Goal: Complete application form: Complete application form

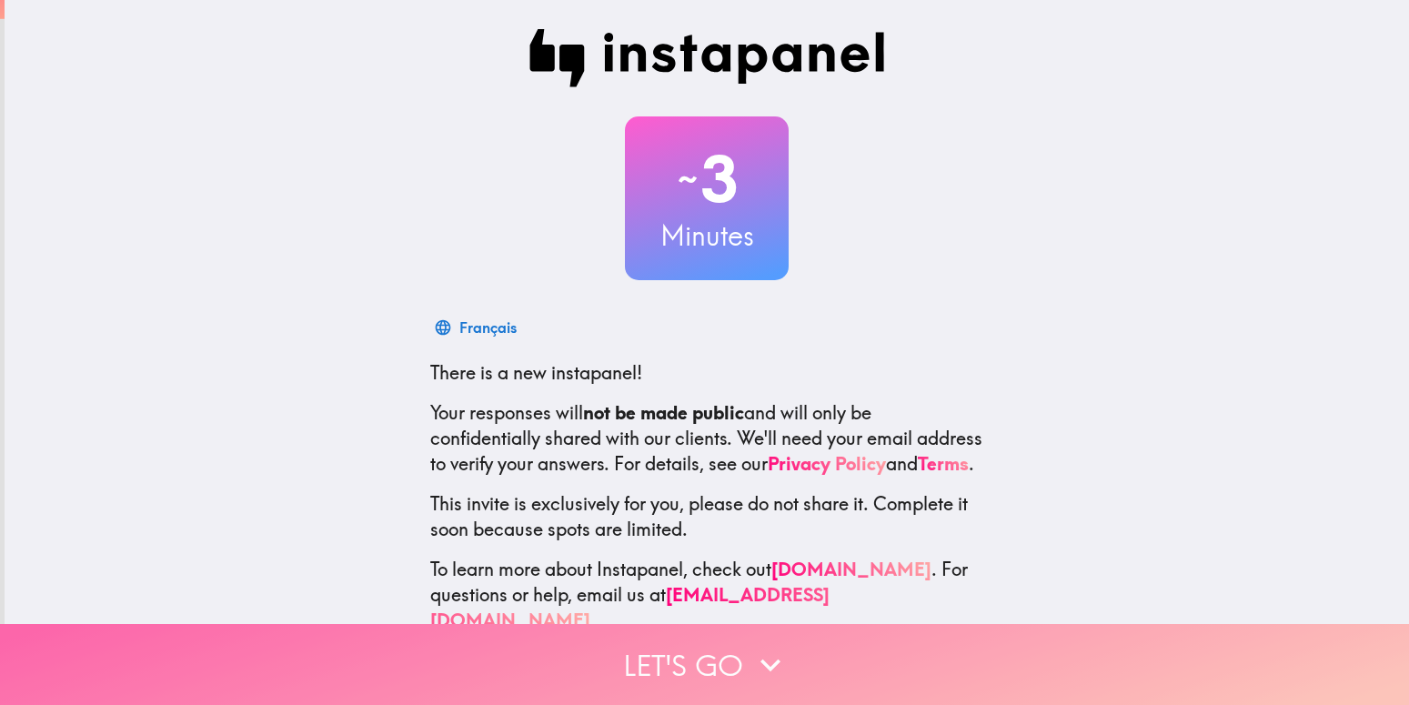
click at [701, 650] on button "Let's go" at bounding box center [704, 664] width 1409 height 81
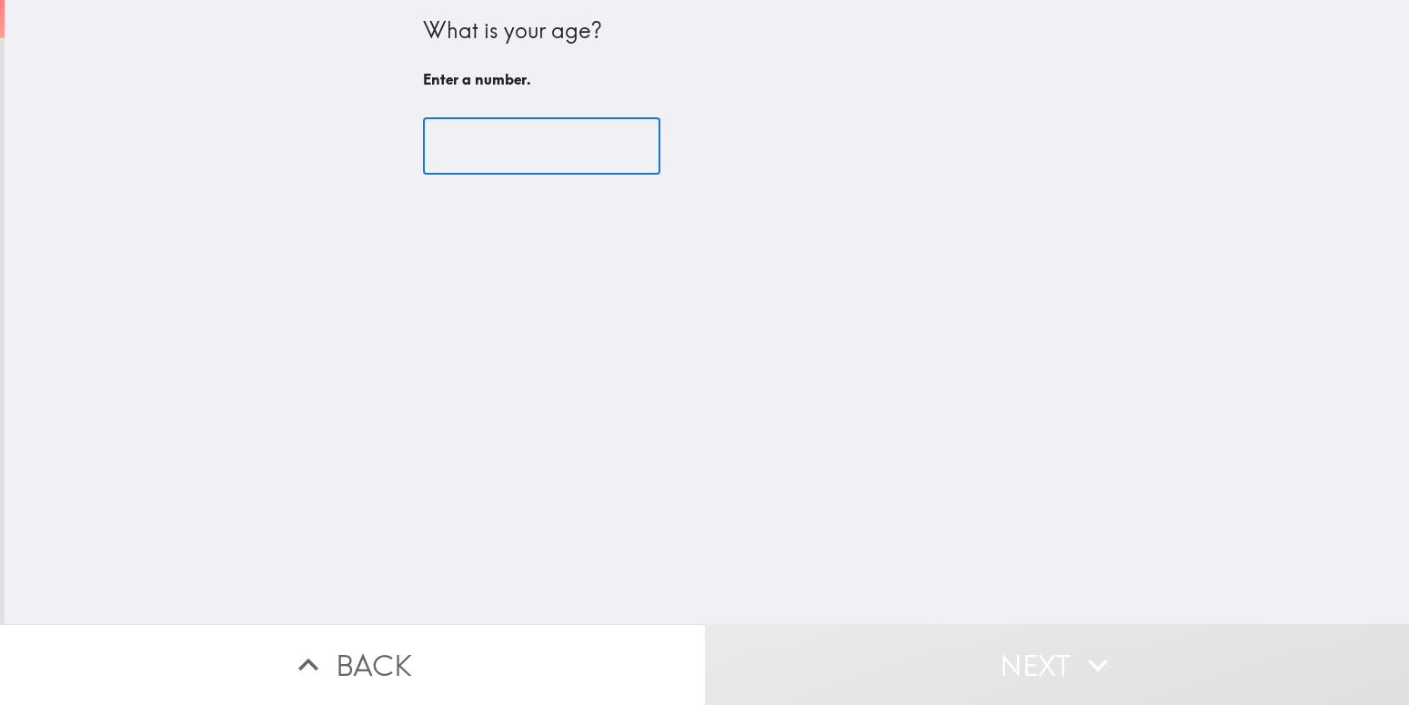
click at [477, 153] on input "number" at bounding box center [541, 146] width 237 height 56
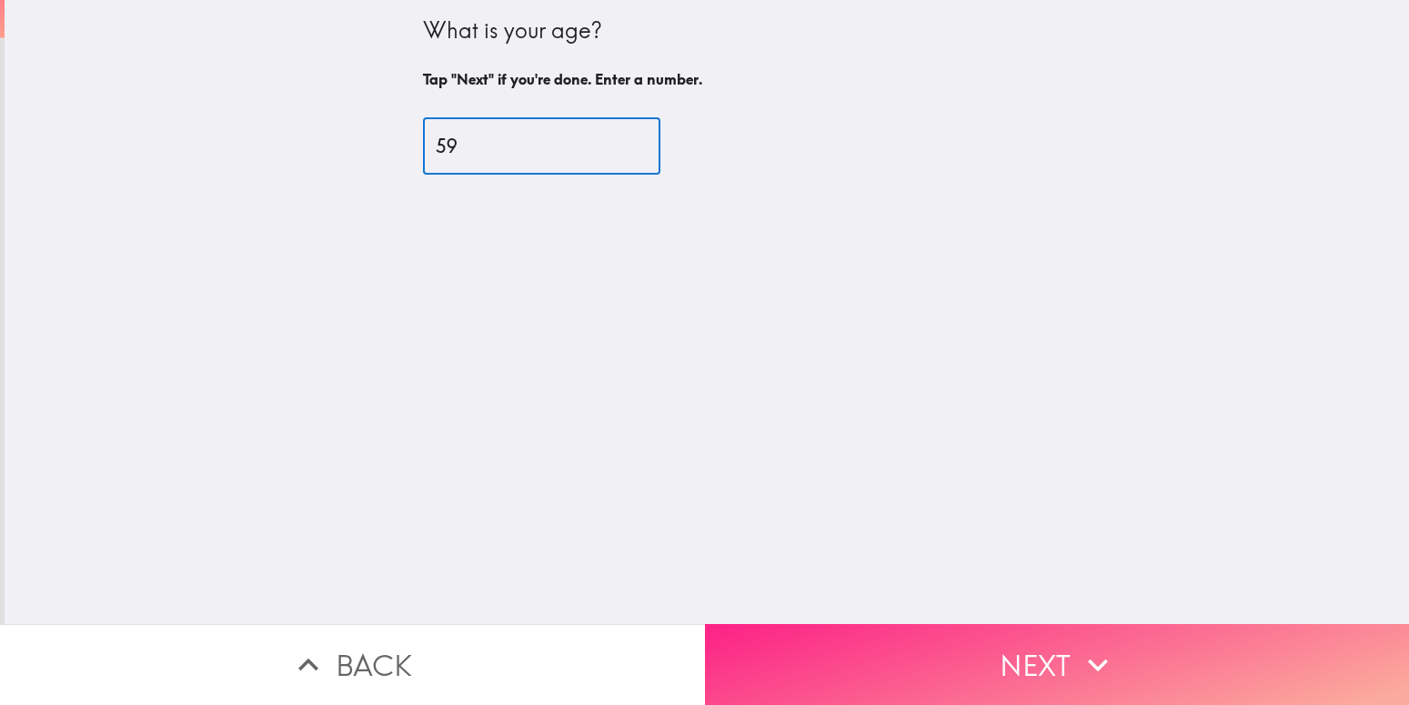
type input "59"
click at [883, 631] on button "Next" at bounding box center [1057, 664] width 705 height 81
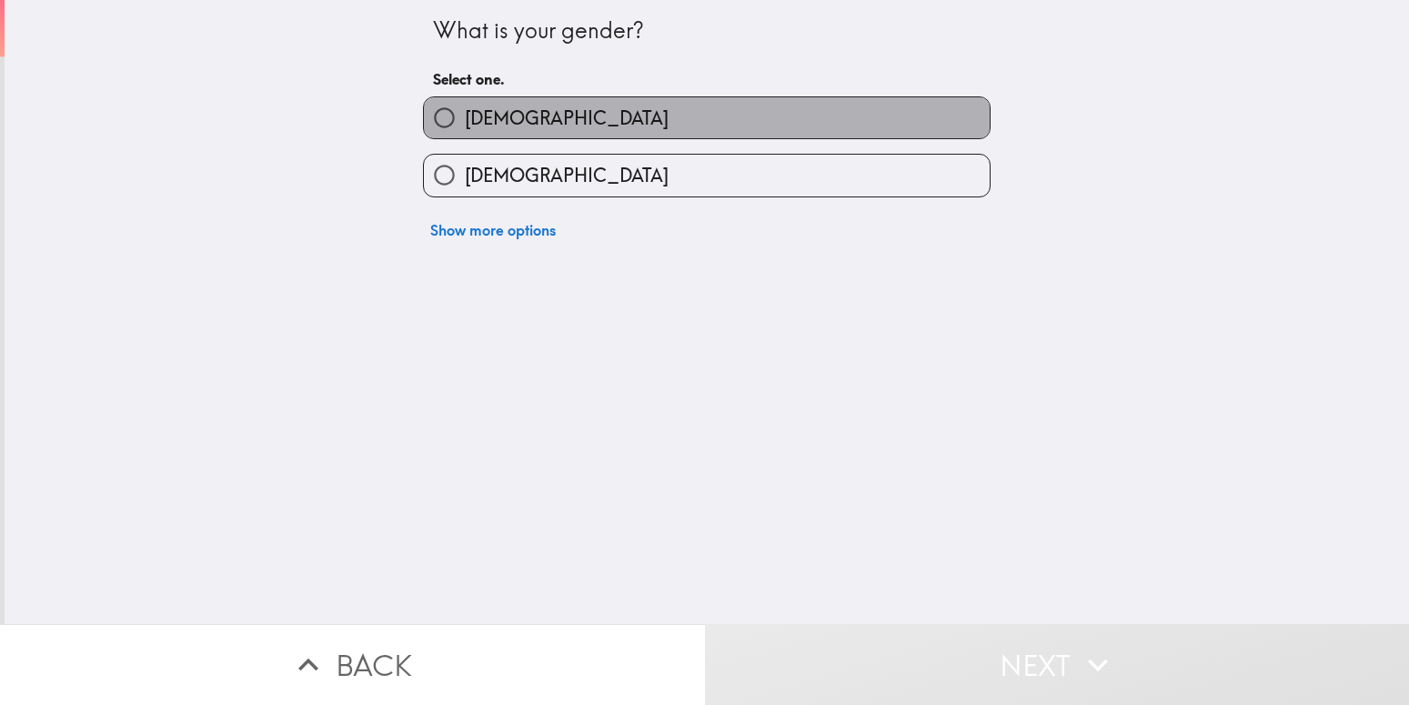
click at [642, 138] on label "[DEMOGRAPHIC_DATA]" at bounding box center [707, 117] width 566 height 41
click at [465, 138] on input "[DEMOGRAPHIC_DATA]" at bounding box center [444, 117] width 41 height 41
radio input "true"
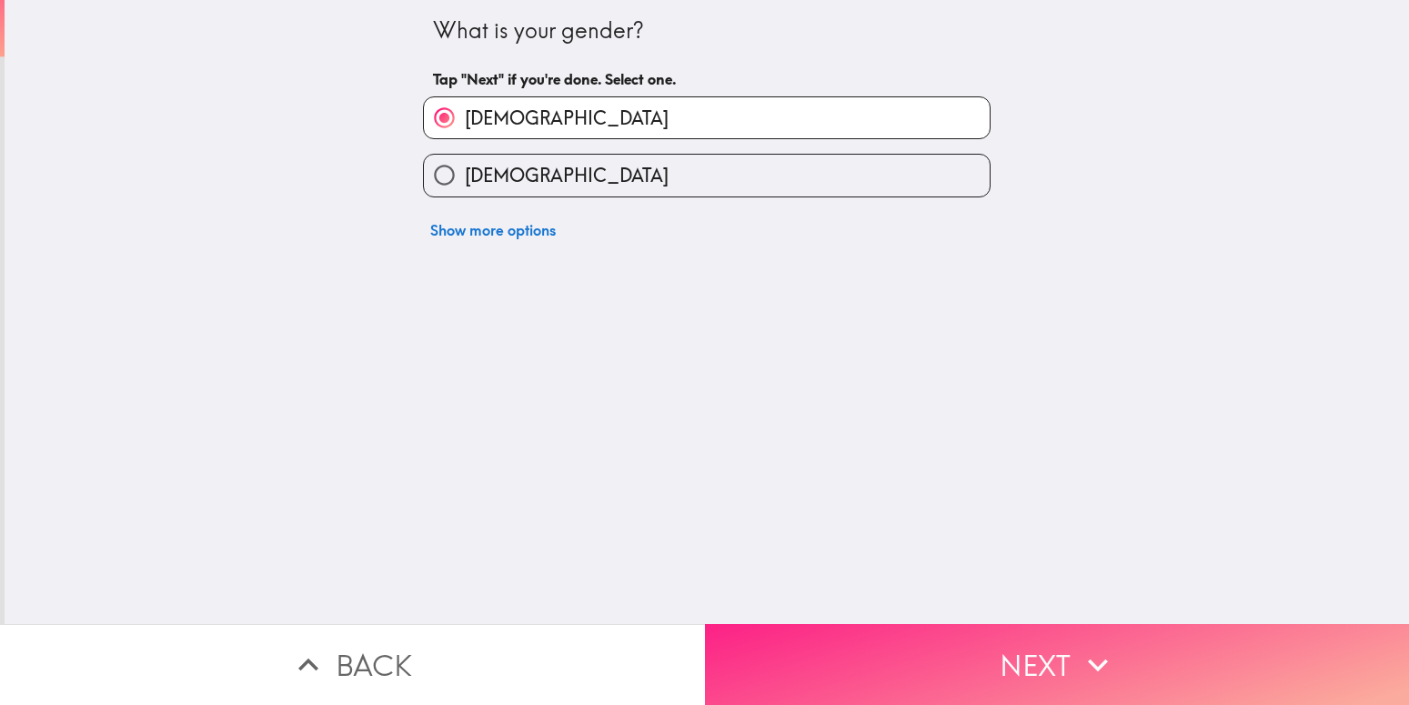
click at [869, 643] on button "Next" at bounding box center [1057, 664] width 705 height 81
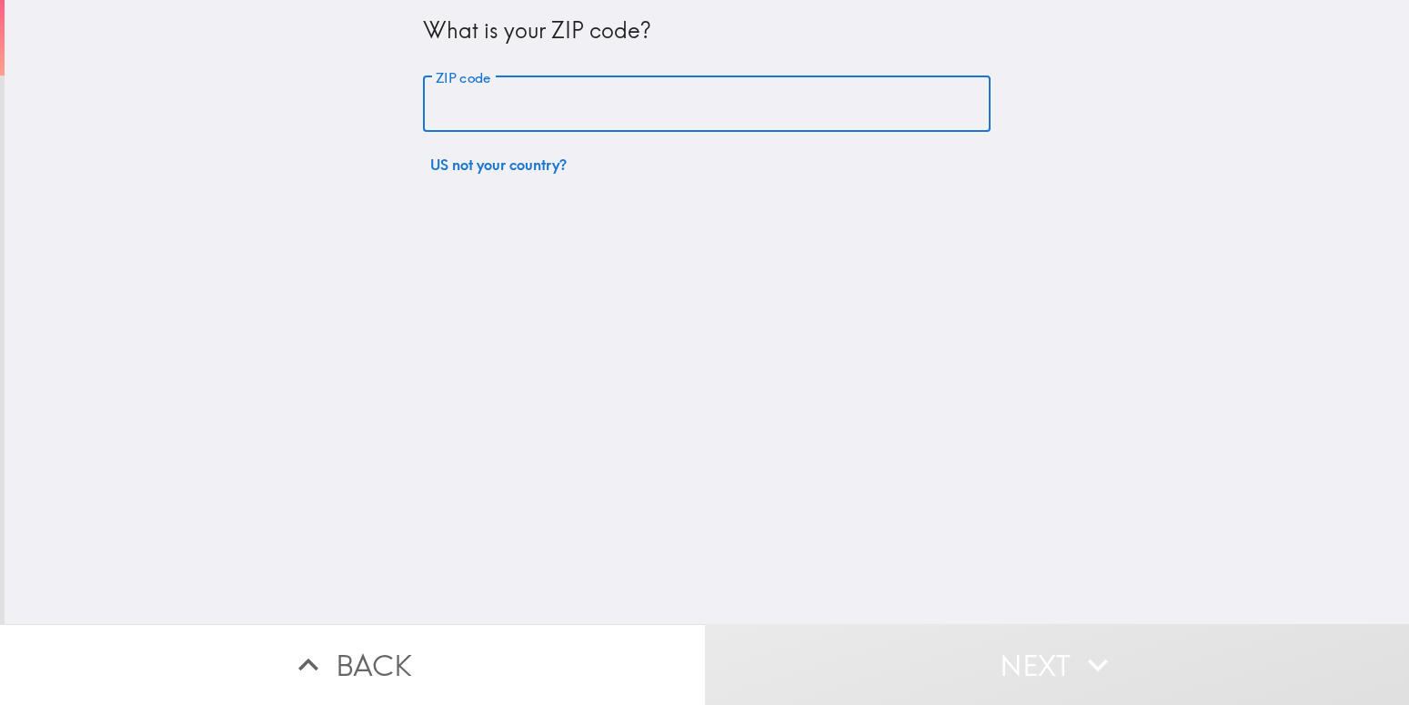
click at [487, 116] on input "ZIP code" at bounding box center [707, 104] width 568 height 56
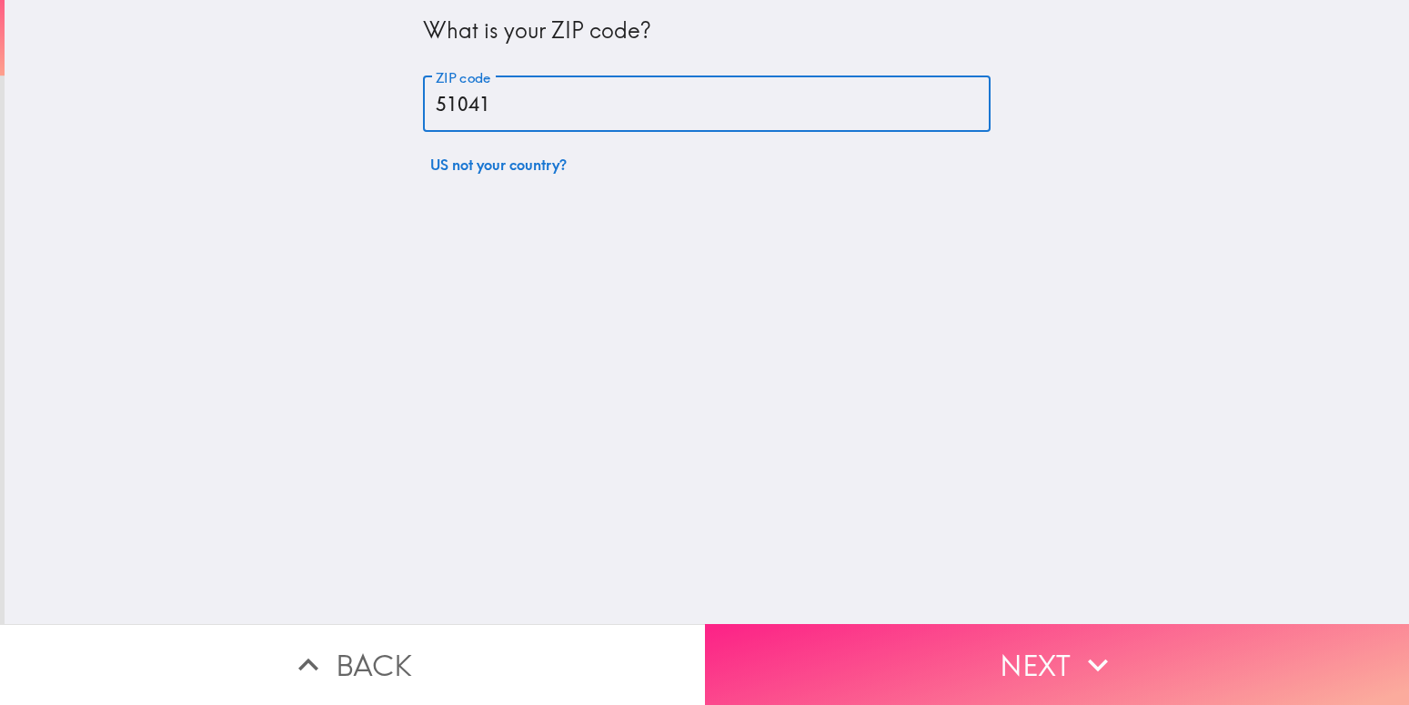
type input "51041"
click at [846, 627] on button "Next" at bounding box center [1057, 664] width 705 height 81
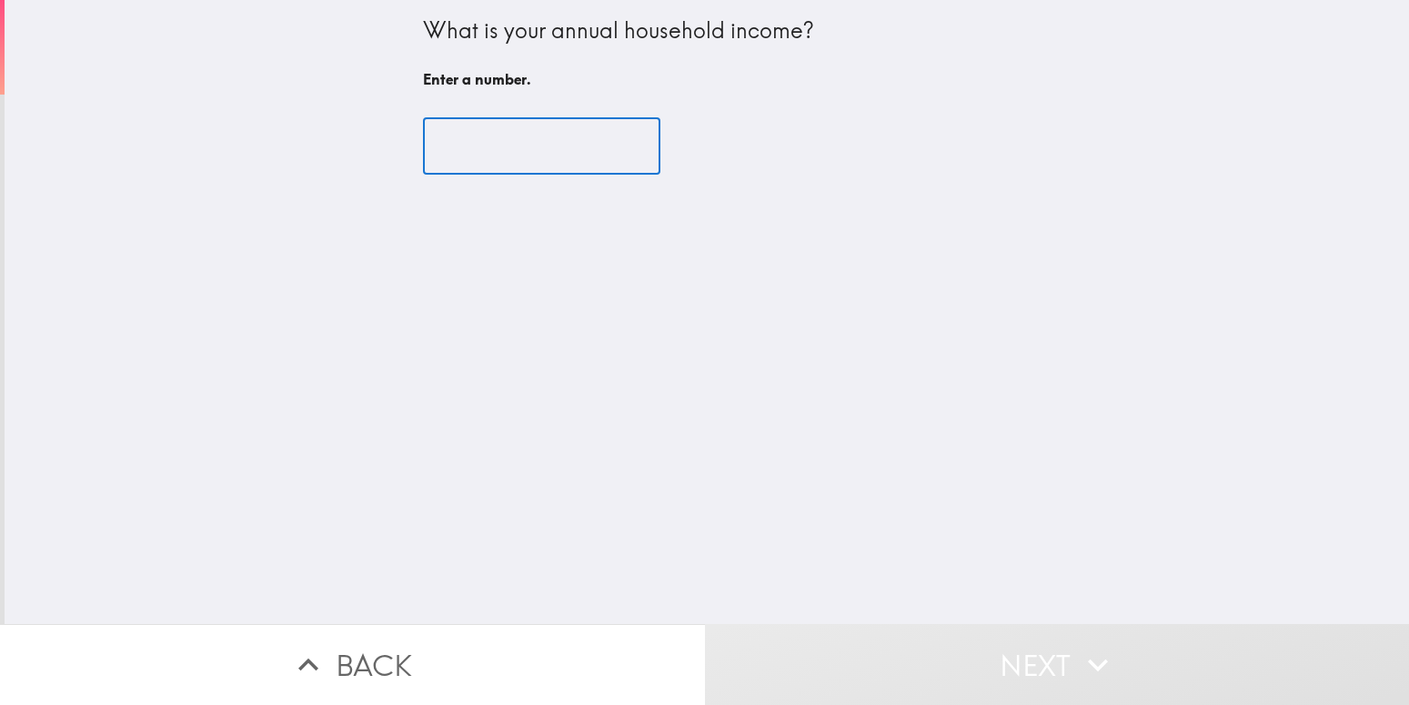
click at [542, 154] on input "number" at bounding box center [541, 146] width 237 height 56
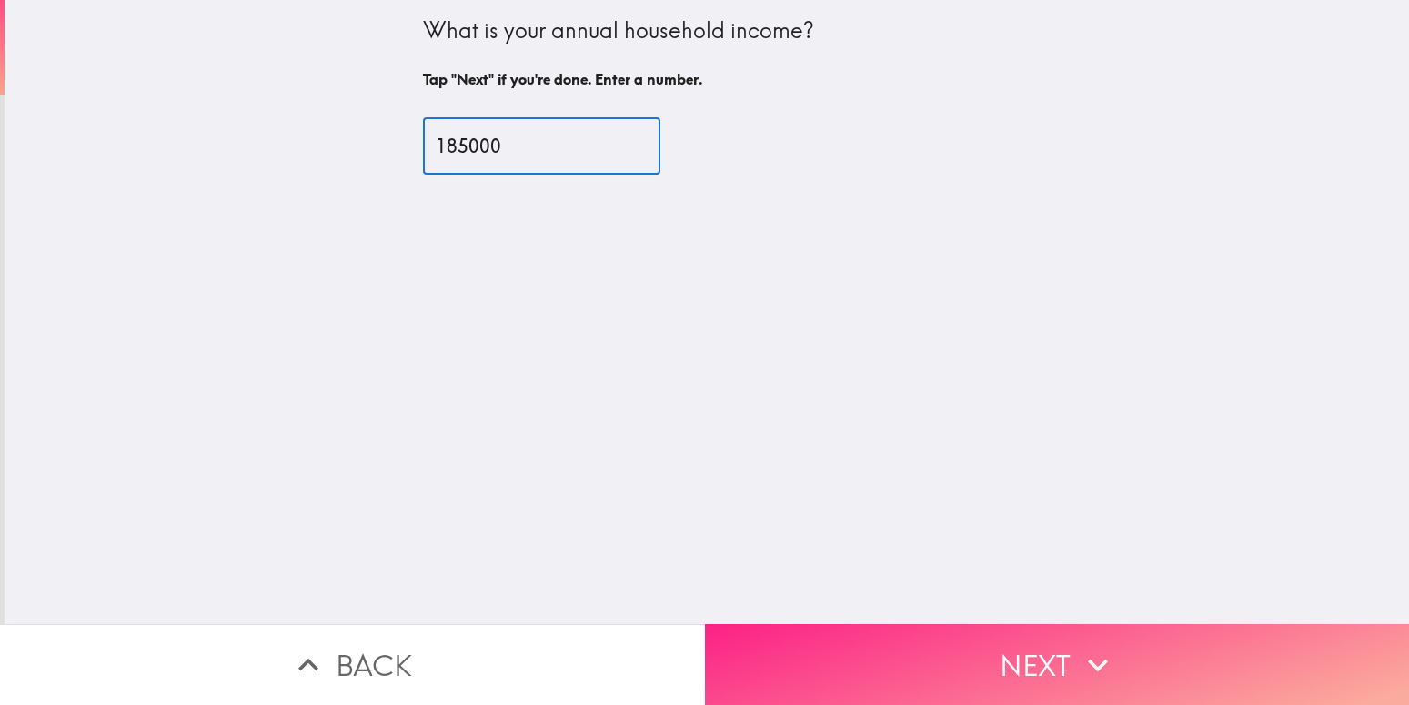
type input "185000"
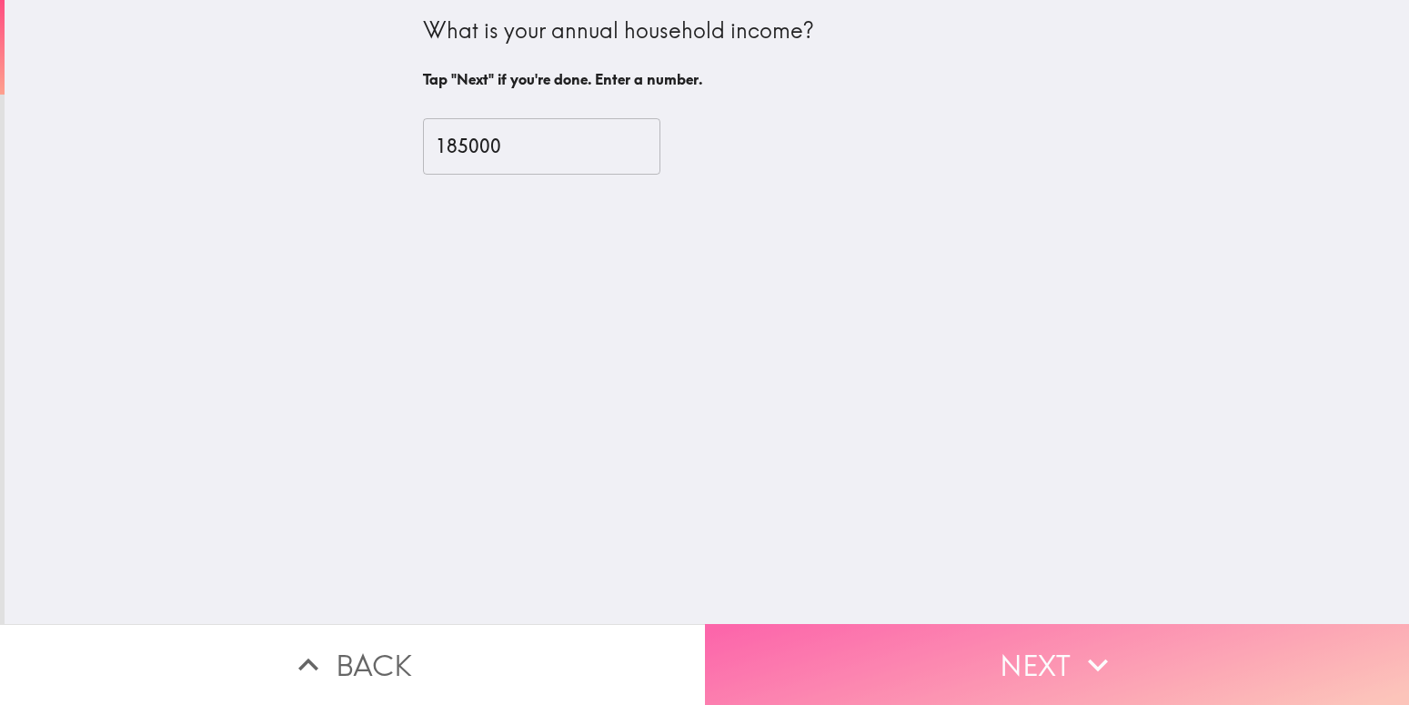
click at [888, 649] on button "Next" at bounding box center [1057, 664] width 705 height 81
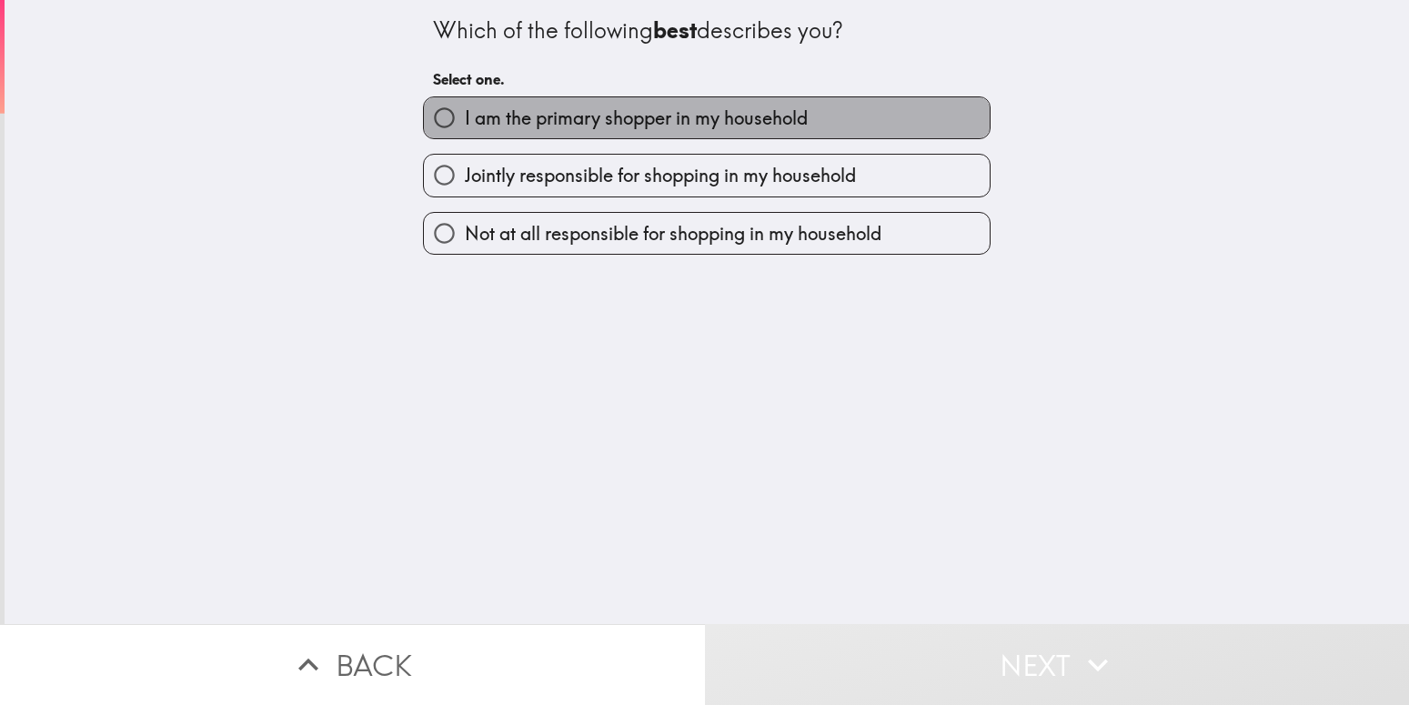
click at [545, 136] on label "I am the primary shopper in my household" at bounding box center [707, 117] width 566 height 41
click at [465, 136] on input "I am the primary shopper in my household" at bounding box center [444, 117] width 41 height 41
radio input "true"
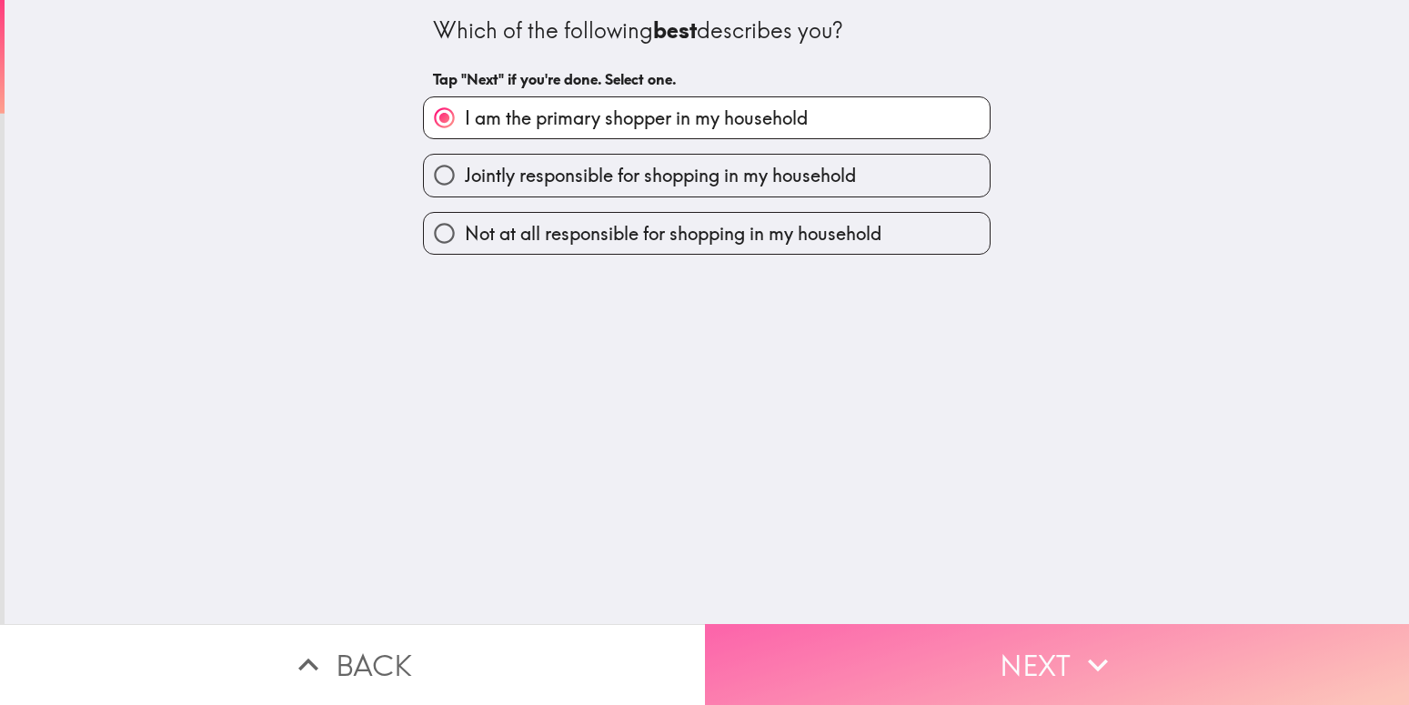
click at [830, 654] on button "Next" at bounding box center [1057, 664] width 705 height 81
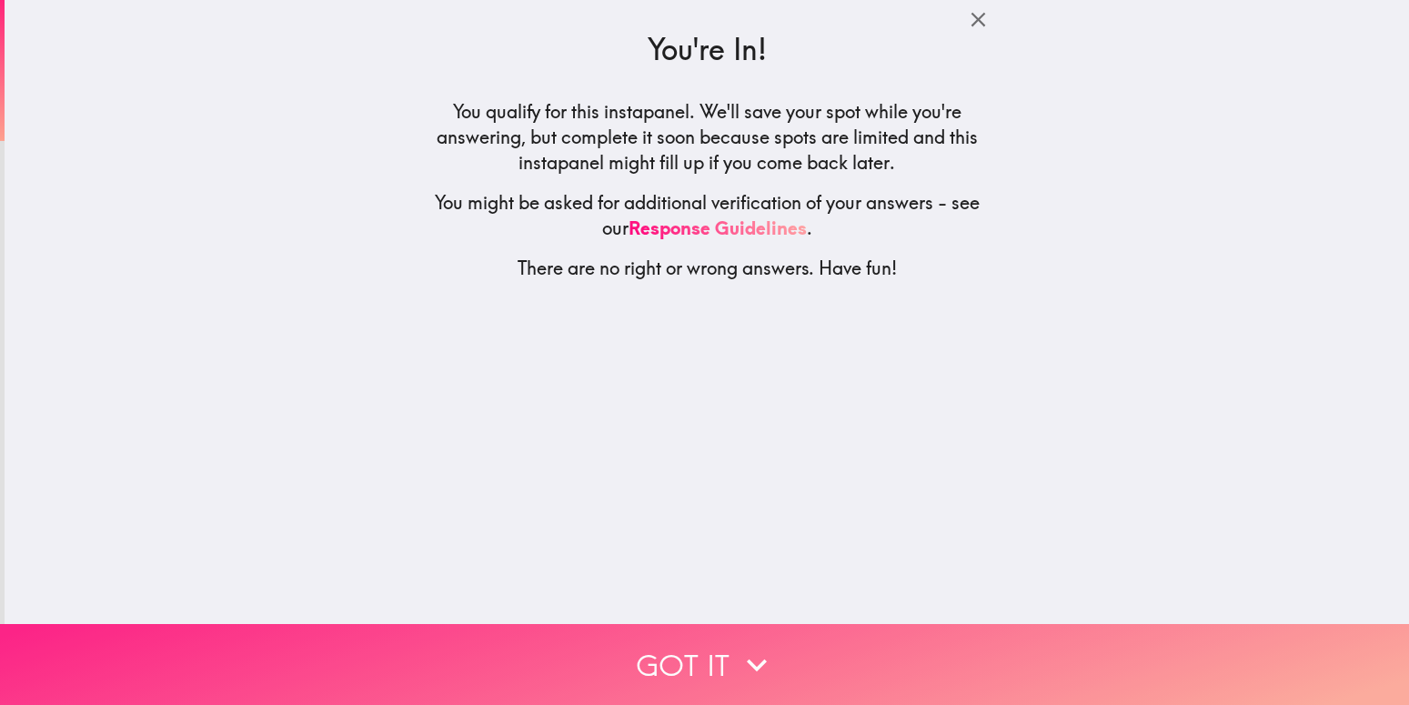
click at [670, 644] on button "Got it" at bounding box center [704, 664] width 1409 height 81
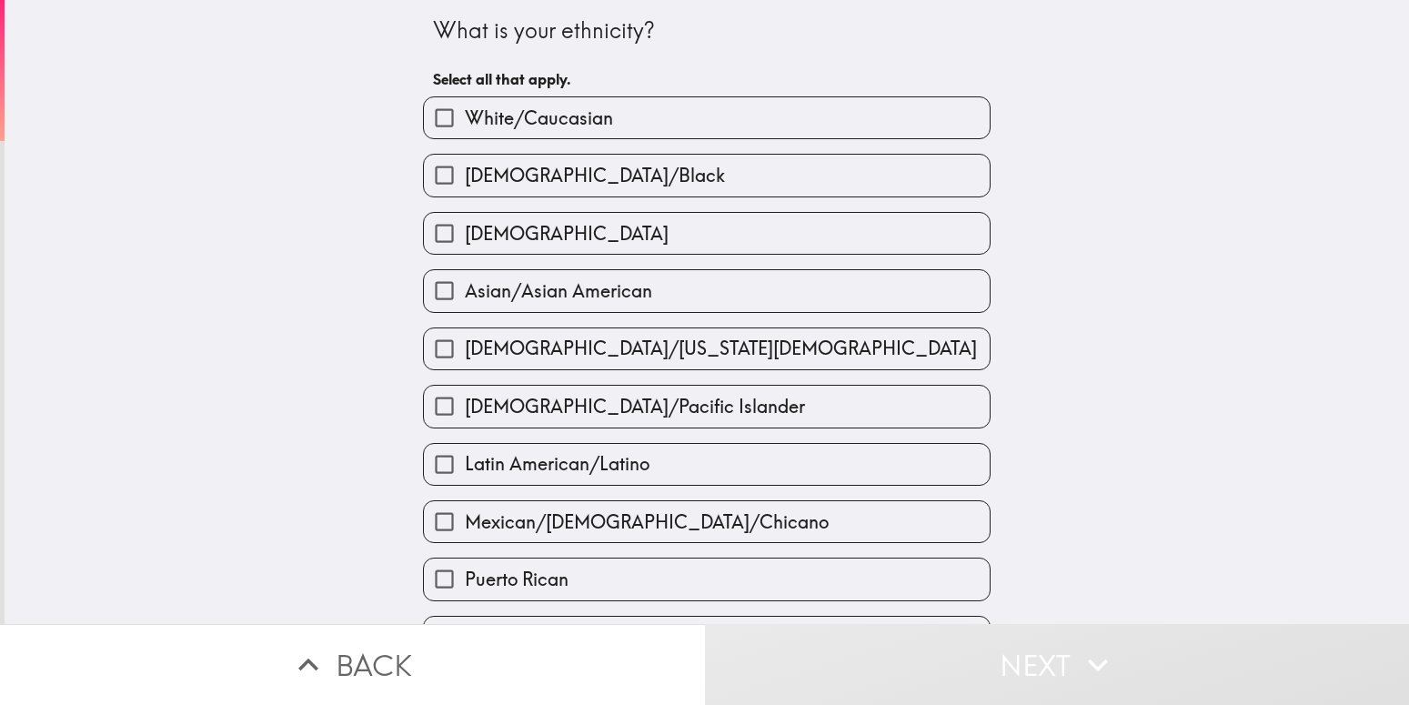
click at [590, 126] on span "White/Caucasian" at bounding box center [539, 118] width 148 height 25
click at [465, 126] on input "White/Caucasian" at bounding box center [444, 117] width 41 height 41
checkbox input "true"
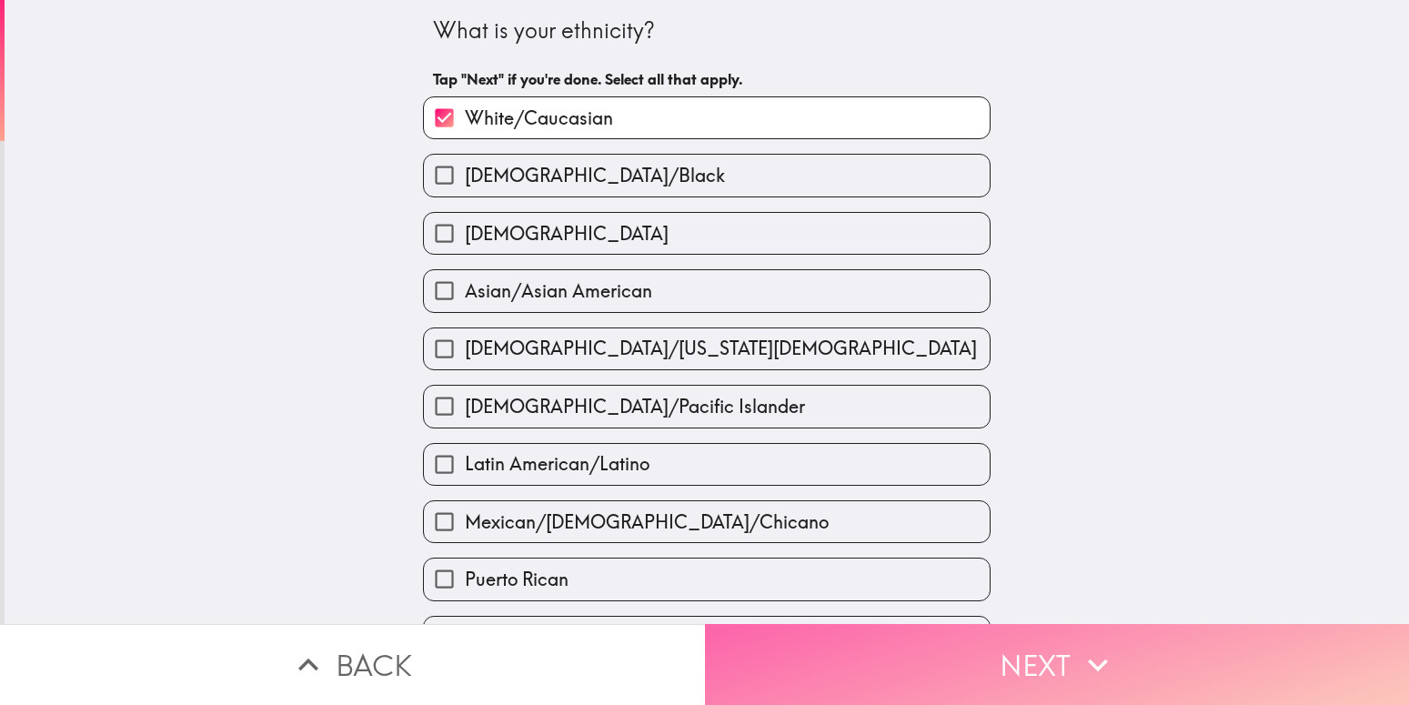
click at [841, 644] on button "Next" at bounding box center [1057, 664] width 705 height 81
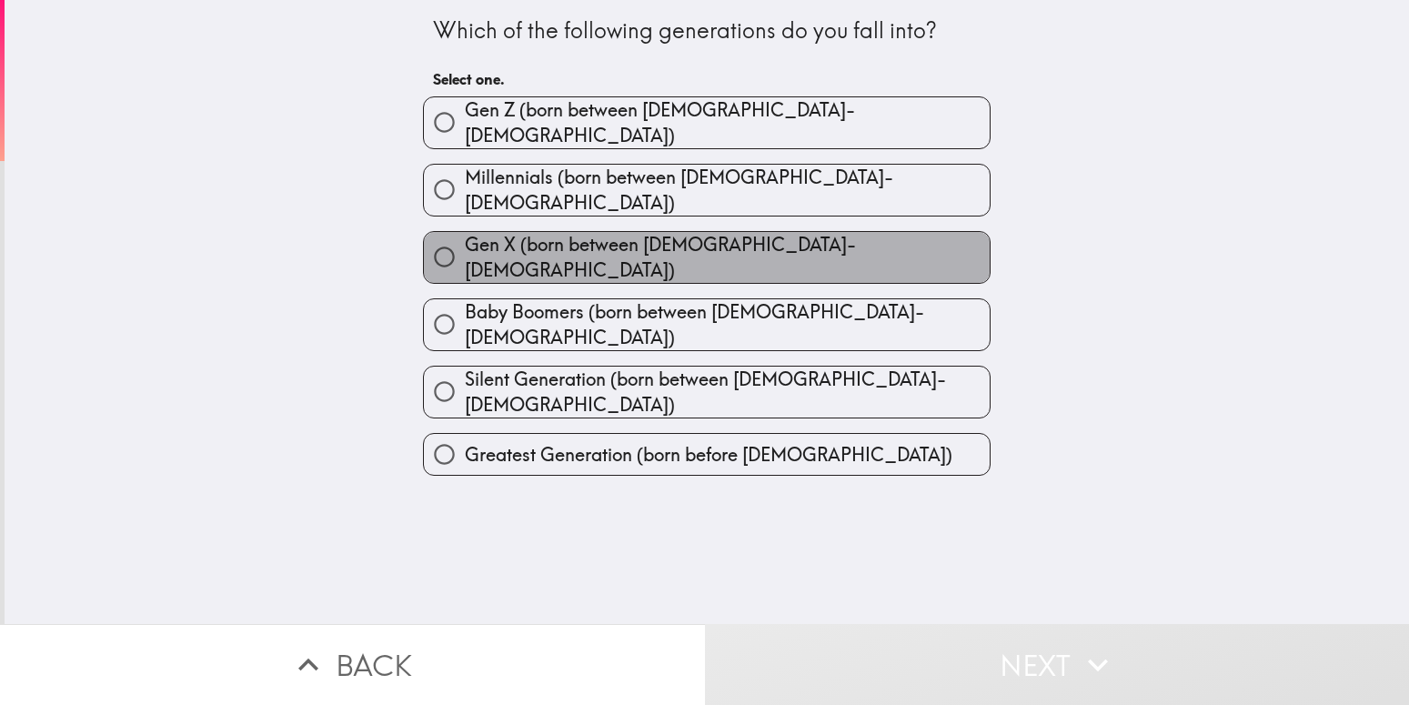
click at [590, 232] on span "Gen X (born between [DEMOGRAPHIC_DATA]-[DEMOGRAPHIC_DATA])" at bounding box center [727, 257] width 525 height 51
click at [465, 237] on input "Gen X (born between [DEMOGRAPHIC_DATA]-[DEMOGRAPHIC_DATA])" at bounding box center [444, 257] width 41 height 41
radio input "true"
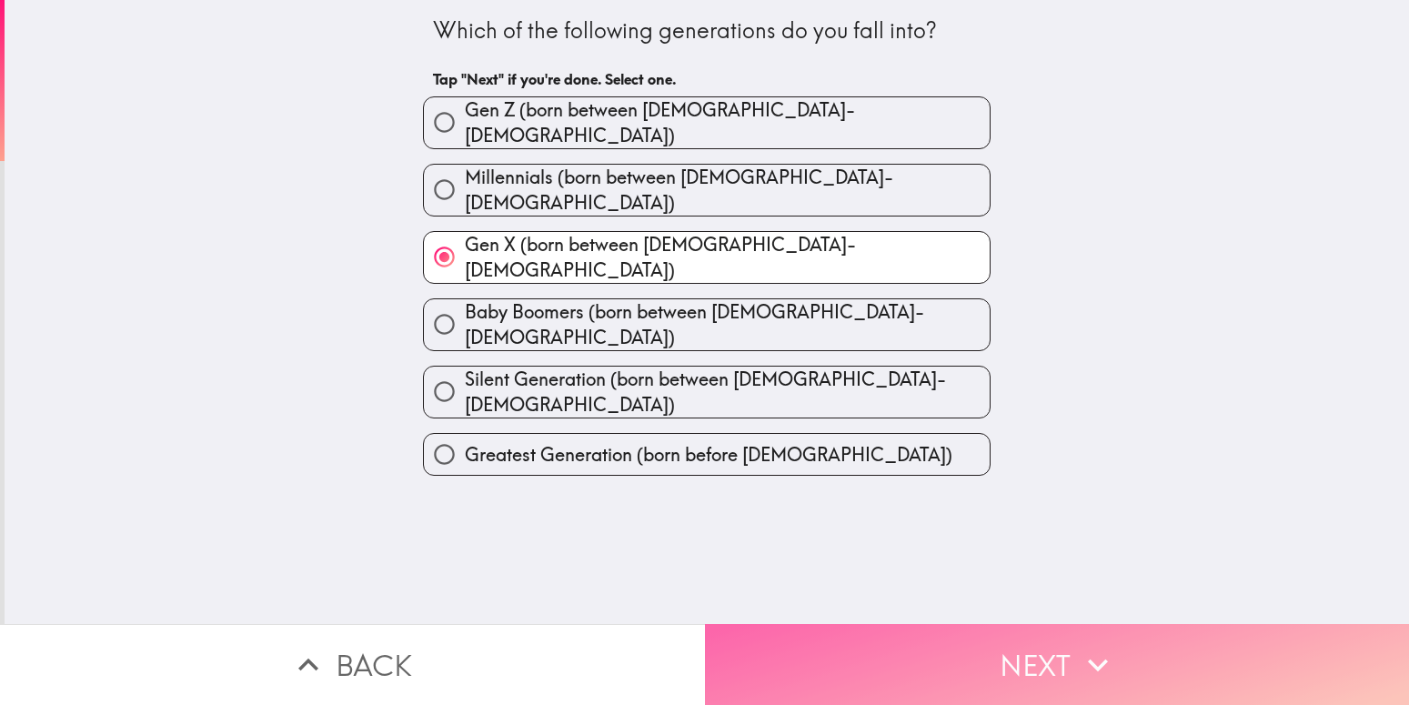
click at [844, 670] on button "Next" at bounding box center [1057, 664] width 705 height 81
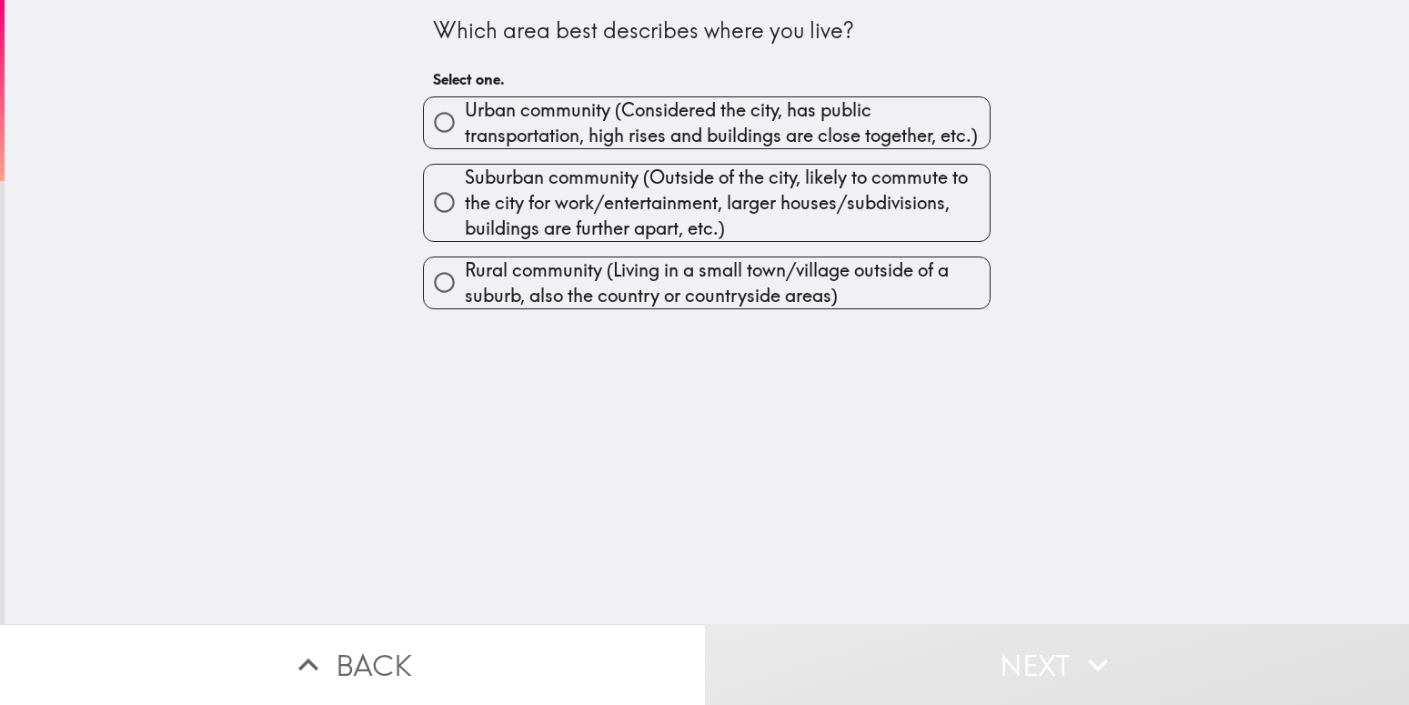
click at [630, 282] on span "Rural community (Living in a small town/village outside of a suburb, also the c…" at bounding box center [727, 282] width 525 height 51
click at [465, 282] on input "Rural community (Living in a small town/village outside of a suburb, also the c…" at bounding box center [444, 282] width 41 height 41
radio input "true"
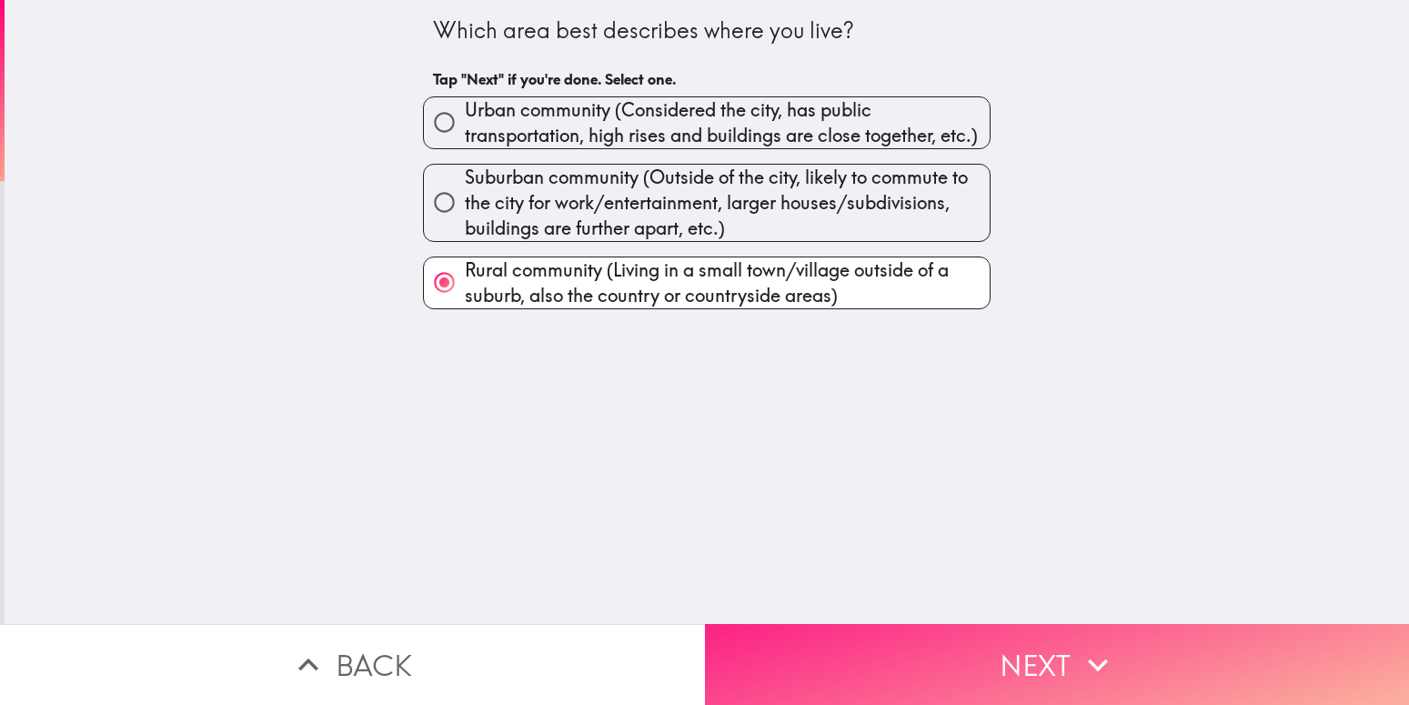
click at [857, 629] on button "Next" at bounding box center [1057, 664] width 705 height 81
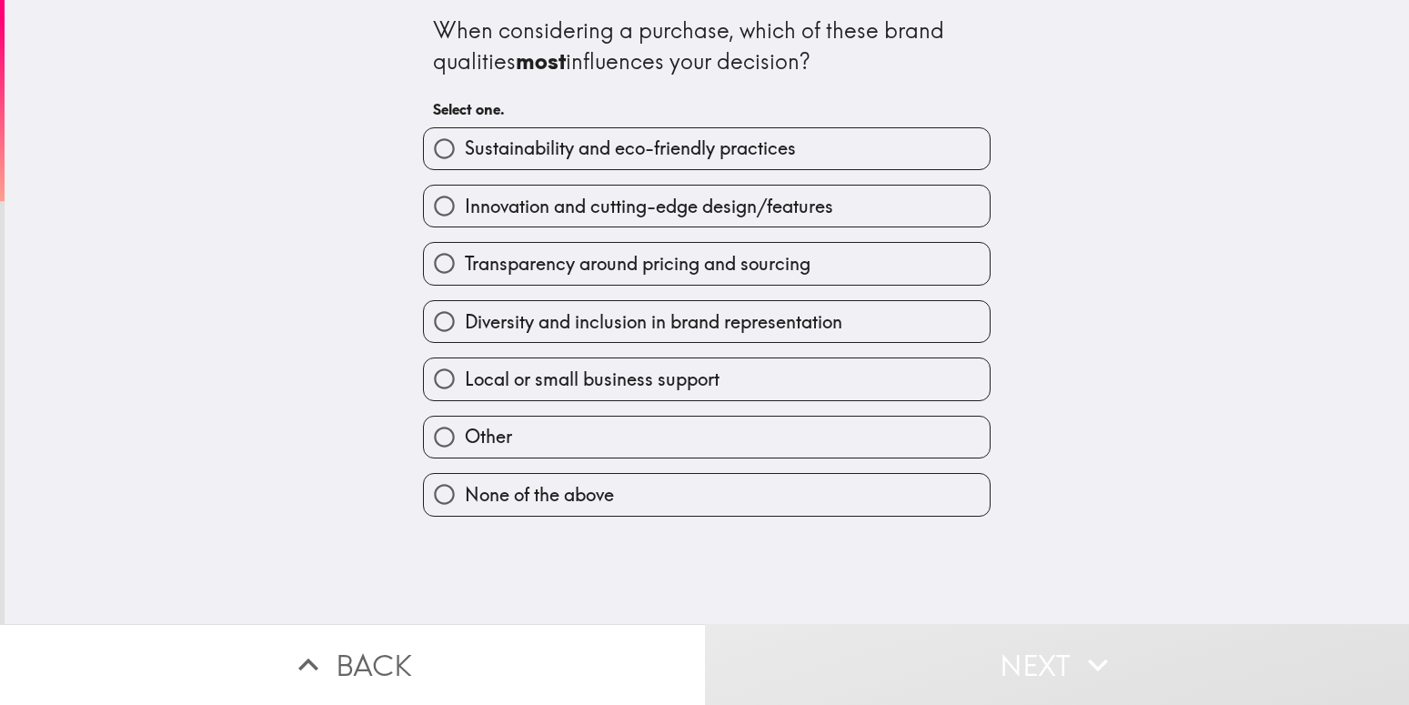
click at [616, 217] on span "Innovation and cutting-edge design/features" at bounding box center [649, 206] width 368 height 25
click at [465, 217] on input "Innovation and cutting-edge design/features" at bounding box center [444, 206] width 41 height 41
radio input "true"
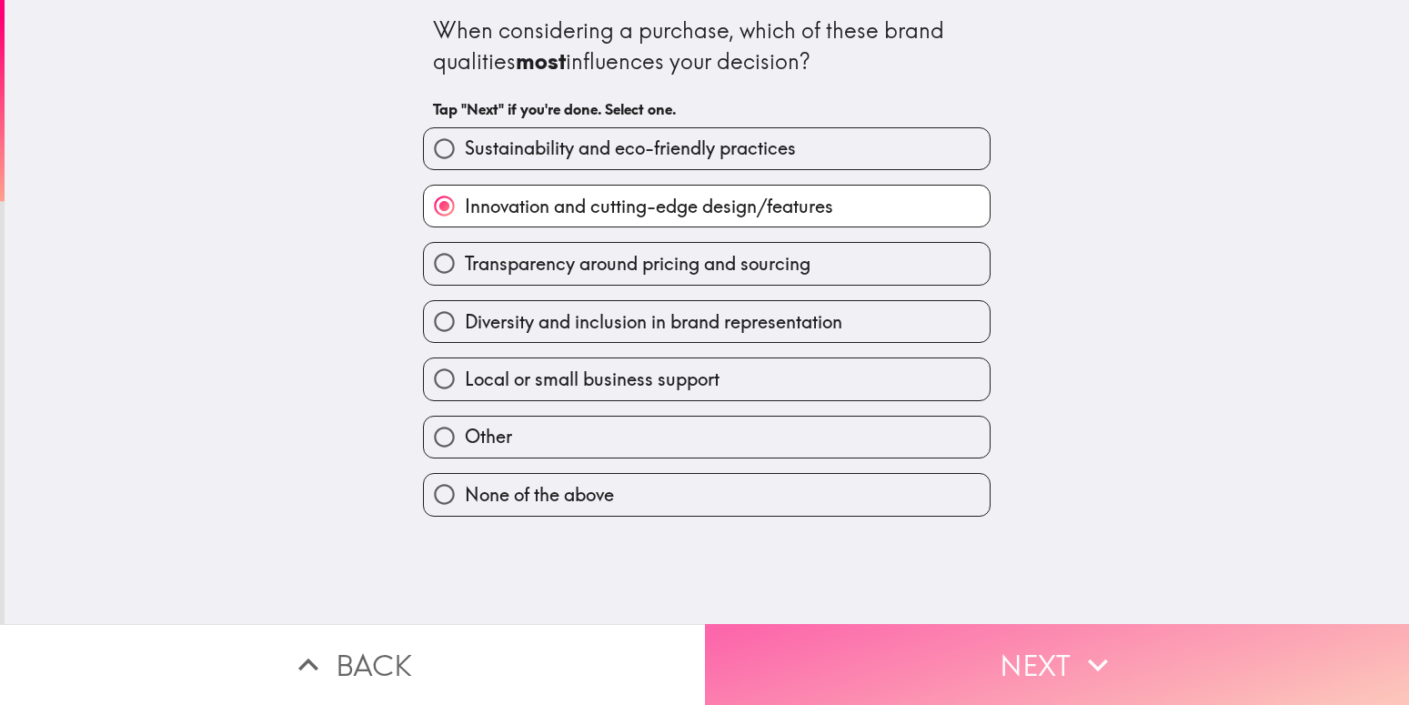
click at [863, 648] on button "Next" at bounding box center [1057, 664] width 705 height 81
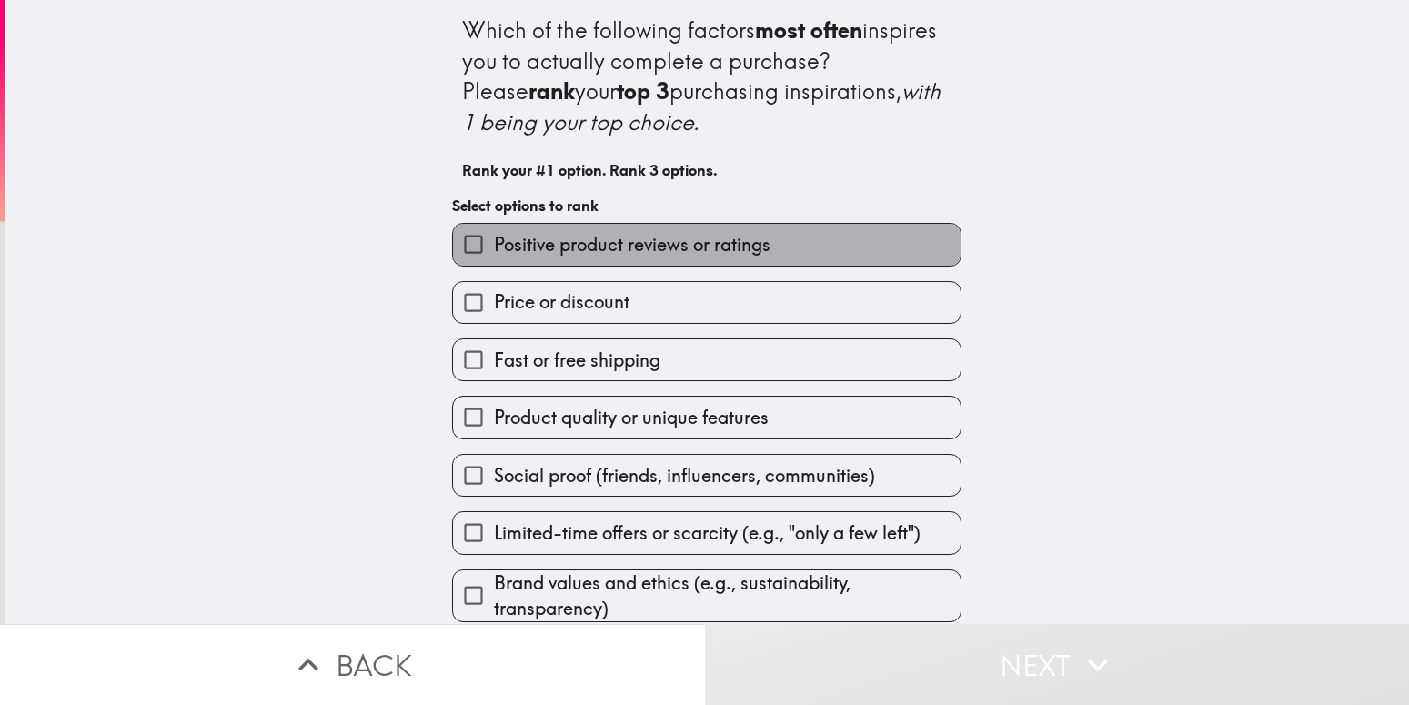
click at [650, 248] on span "Positive product reviews or ratings" at bounding box center [632, 244] width 277 height 25
click at [494, 248] on input "Positive product reviews or ratings" at bounding box center [473, 244] width 41 height 41
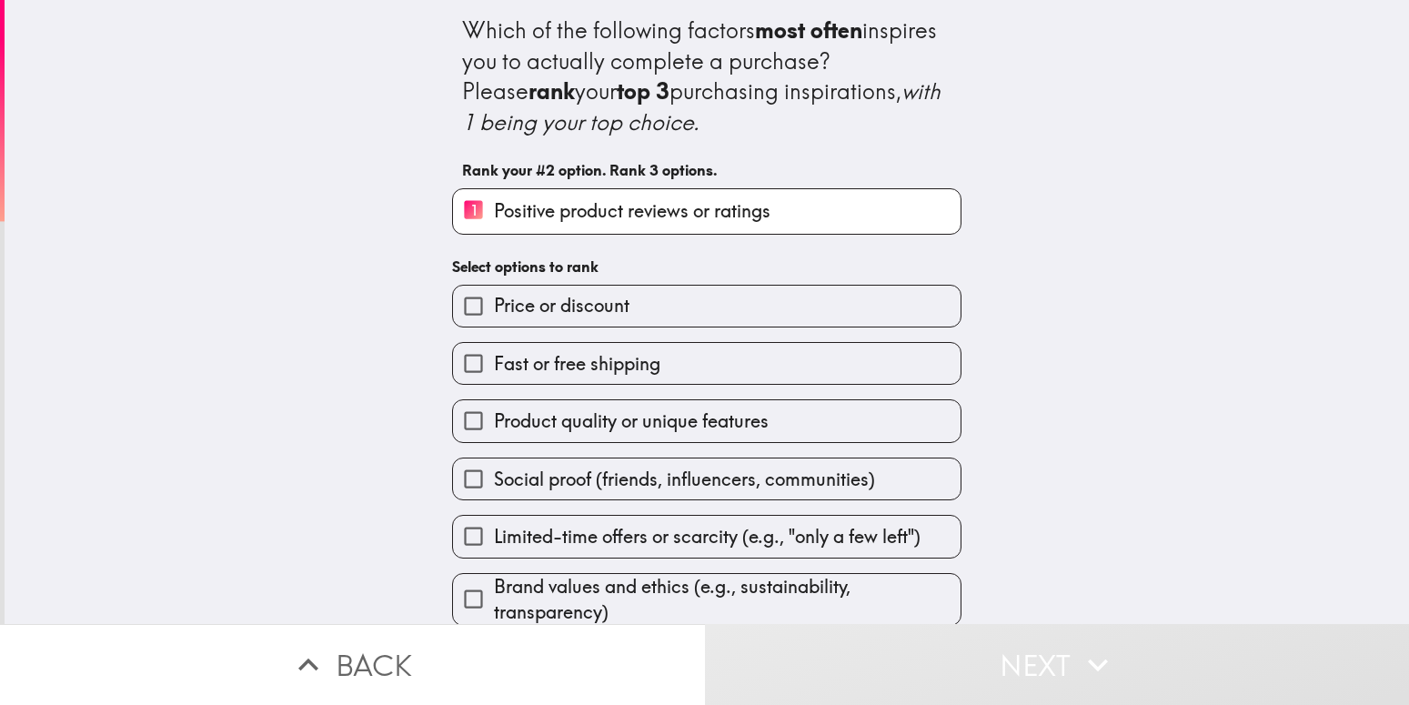
scroll to position [17, 0]
click at [659, 411] on span "Product quality or unique features" at bounding box center [631, 419] width 275 height 25
click at [494, 411] on input "Product quality or unique features" at bounding box center [473, 418] width 41 height 41
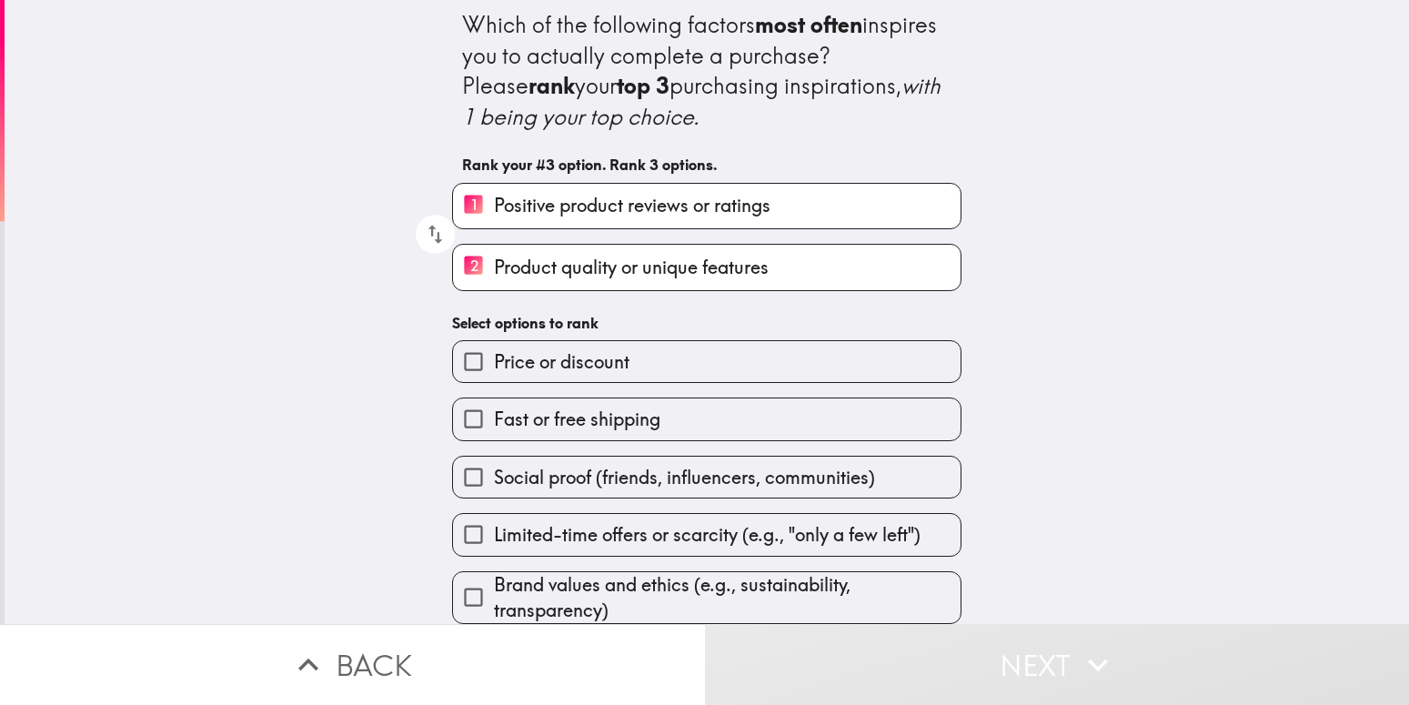
scroll to position [21, 0]
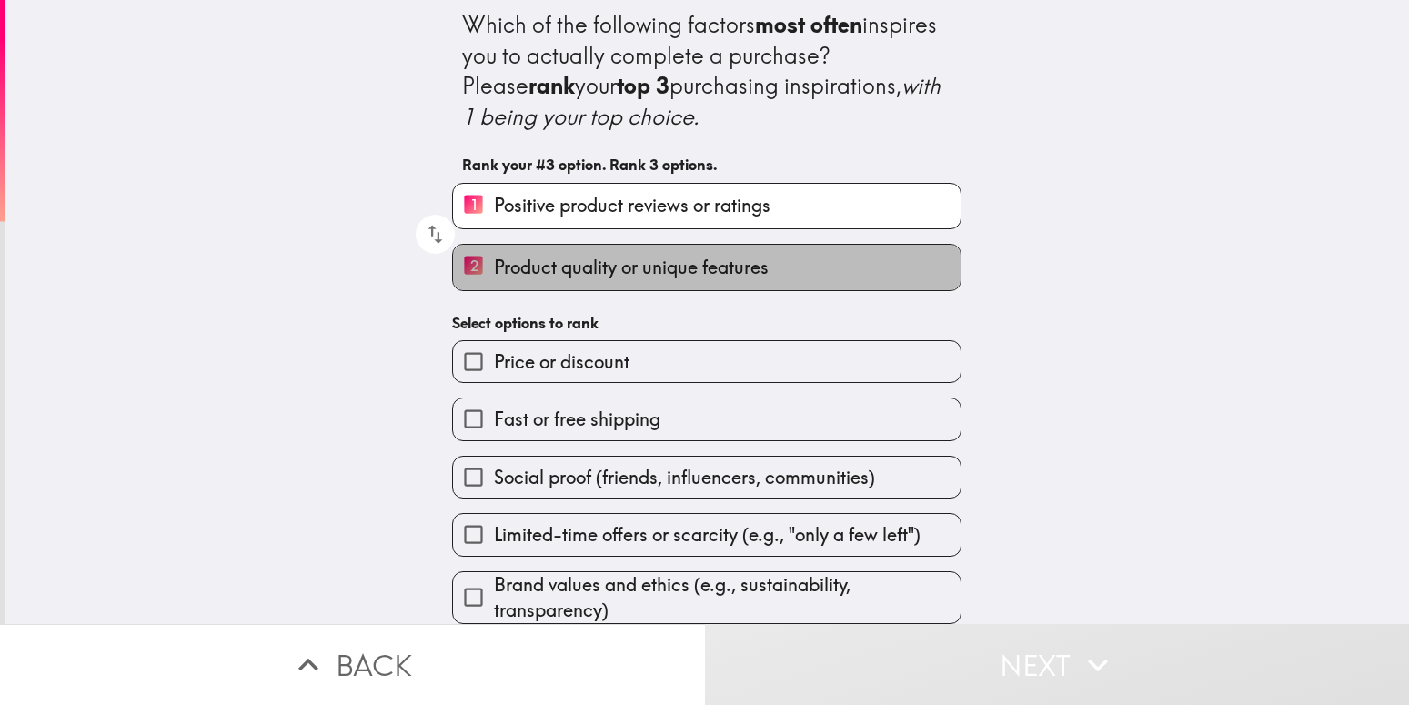
click at [662, 270] on label "2 Product quality or unique features" at bounding box center [707, 267] width 508 height 45
click at [494, 270] on input "2 Product quality or unique features" at bounding box center [473, 267] width 41 height 45
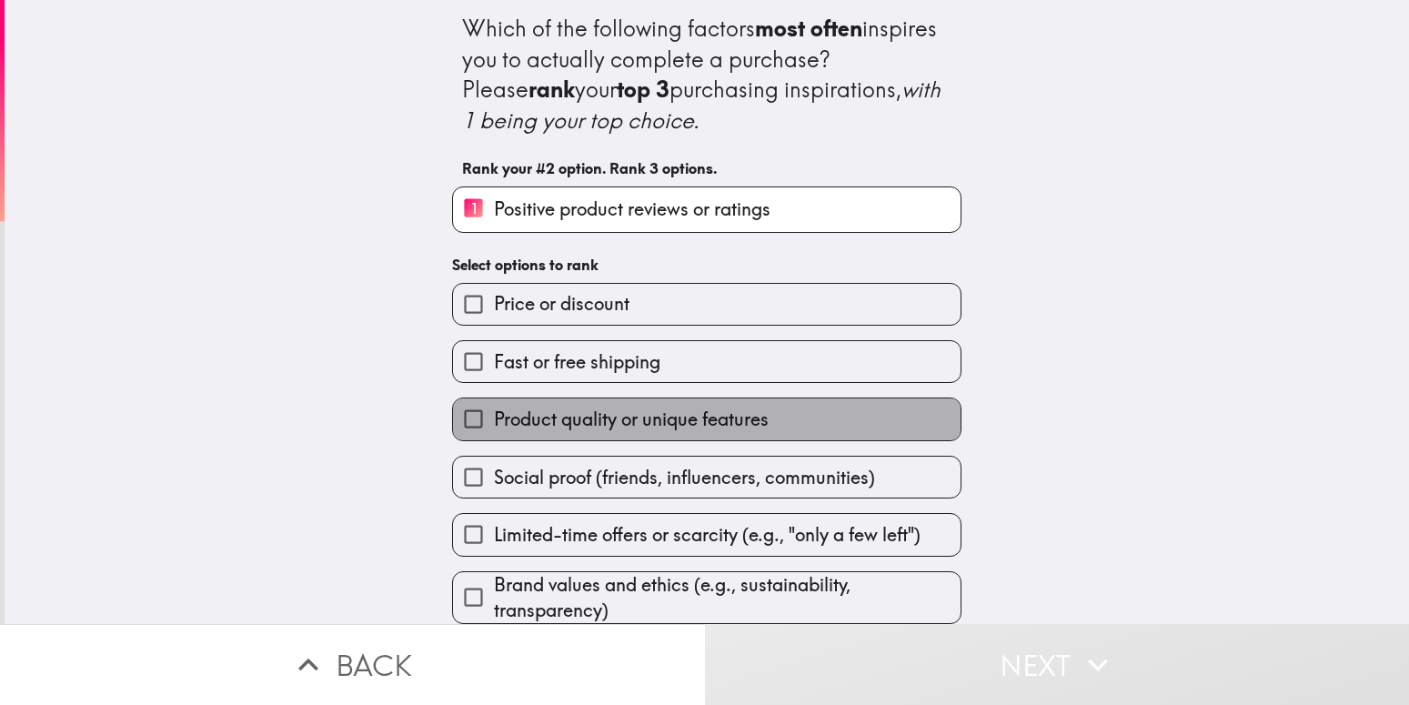
click at [656, 407] on span "Product quality or unique features" at bounding box center [631, 419] width 275 height 25
click at [494, 398] on input "Product quality or unique features" at bounding box center [473, 418] width 41 height 41
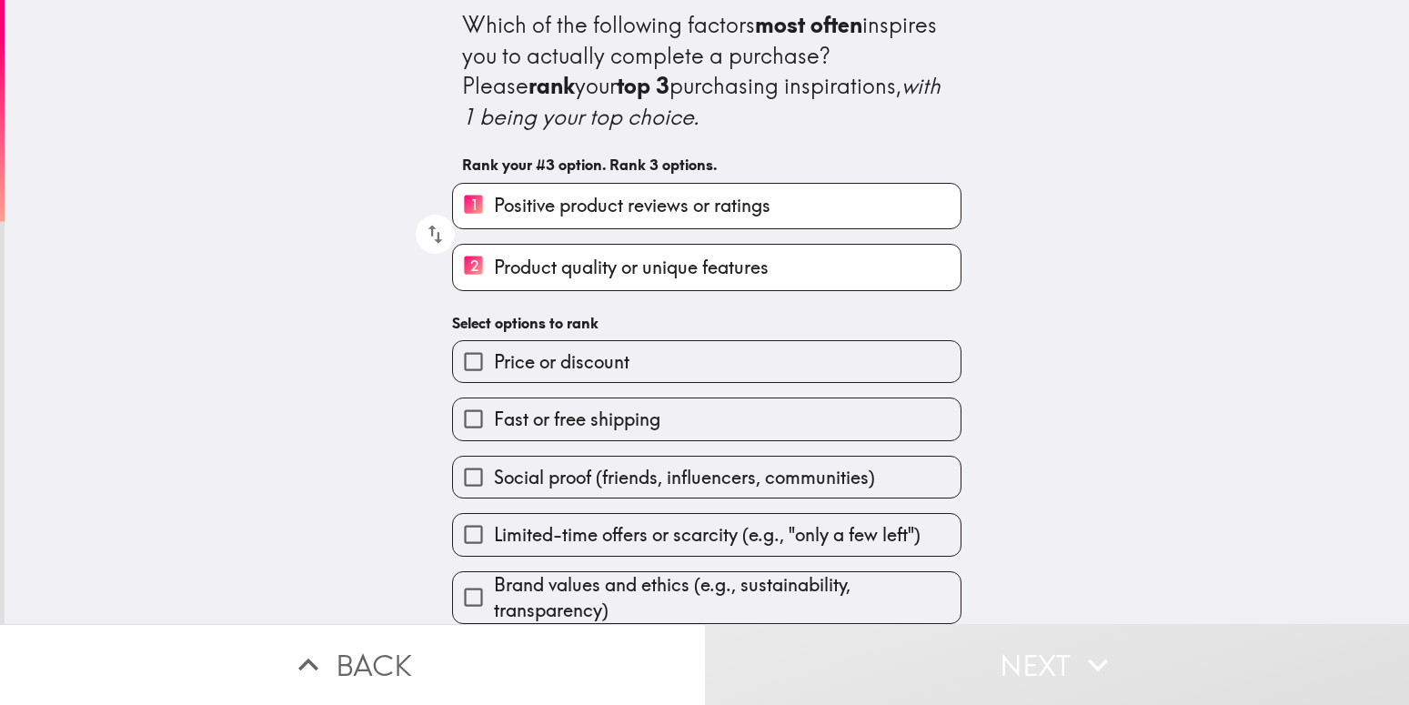
drag, startPoint x: 649, startPoint y: 270, endPoint x: 649, endPoint y: 204, distance: 66.4
click at [649, 204] on div "1 Positive product reviews or ratings 2 Product quality or unique features" at bounding box center [700, 229] width 524 height 123
click at [432, 227] on icon "button" at bounding box center [435, 234] width 25 height 25
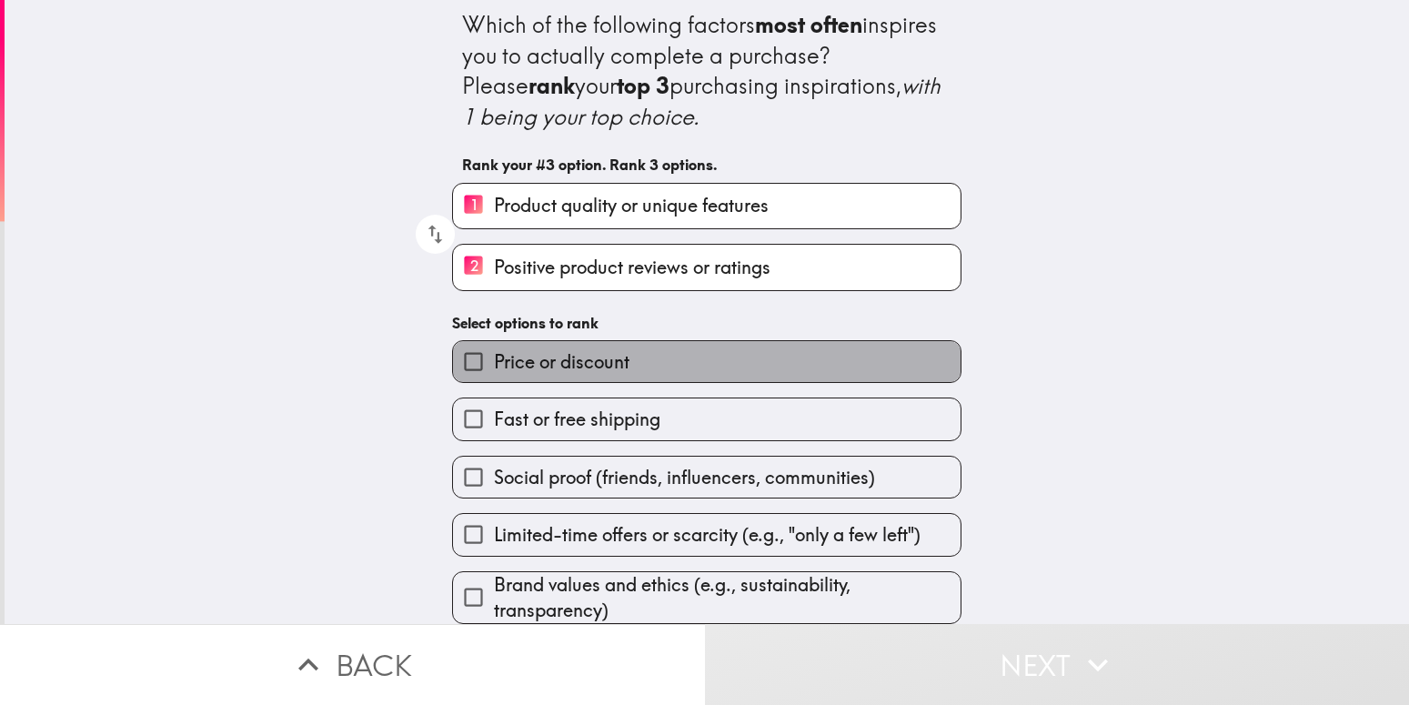
click at [604, 351] on span "Price or discount" at bounding box center [562, 361] width 136 height 25
click at [494, 351] on input "Price or discount" at bounding box center [473, 361] width 41 height 41
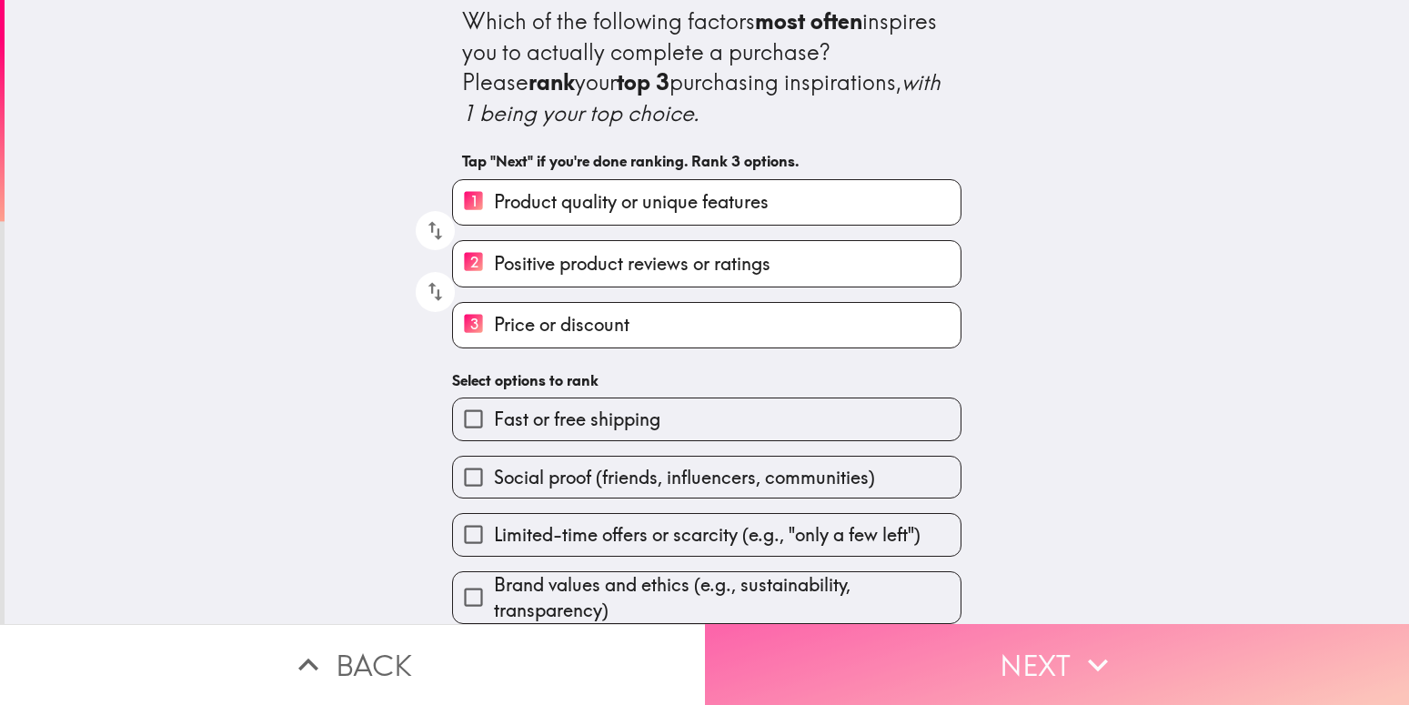
click at [842, 673] on button "Next" at bounding box center [1057, 664] width 705 height 81
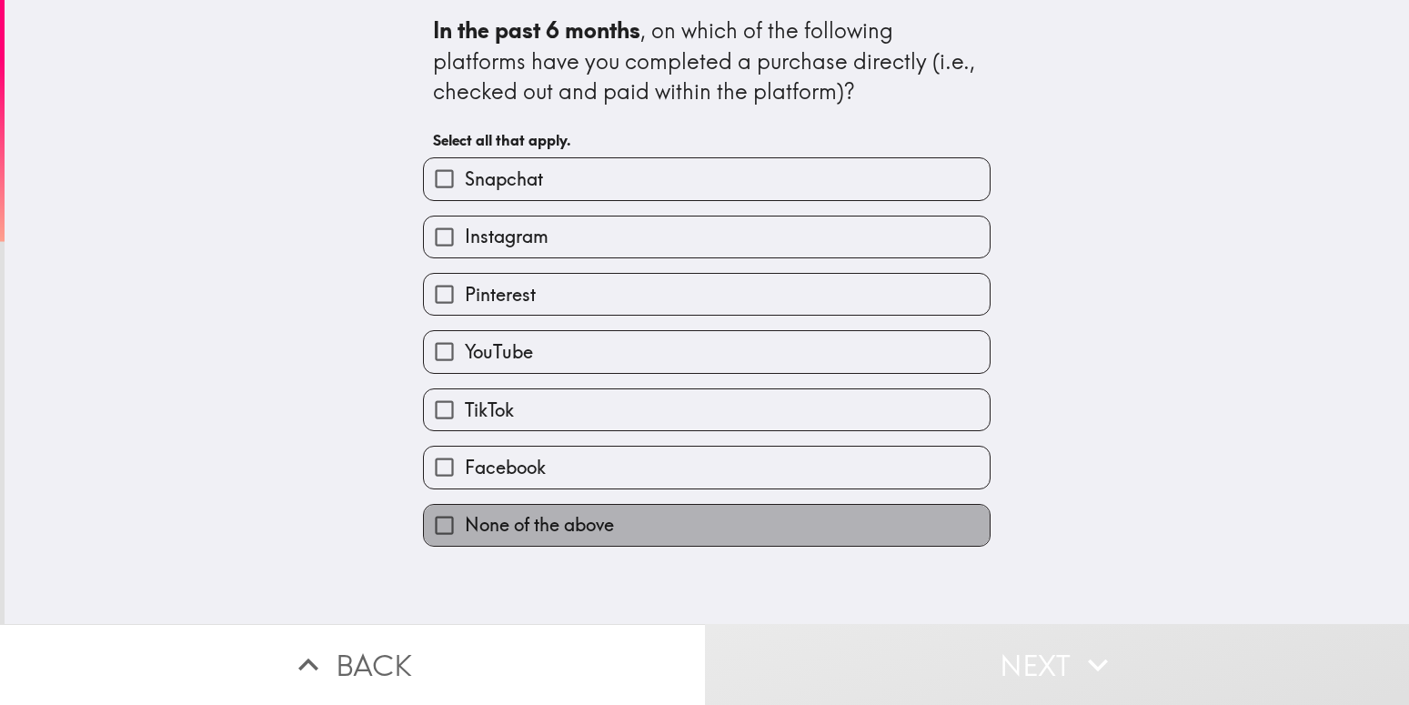
click at [561, 525] on span "None of the above" at bounding box center [539, 524] width 149 height 25
click at [465, 525] on input "None of the above" at bounding box center [444, 525] width 41 height 41
checkbox input "true"
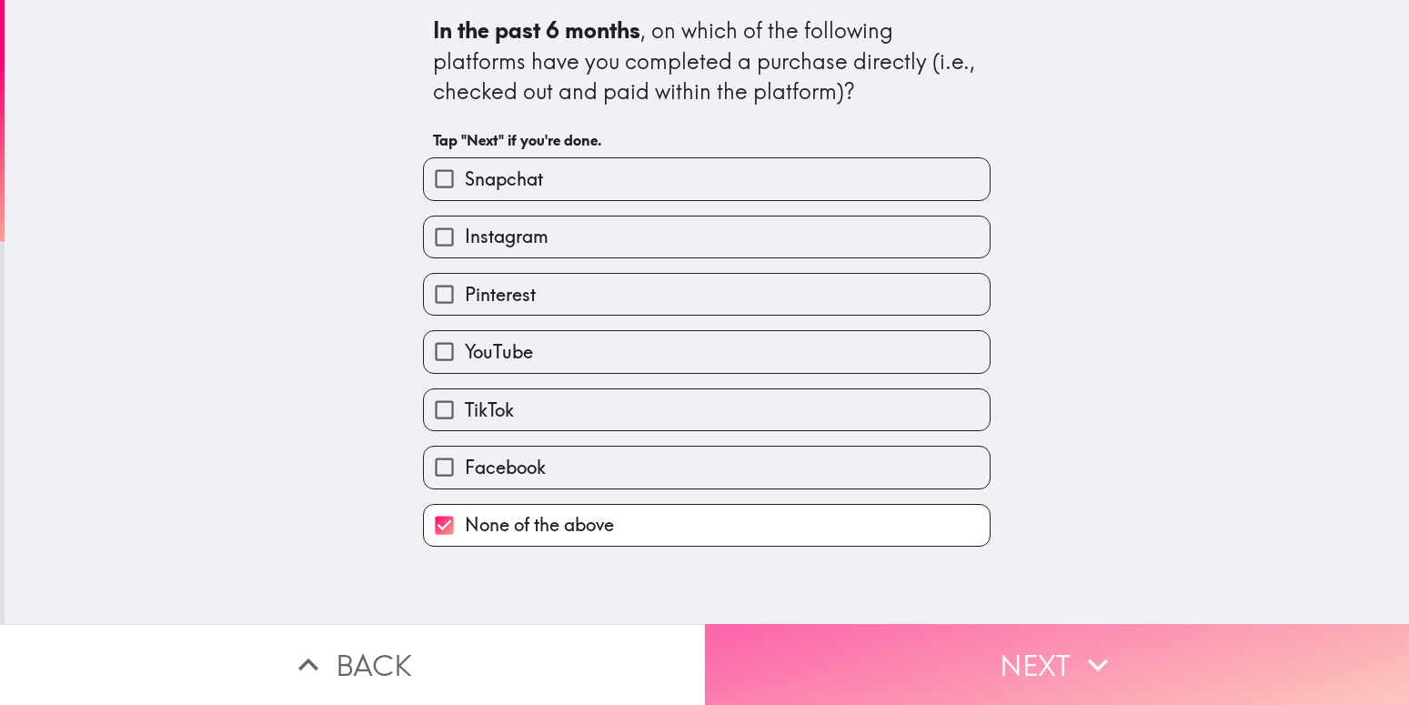
click at [768, 639] on button "Next" at bounding box center [1057, 664] width 705 height 81
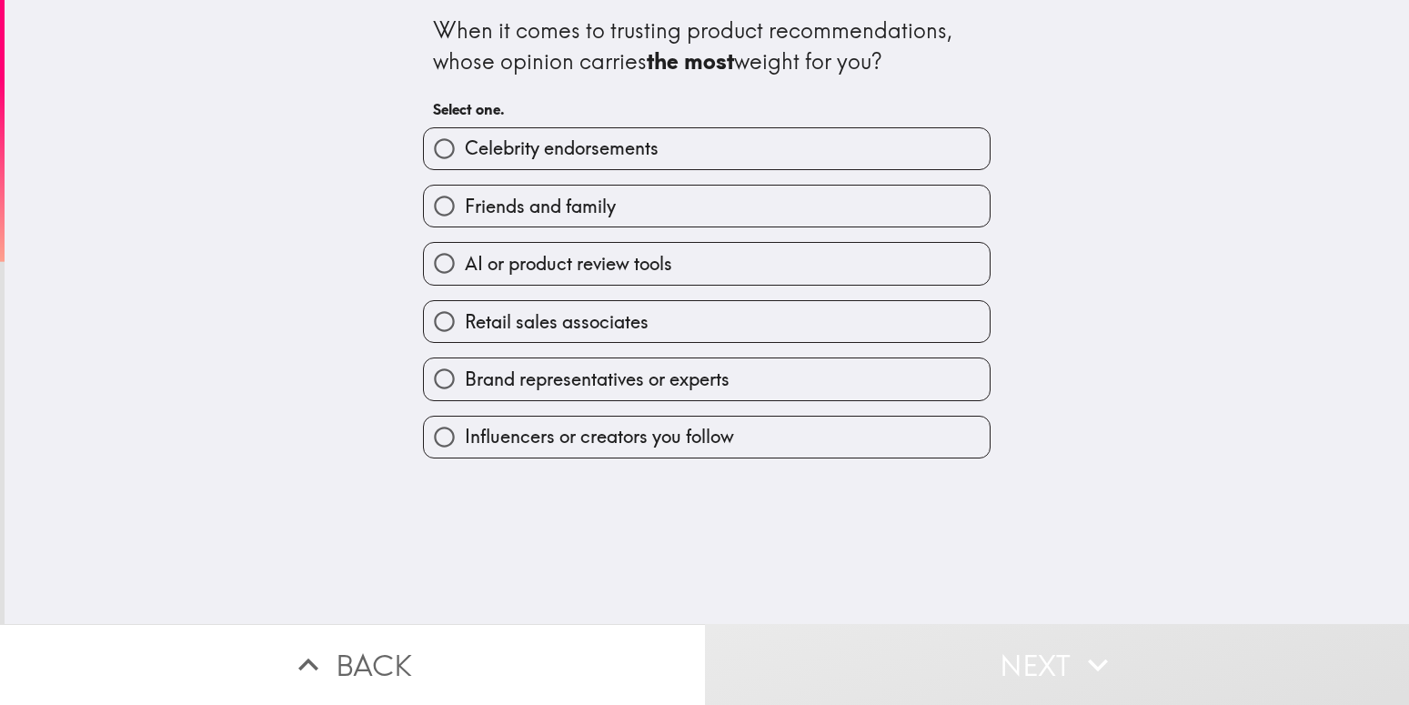
click at [600, 266] on span "AI or product review tools" at bounding box center [568, 263] width 207 height 25
click at [465, 266] on input "AI or product review tools" at bounding box center [444, 263] width 41 height 41
radio input "true"
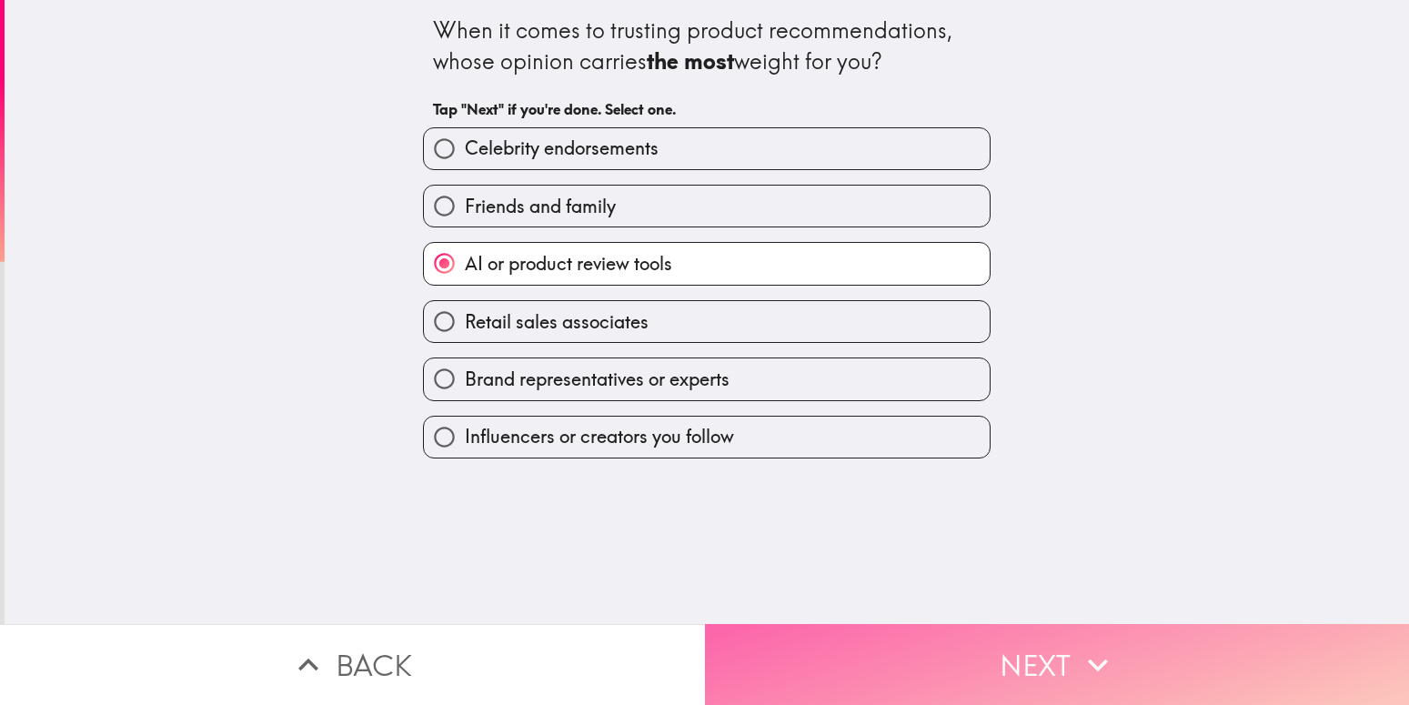
click at [825, 655] on button "Next" at bounding box center [1057, 664] width 705 height 81
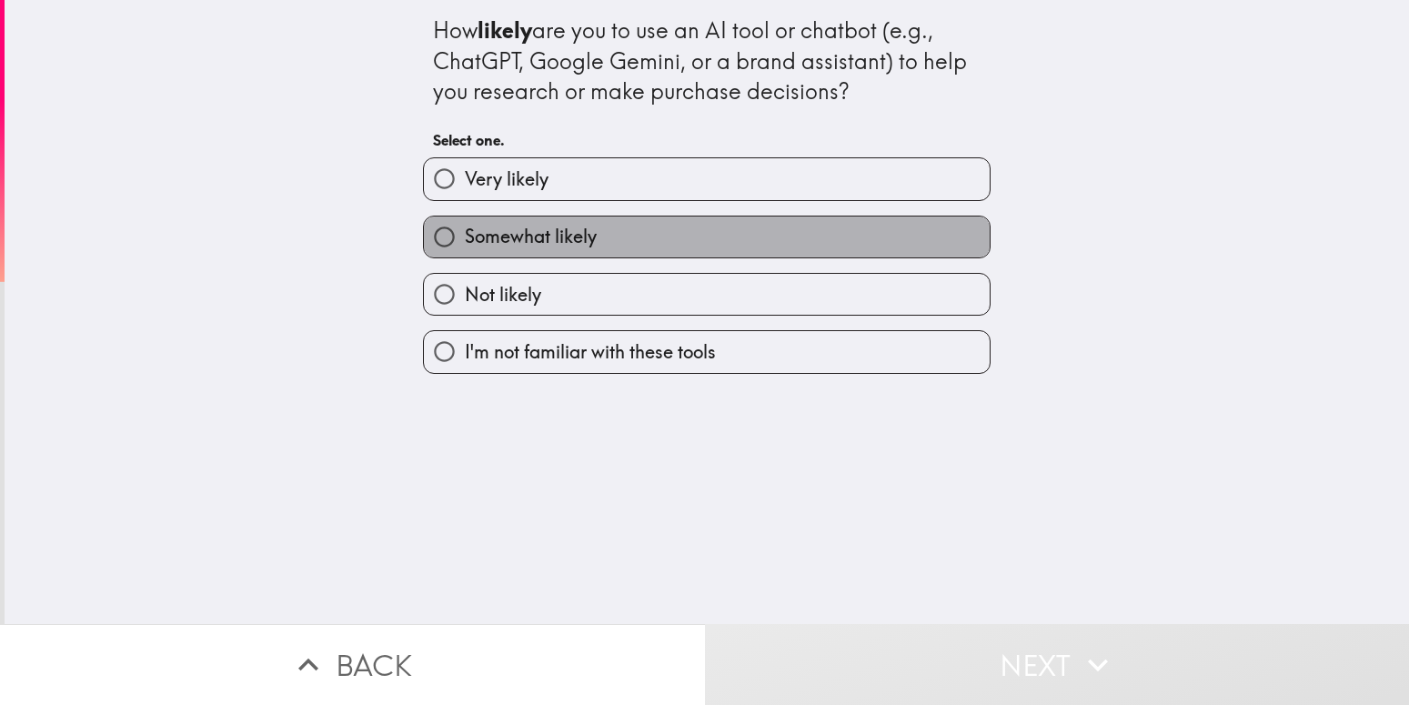
click at [587, 242] on label "Somewhat likely" at bounding box center [707, 237] width 566 height 41
click at [465, 242] on input "Somewhat likely" at bounding box center [444, 237] width 41 height 41
radio input "true"
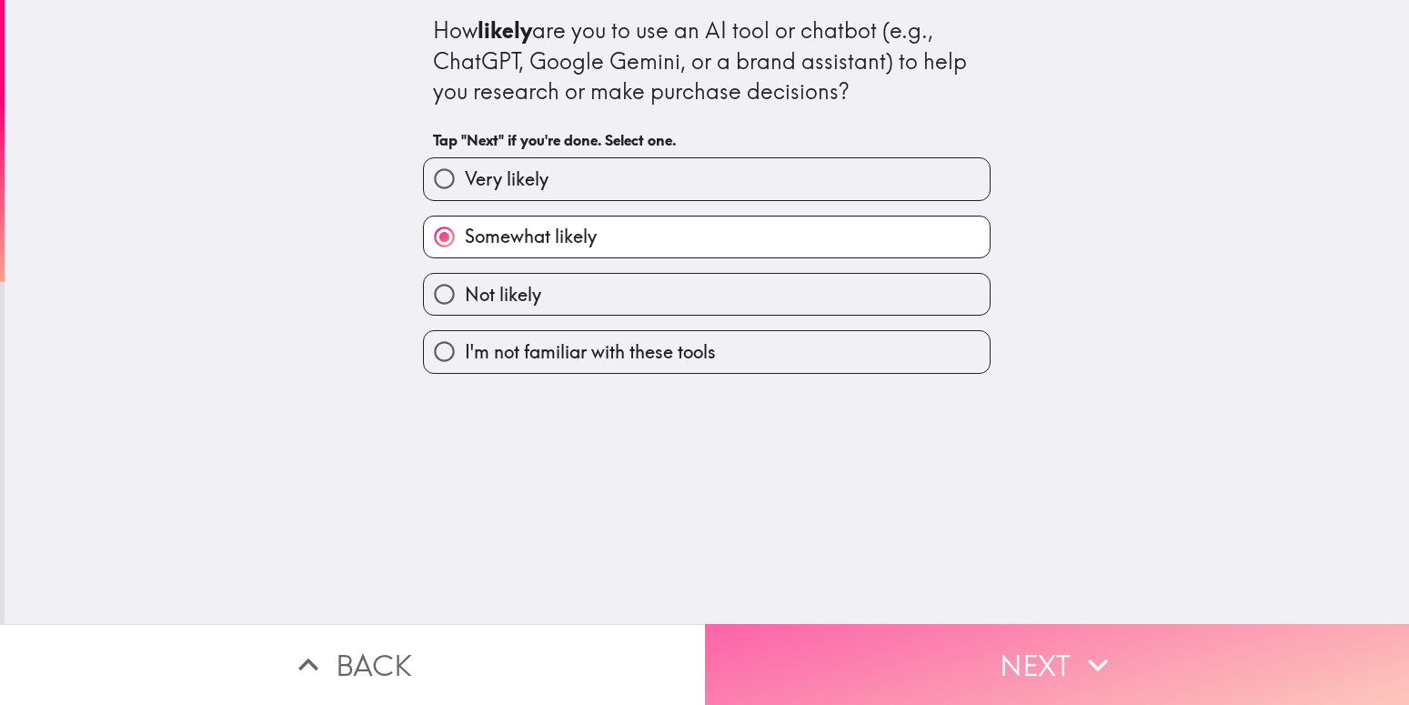
click at [824, 643] on button "Next" at bounding box center [1057, 664] width 705 height 81
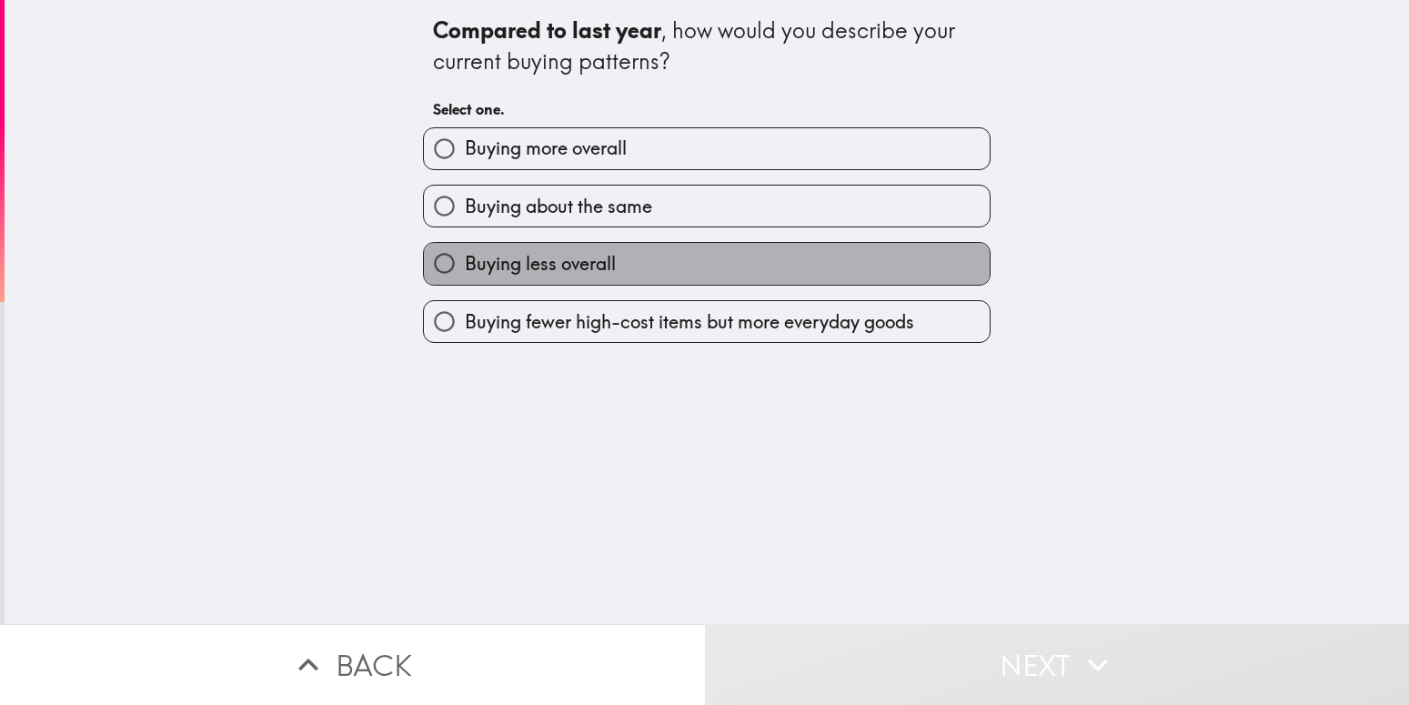
click at [585, 270] on span "Buying less overall" at bounding box center [540, 263] width 151 height 25
click at [465, 270] on input "Buying less overall" at bounding box center [444, 263] width 41 height 41
radio input "true"
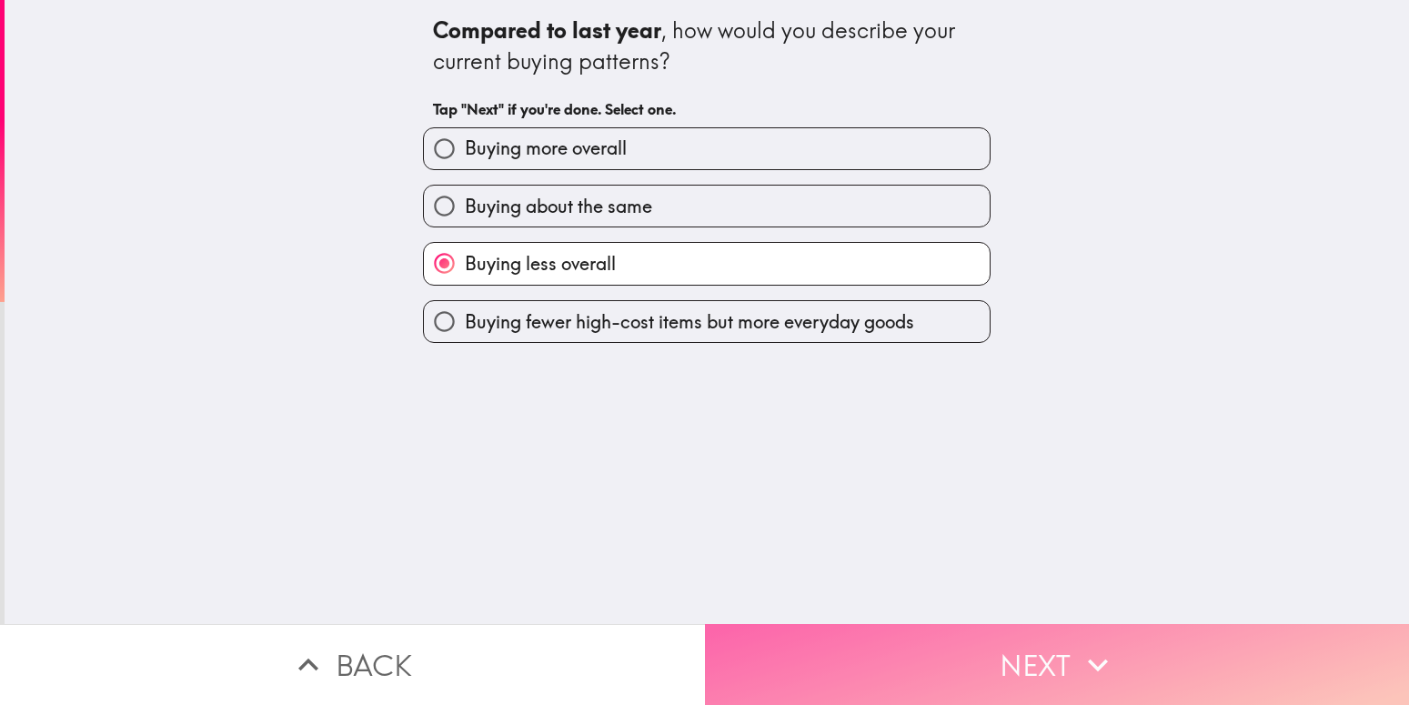
click at [823, 635] on button "Next" at bounding box center [1057, 664] width 705 height 81
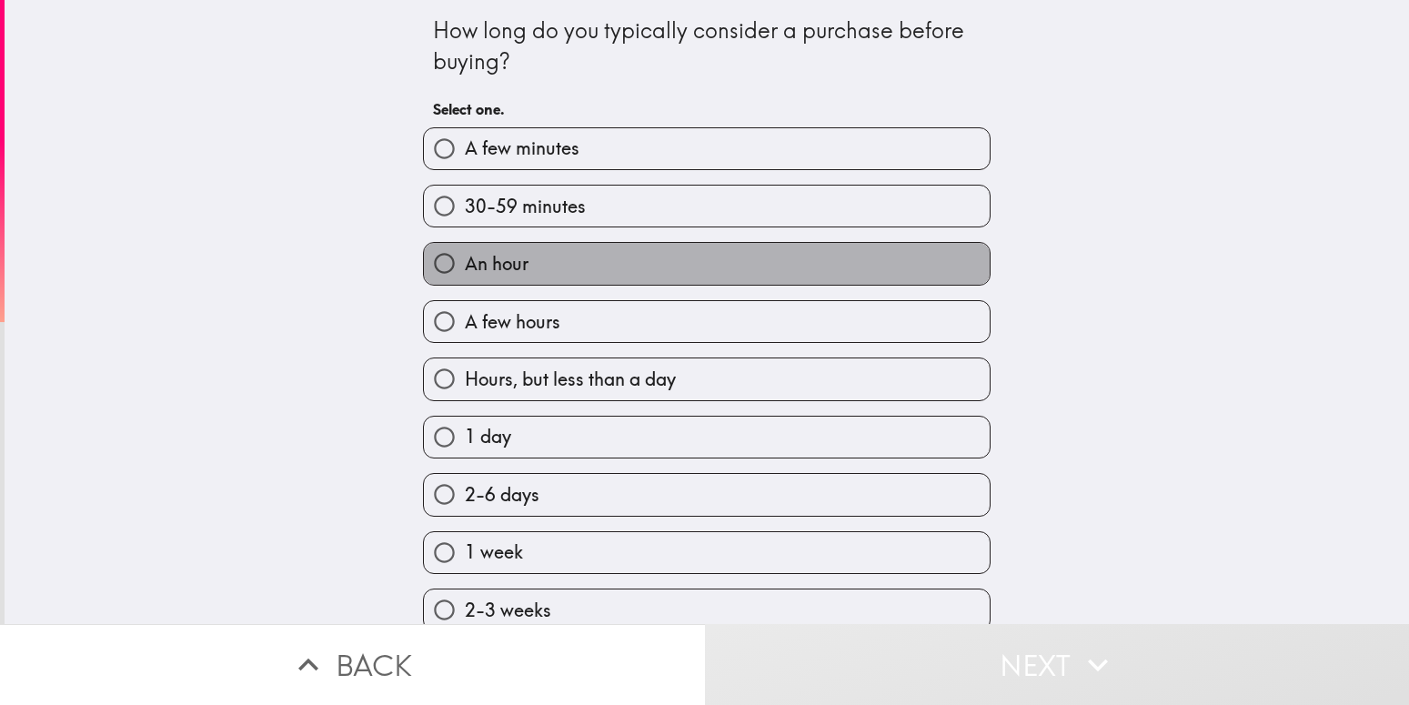
click at [590, 270] on label "An hour" at bounding box center [707, 263] width 566 height 41
click at [465, 270] on input "An hour" at bounding box center [444, 263] width 41 height 41
radio input "true"
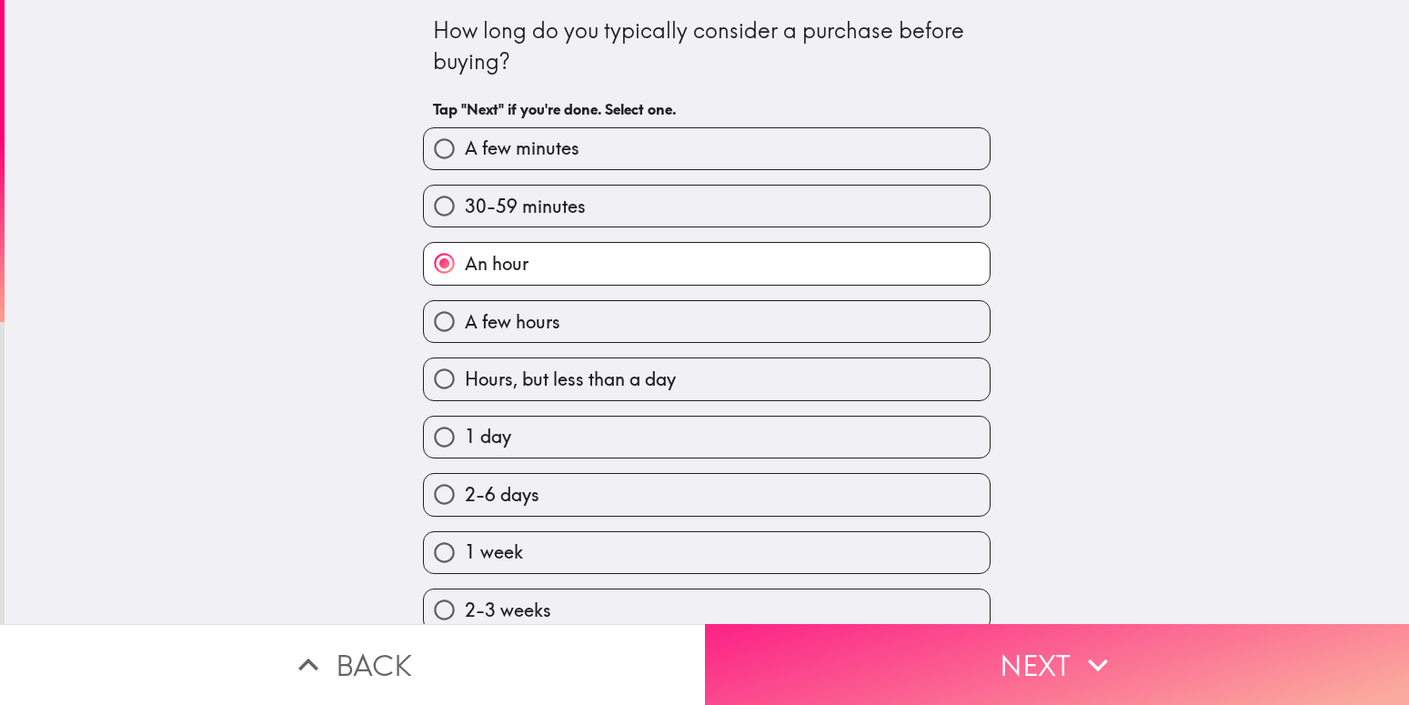
click at [817, 638] on button "Next" at bounding box center [1057, 664] width 705 height 81
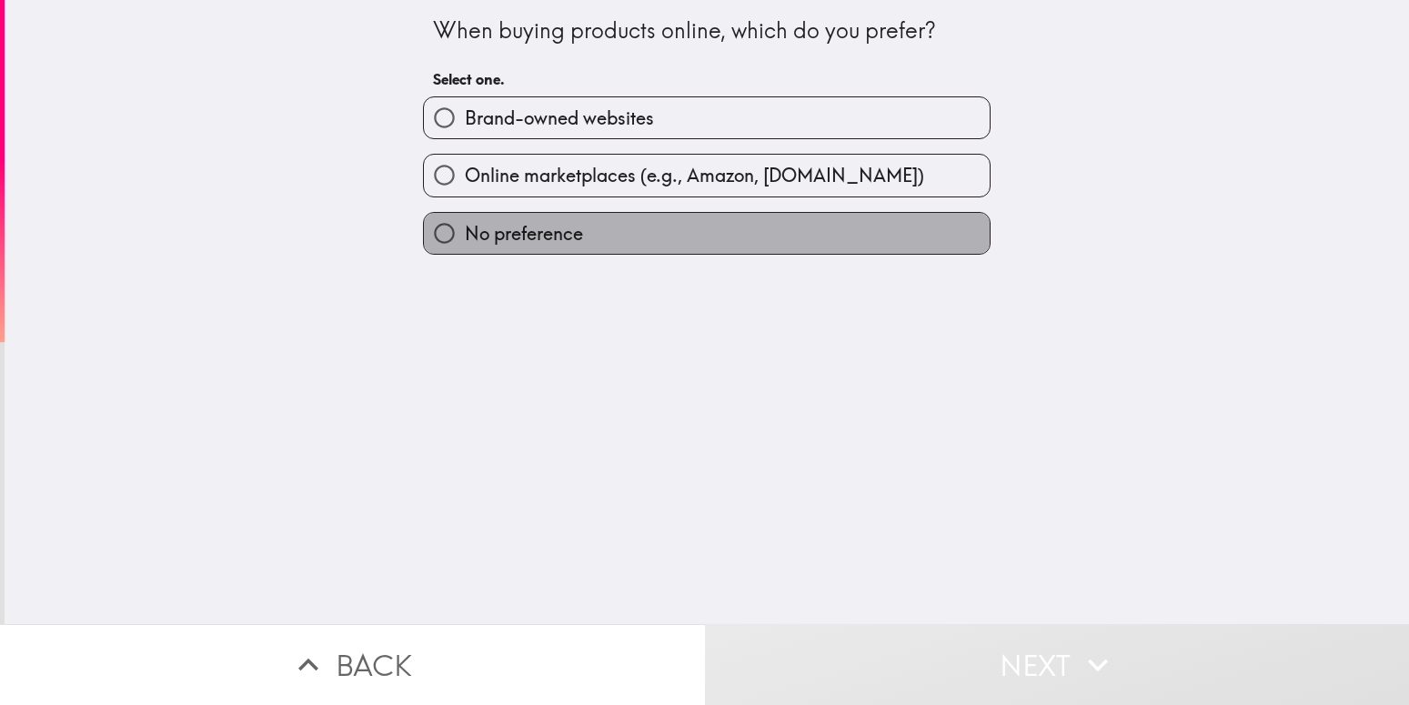
click at [582, 239] on label "No preference" at bounding box center [707, 233] width 566 height 41
click at [465, 239] on input "No preference" at bounding box center [444, 233] width 41 height 41
radio input "true"
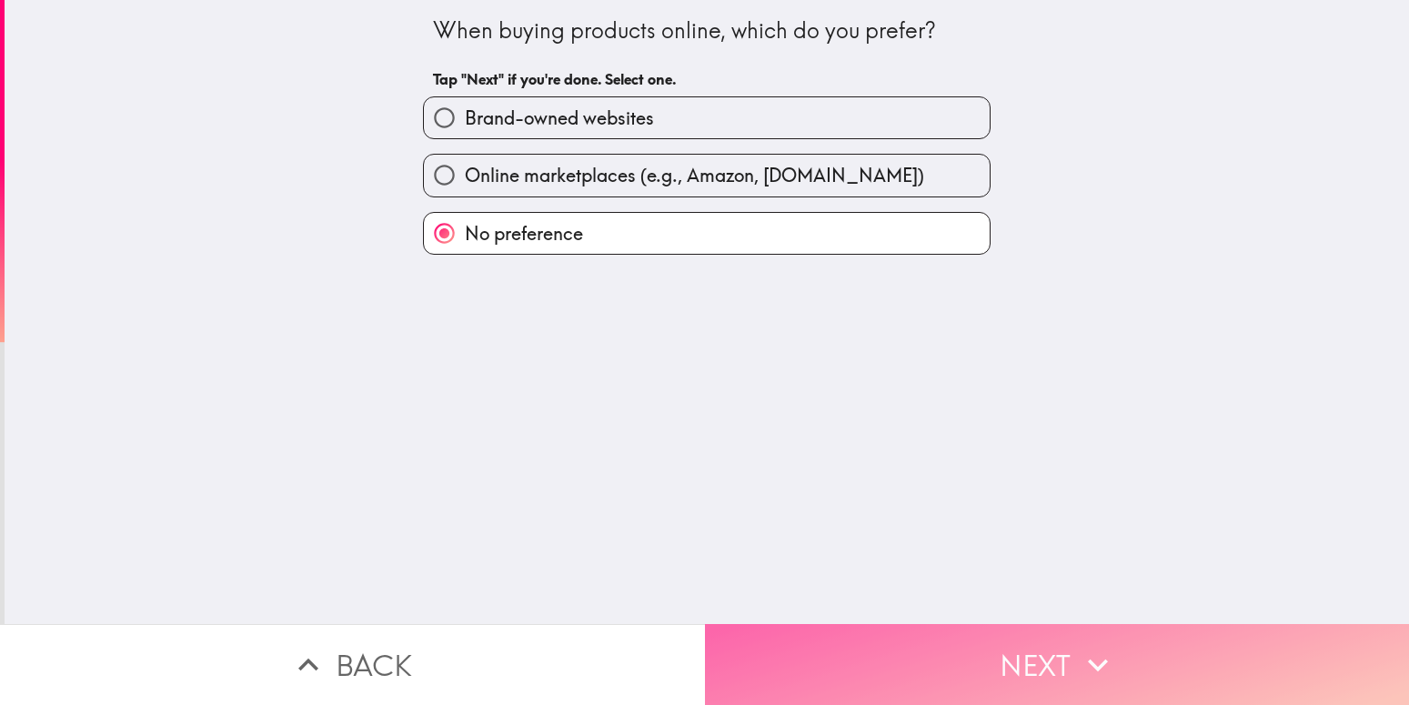
click at [797, 636] on button "Next" at bounding box center [1057, 664] width 705 height 81
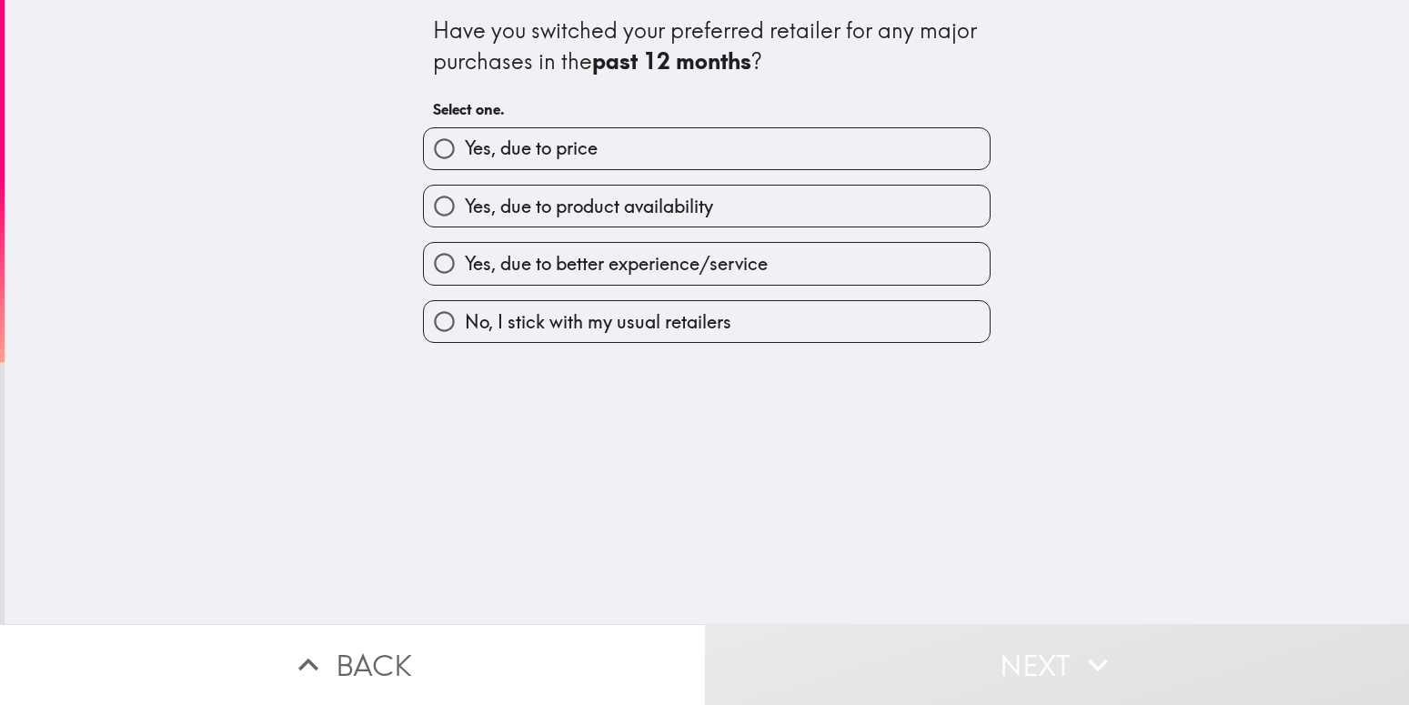
click at [579, 215] on span "Yes, due to product availability" at bounding box center [589, 206] width 248 height 25
click at [465, 215] on input "Yes, due to product availability" at bounding box center [444, 206] width 41 height 41
radio input "true"
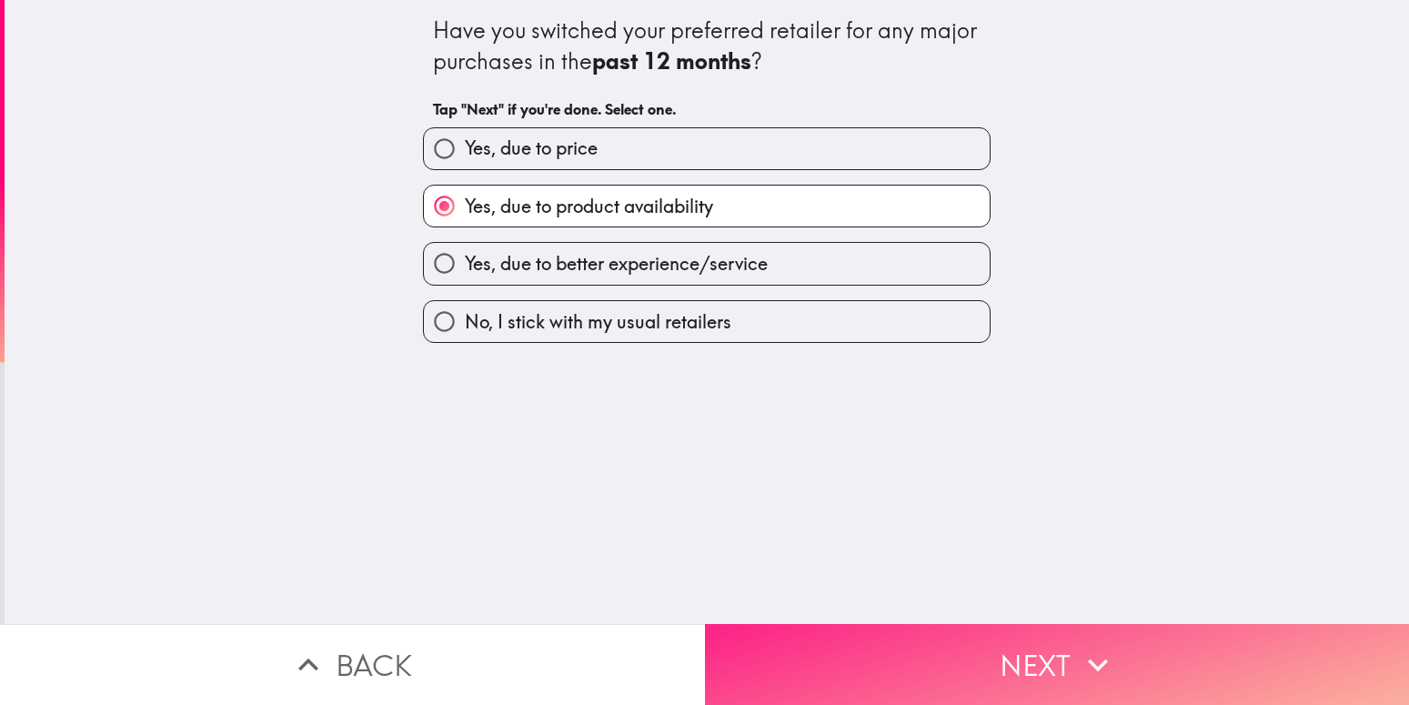
click at [811, 652] on button "Next" at bounding box center [1057, 664] width 705 height 81
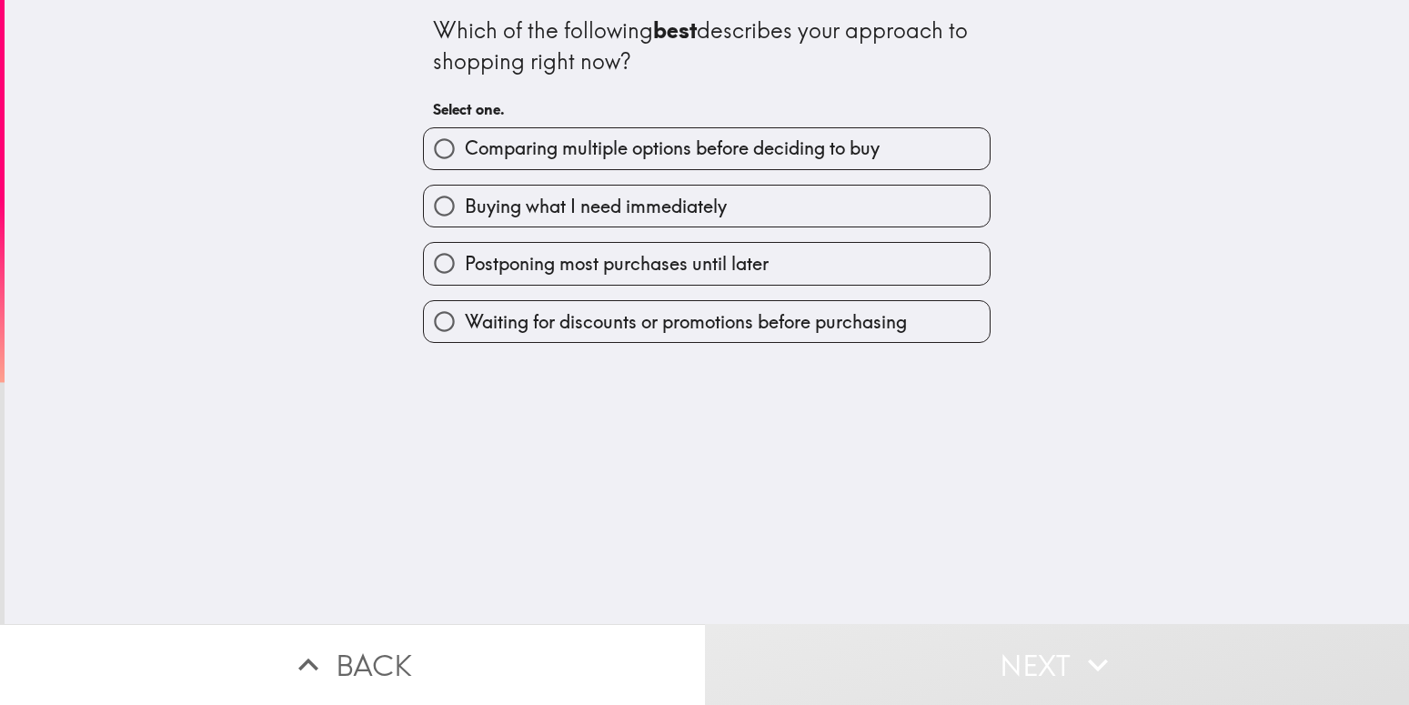
click at [604, 151] on span "Comparing multiple options before deciding to buy" at bounding box center [672, 148] width 415 height 25
click at [465, 151] on input "Comparing multiple options before deciding to buy" at bounding box center [444, 148] width 41 height 41
radio input "true"
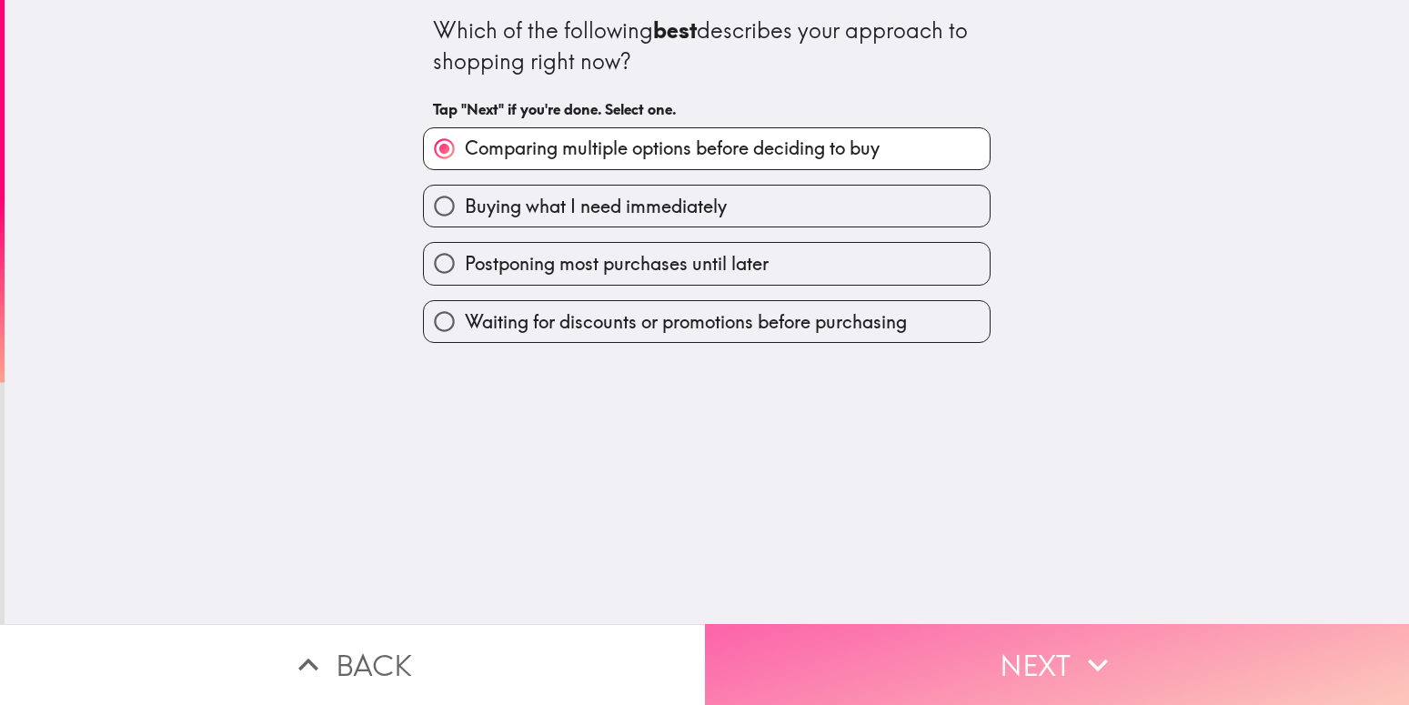
click at [853, 669] on button "Next" at bounding box center [1057, 664] width 705 height 81
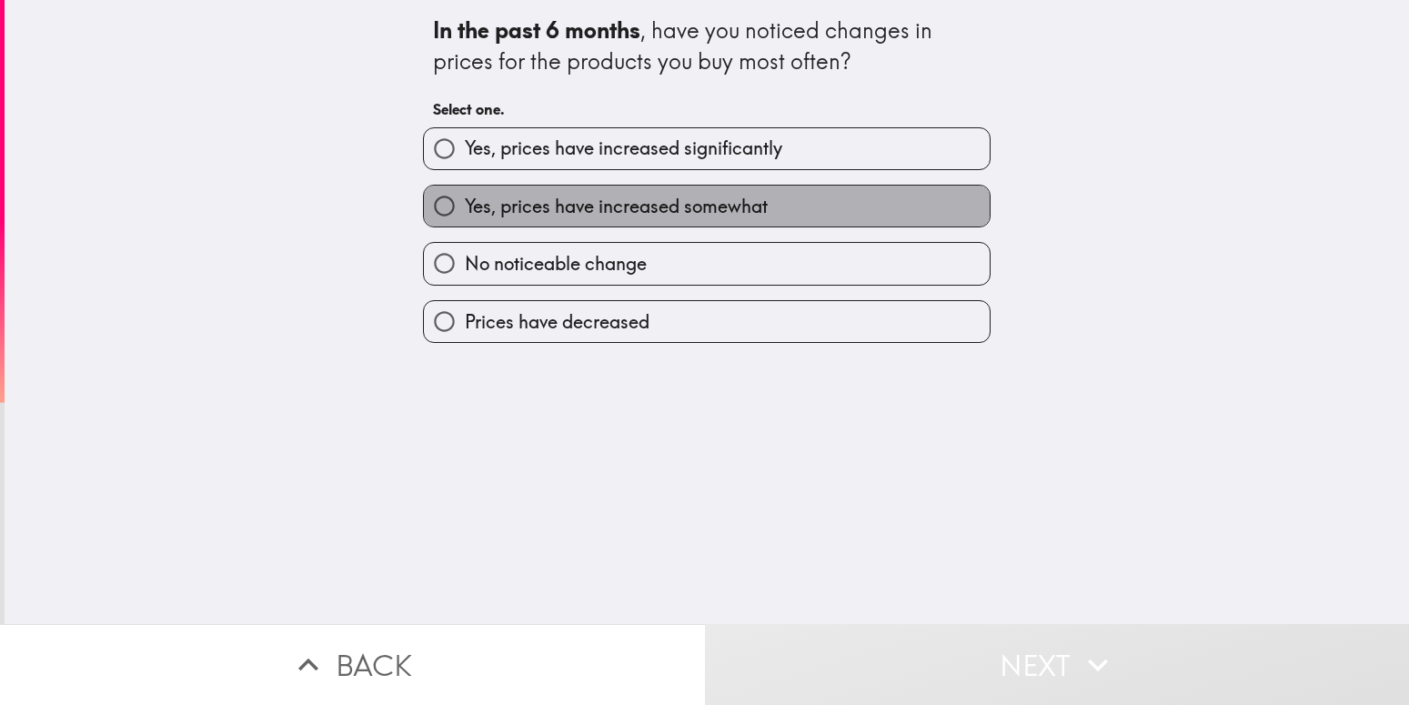
click at [610, 210] on span "Yes, prices have increased somewhat" at bounding box center [616, 206] width 303 height 25
click at [465, 210] on input "Yes, prices have increased somewhat" at bounding box center [444, 206] width 41 height 41
radio input "true"
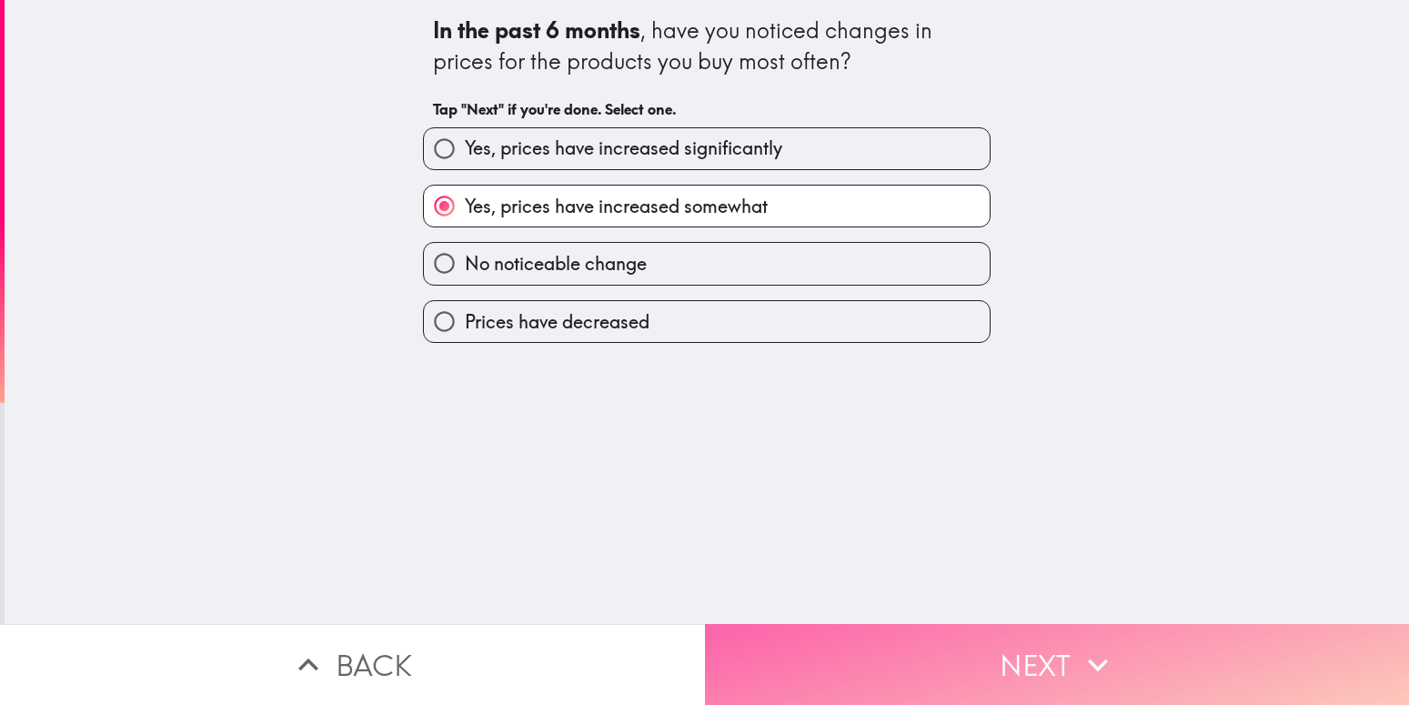
click at [853, 639] on button "Next" at bounding box center [1057, 664] width 705 height 81
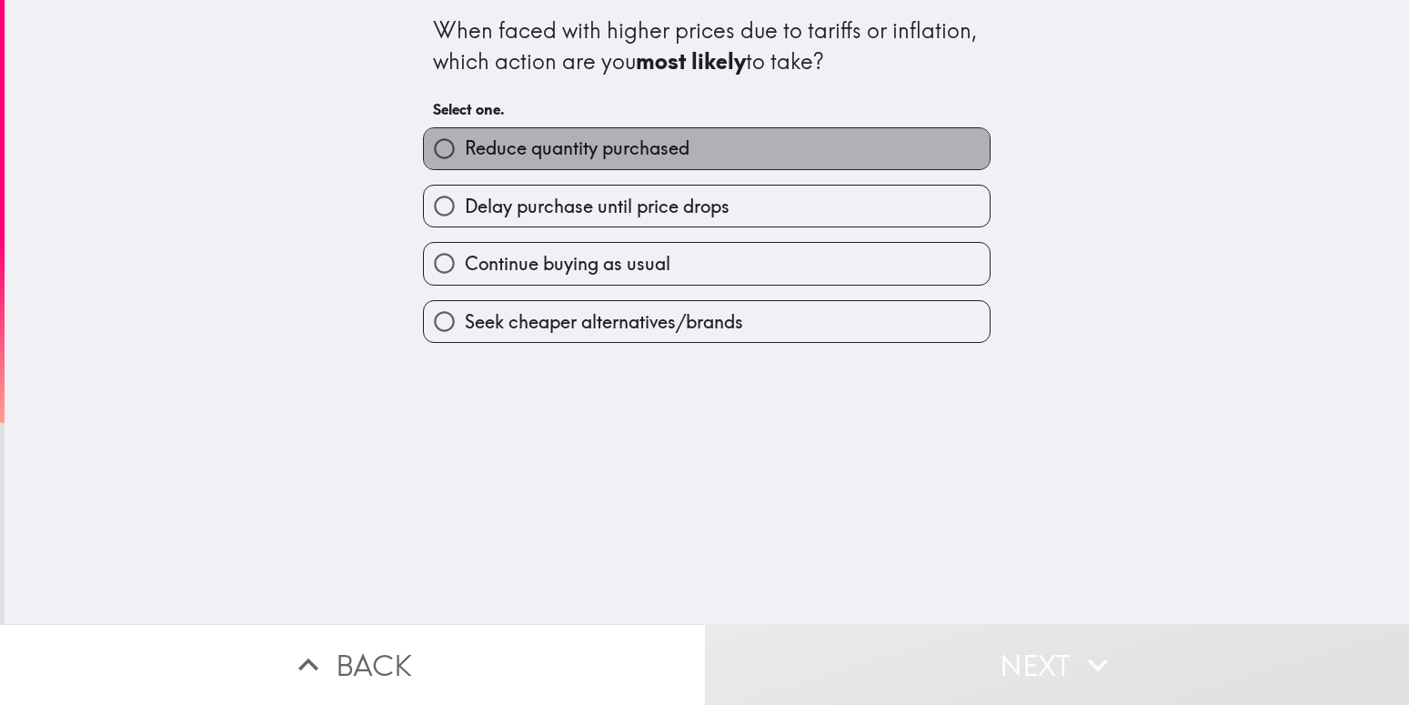
click at [630, 156] on span "Reduce quantity purchased" at bounding box center [577, 148] width 225 height 25
click at [465, 156] on input "Reduce quantity purchased" at bounding box center [444, 148] width 41 height 41
radio input "true"
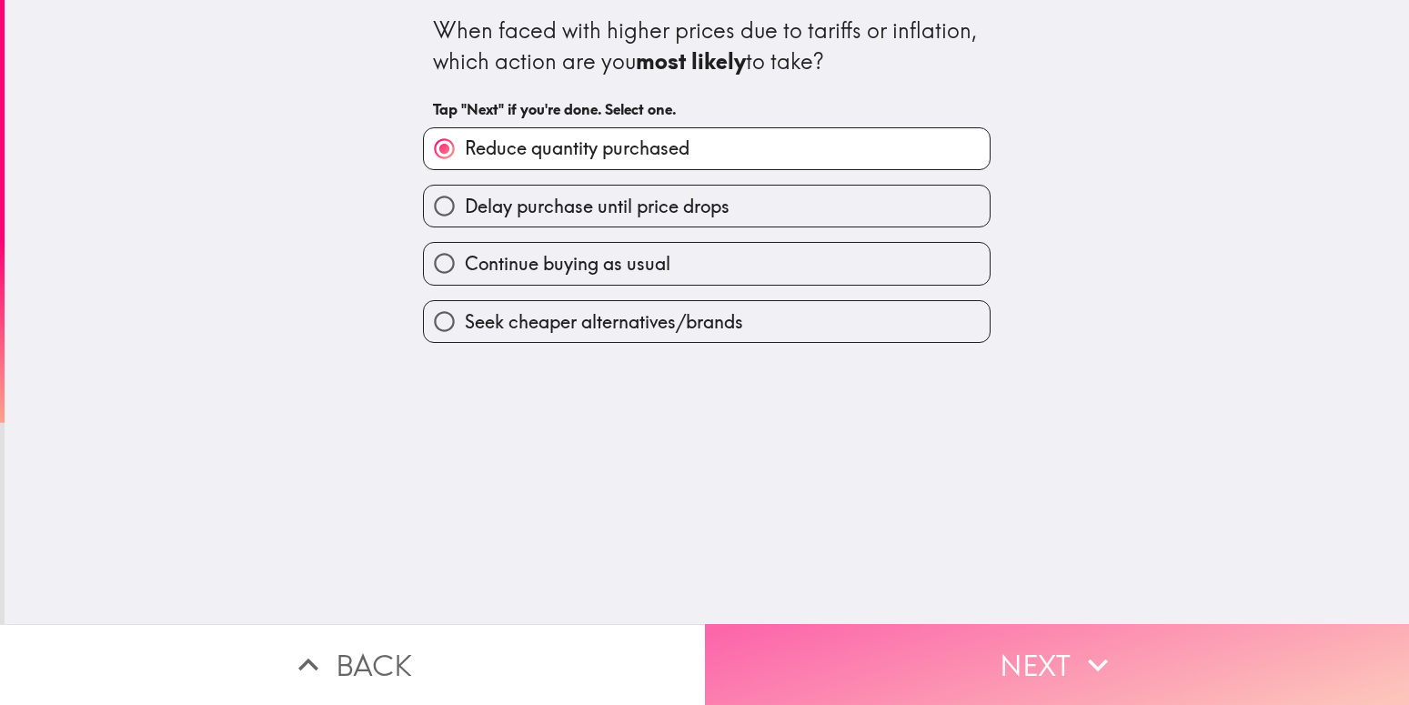
click at [839, 669] on button "Next" at bounding box center [1057, 664] width 705 height 81
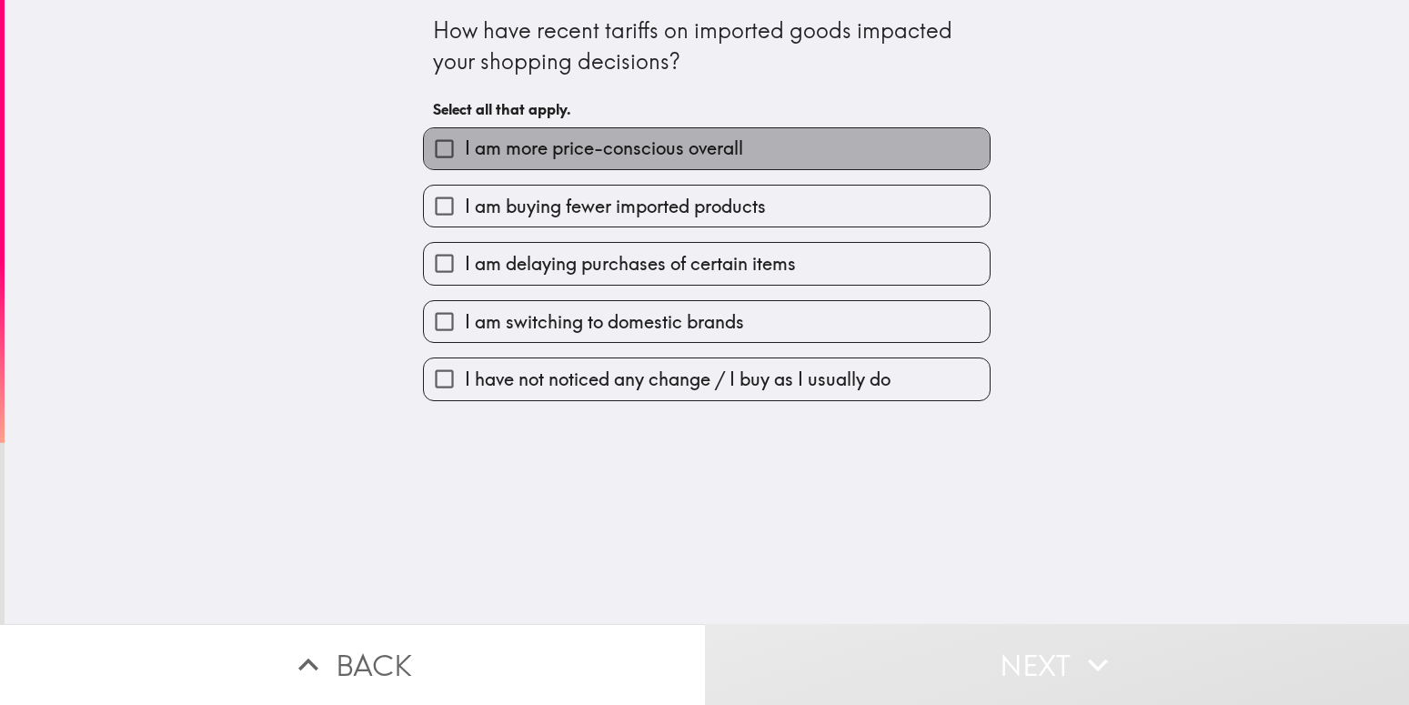
click at [640, 156] on span "I am more price-conscious overall" at bounding box center [604, 148] width 278 height 25
click at [465, 156] on input "I am more price-conscious overall" at bounding box center [444, 148] width 41 height 41
checkbox input "true"
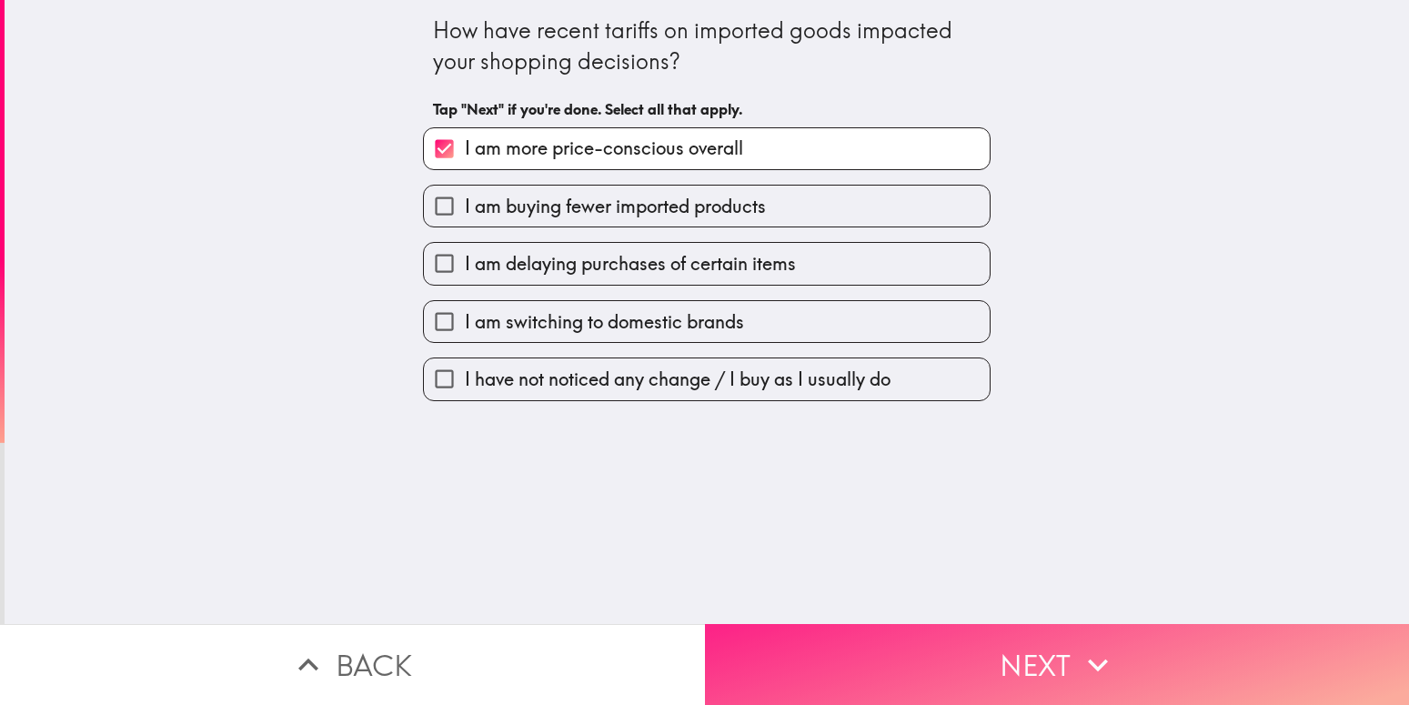
click at [886, 661] on button "Next" at bounding box center [1057, 664] width 705 height 81
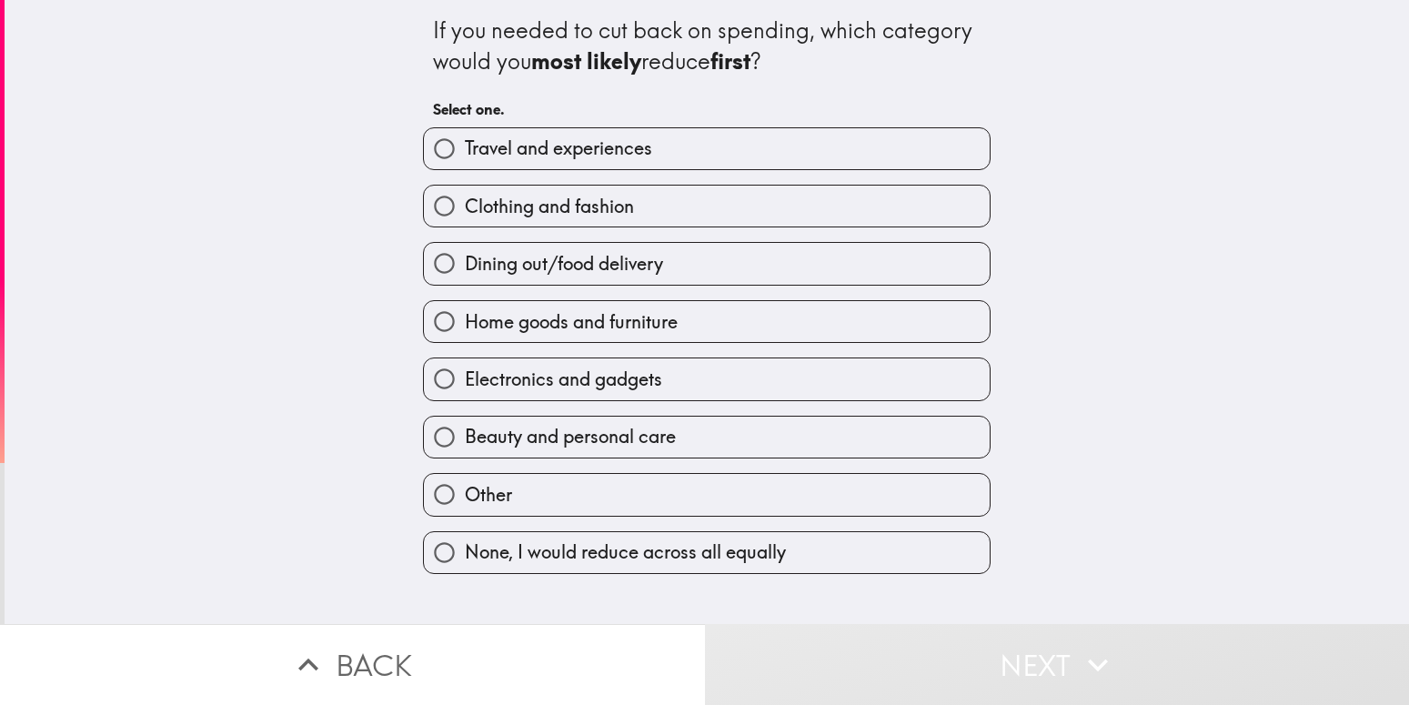
click at [627, 327] on span "Home goods and furniture" at bounding box center [571, 321] width 213 height 25
click at [465, 327] on input "Home goods and furniture" at bounding box center [444, 321] width 41 height 41
radio input "true"
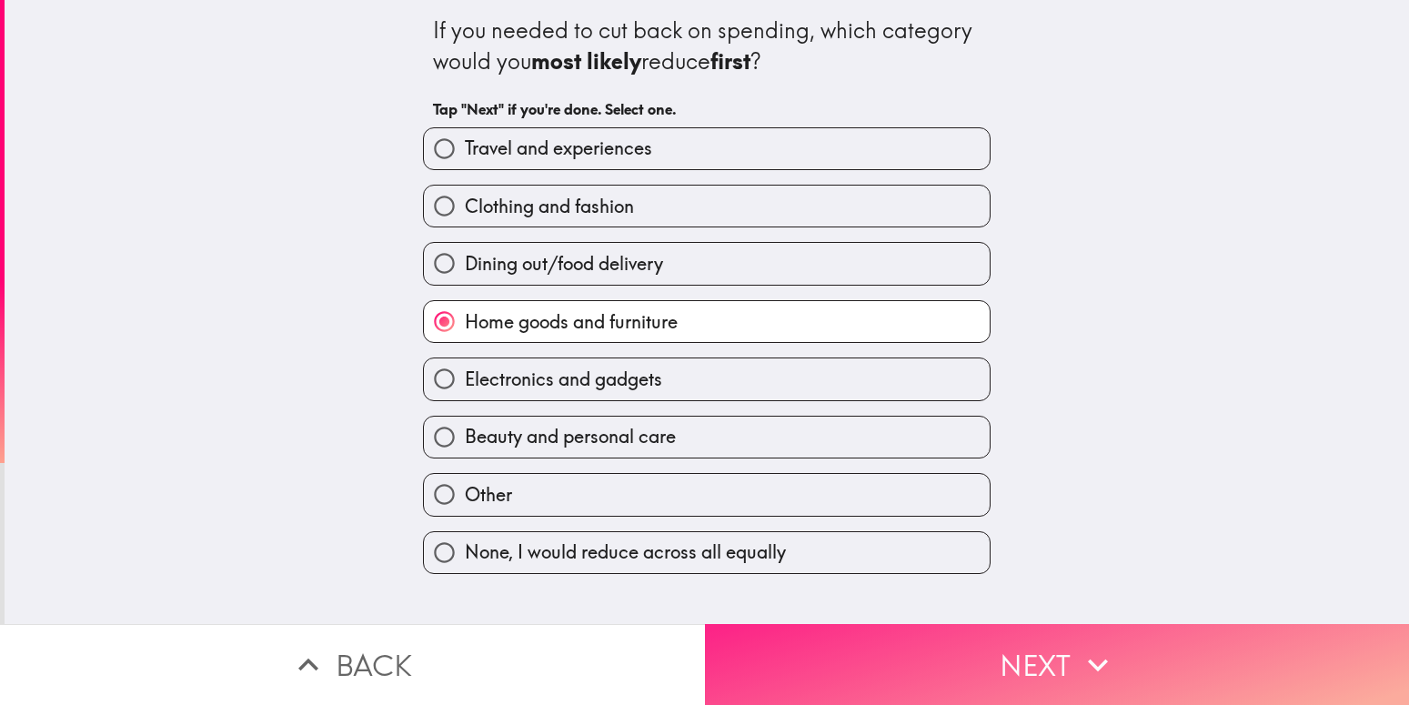
click at [788, 643] on button "Next" at bounding box center [1057, 664] width 705 height 81
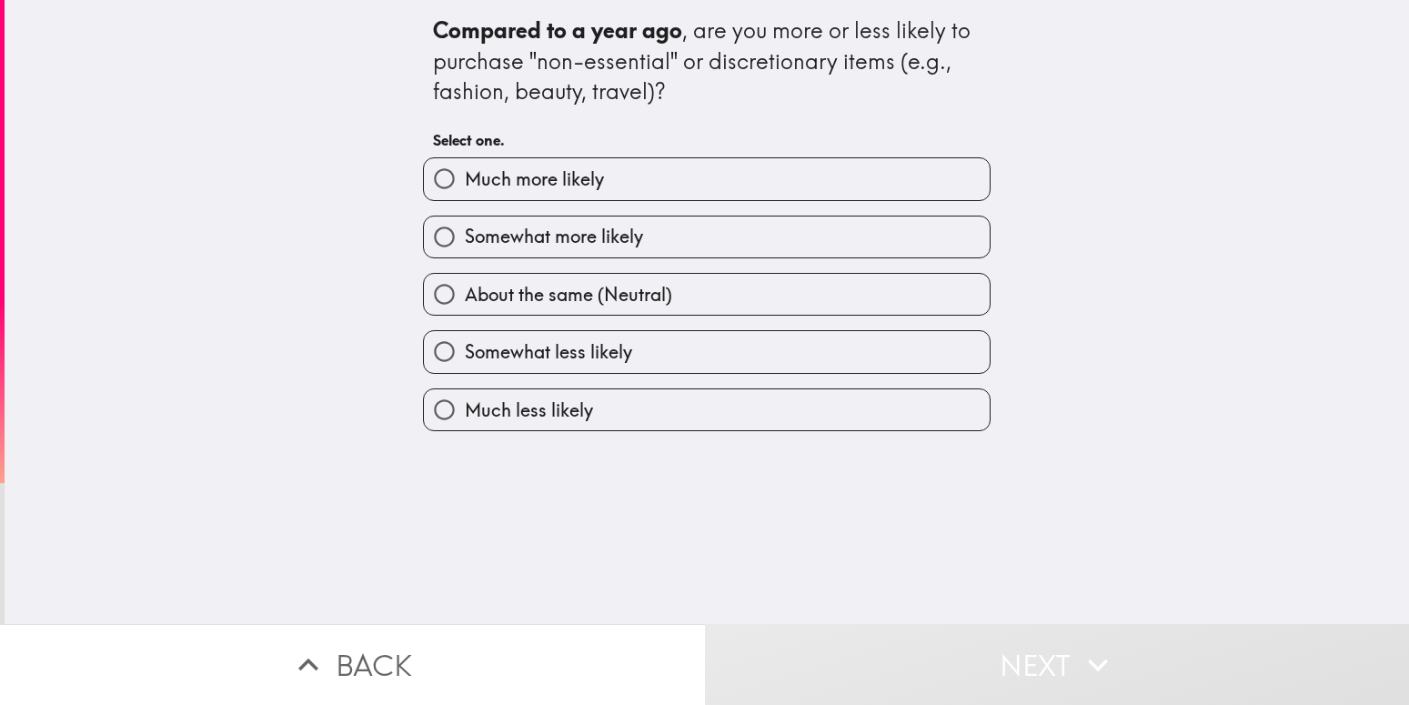
click at [668, 348] on label "Somewhat less likely" at bounding box center [707, 351] width 566 height 41
click at [465, 348] on input "Somewhat less likely" at bounding box center [444, 351] width 41 height 41
radio input "true"
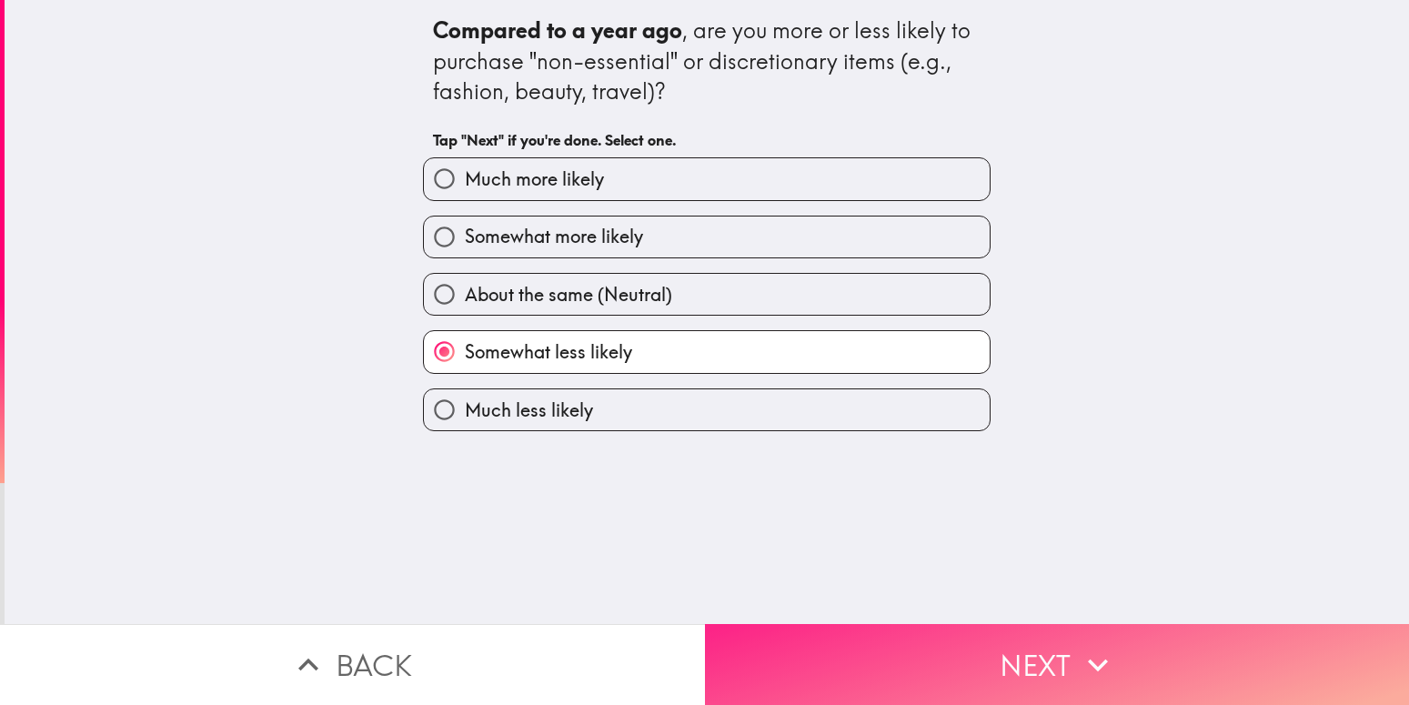
click at [802, 628] on button "Next" at bounding box center [1057, 664] width 705 height 81
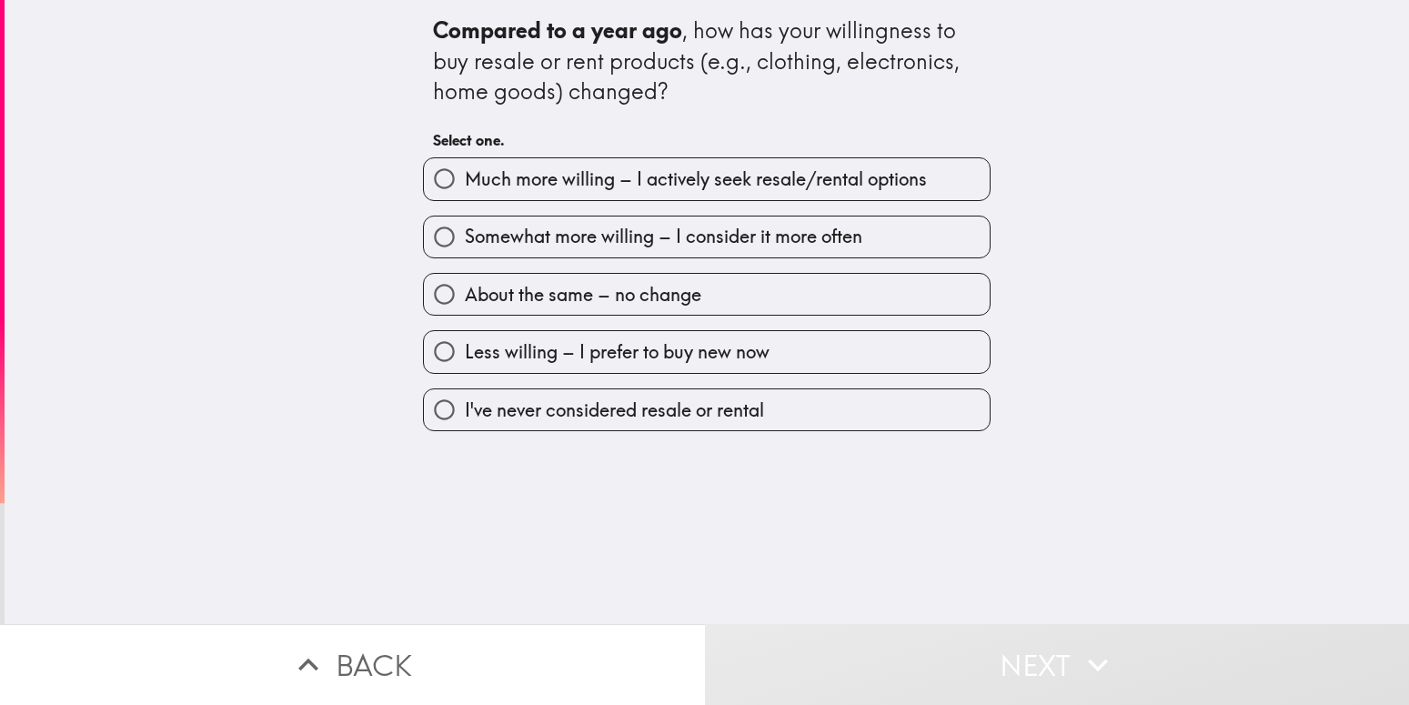
click at [653, 297] on span "About the same – no change" at bounding box center [583, 294] width 237 height 25
click at [465, 297] on input "About the same – no change" at bounding box center [444, 294] width 41 height 41
radio input "true"
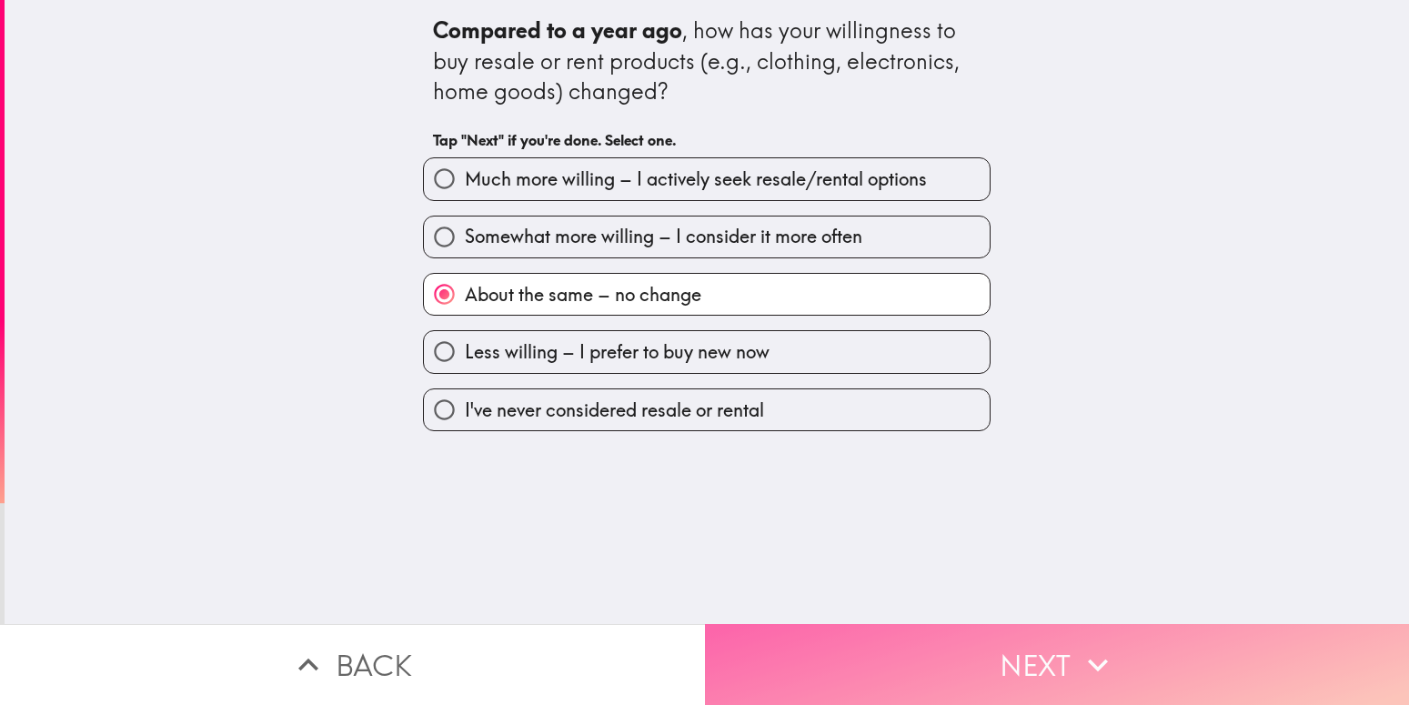
click at [829, 642] on button "Next" at bounding box center [1057, 664] width 705 height 81
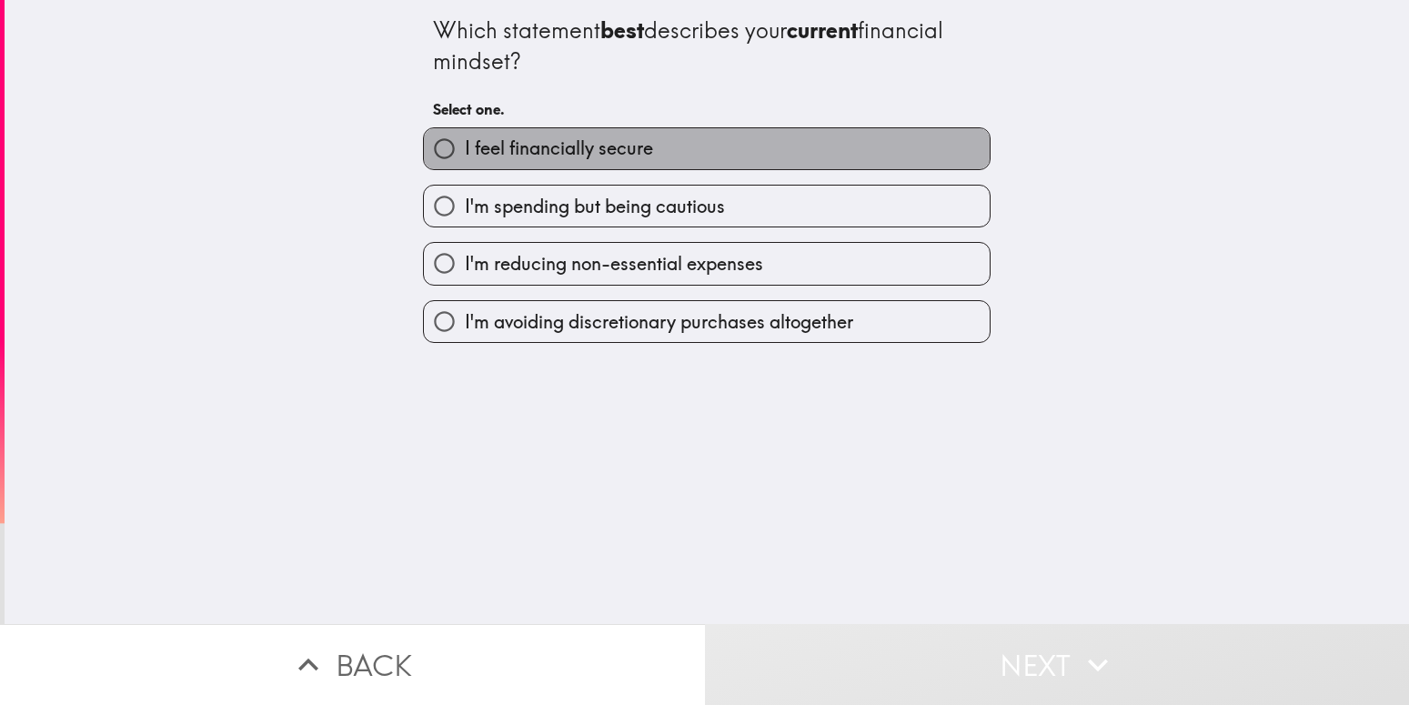
click at [644, 156] on label "I feel financially secure" at bounding box center [707, 148] width 566 height 41
click at [465, 156] on input "I feel financially secure" at bounding box center [444, 148] width 41 height 41
radio input "true"
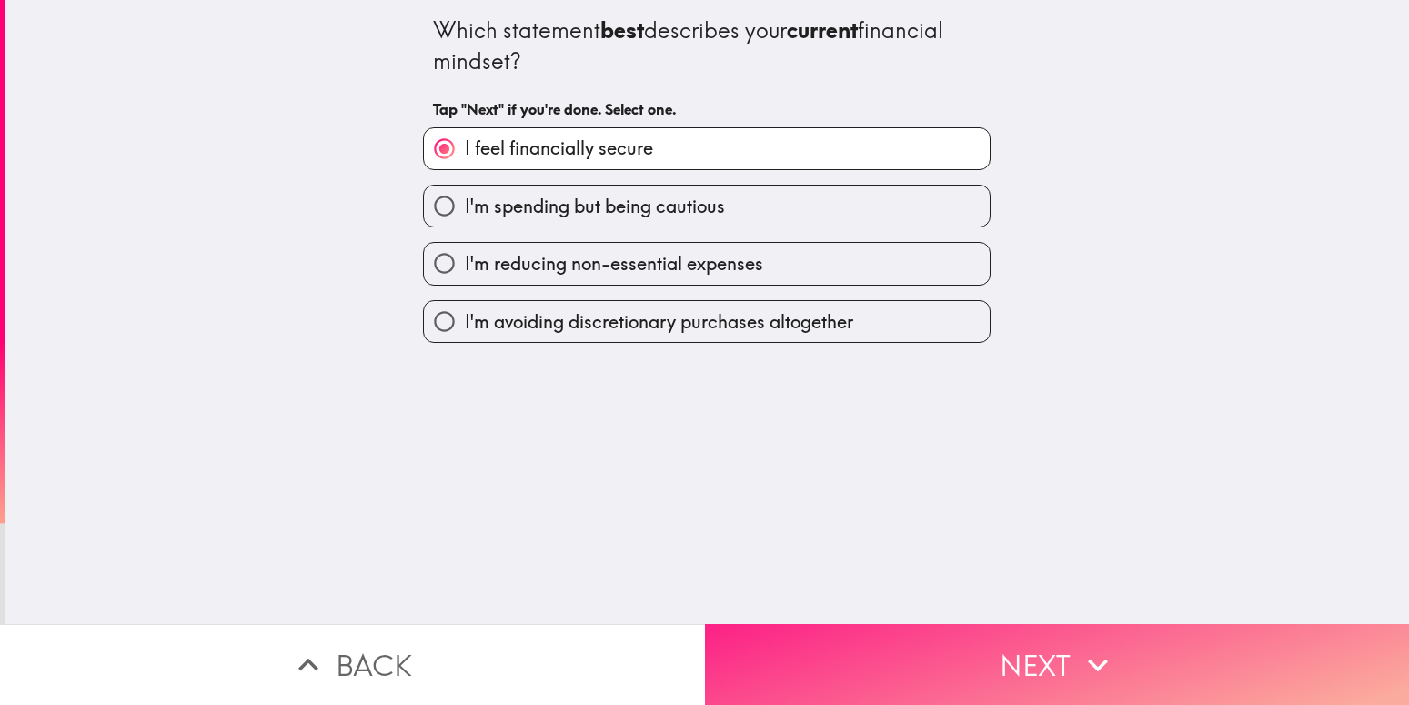
click at [875, 640] on button "Next" at bounding box center [1057, 664] width 705 height 81
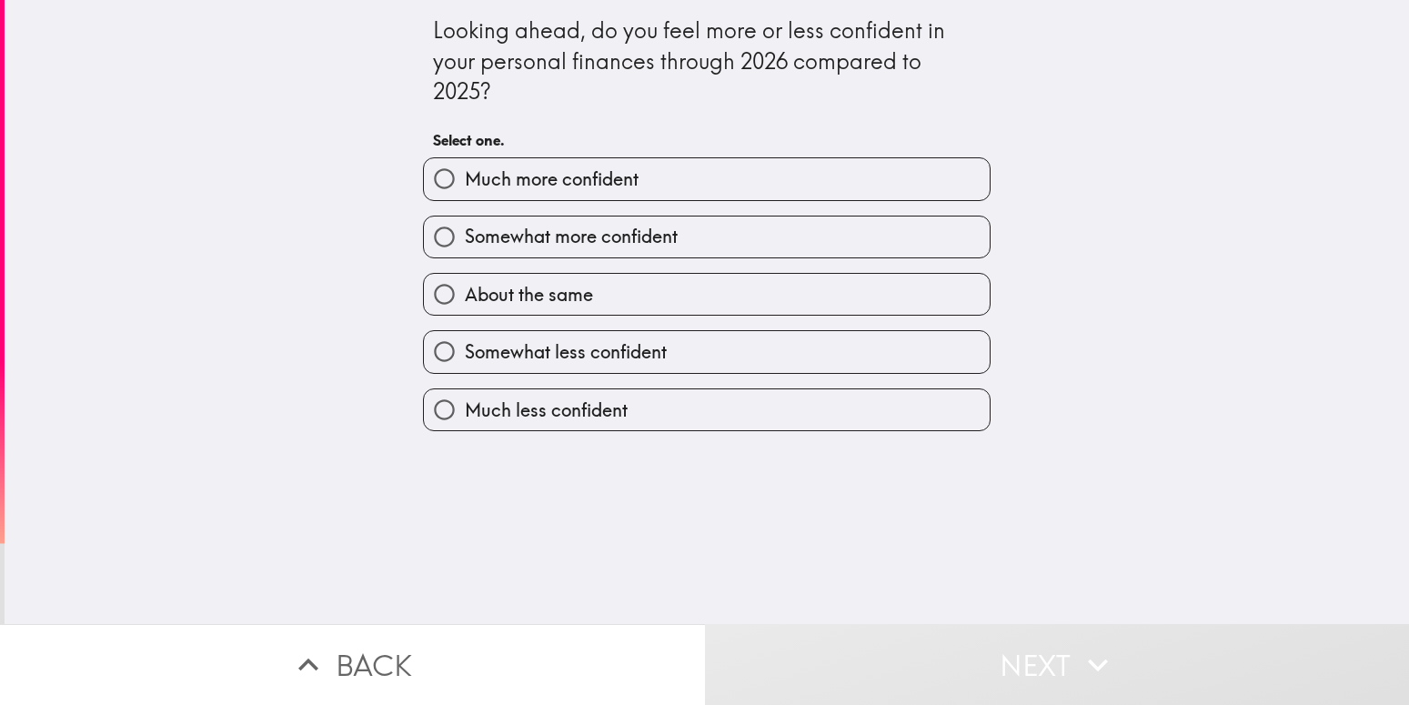
click at [703, 366] on label "Somewhat less confident" at bounding box center [707, 351] width 566 height 41
click at [465, 366] on input "Somewhat less confident" at bounding box center [444, 351] width 41 height 41
radio input "true"
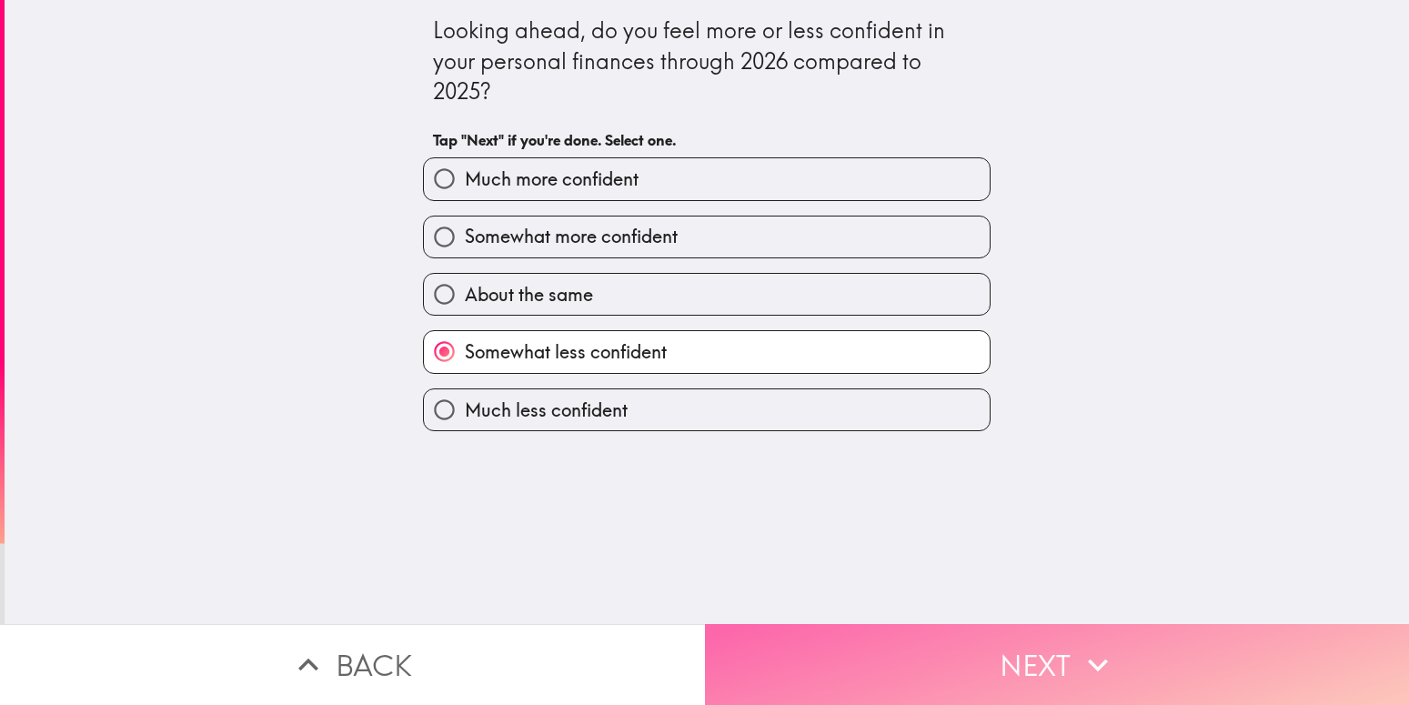
click at [865, 644] on button "Next" at bounding box center [1057, 664] width 705 height 81
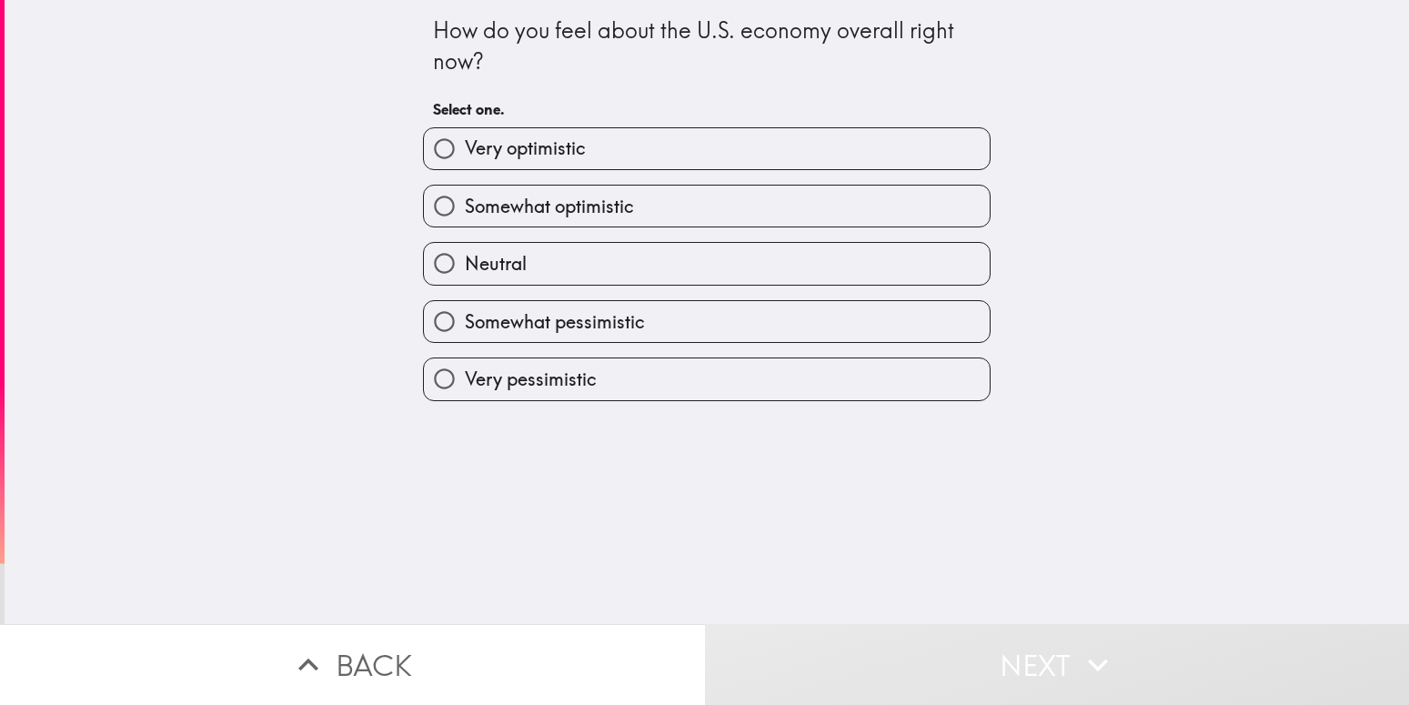
click at [604, 388] on label "Very pessimistic" at bounding box center [707, 378] width 566 height 41
click at [465, 388] on input "Very pessimistic" at bounding box center [444, 378] width 41 height 41
radio input "true"
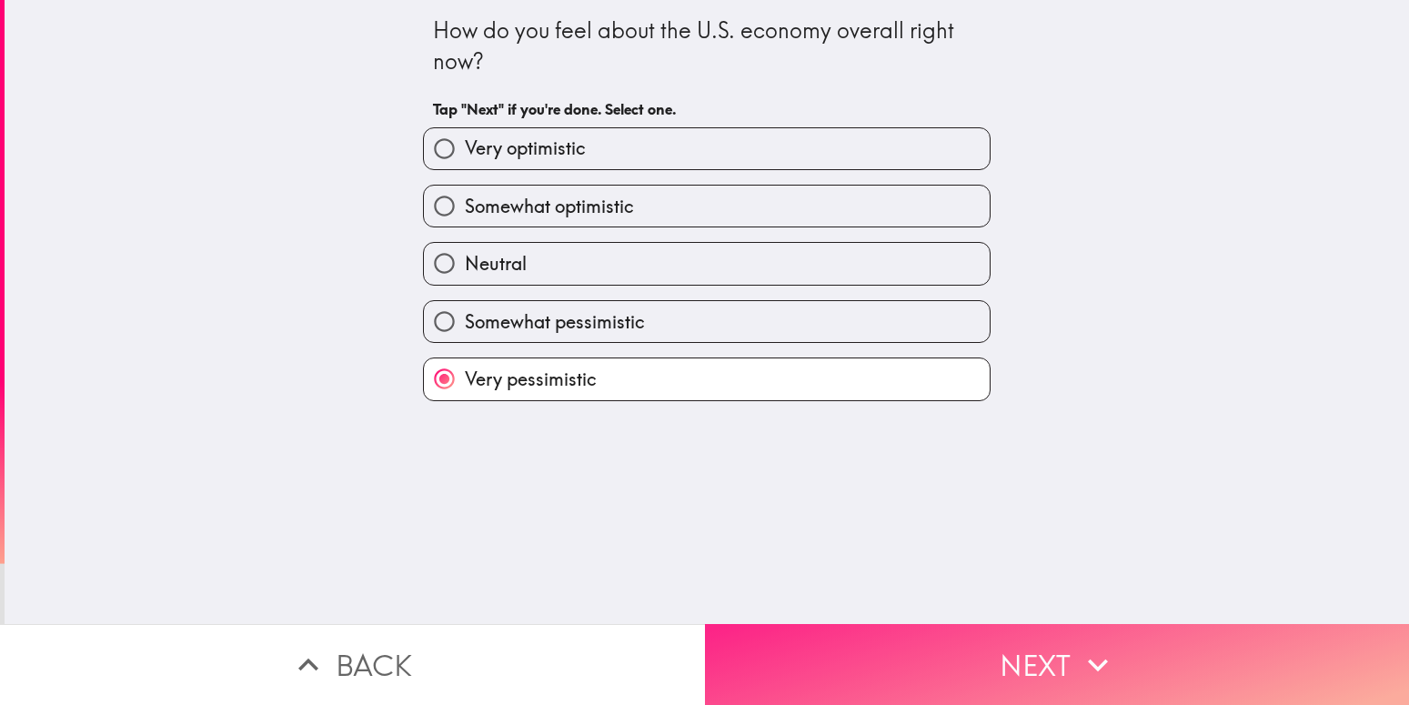
click at [829, 629] on button "Next" at bounding box center [1057, 664] width 705 height 81
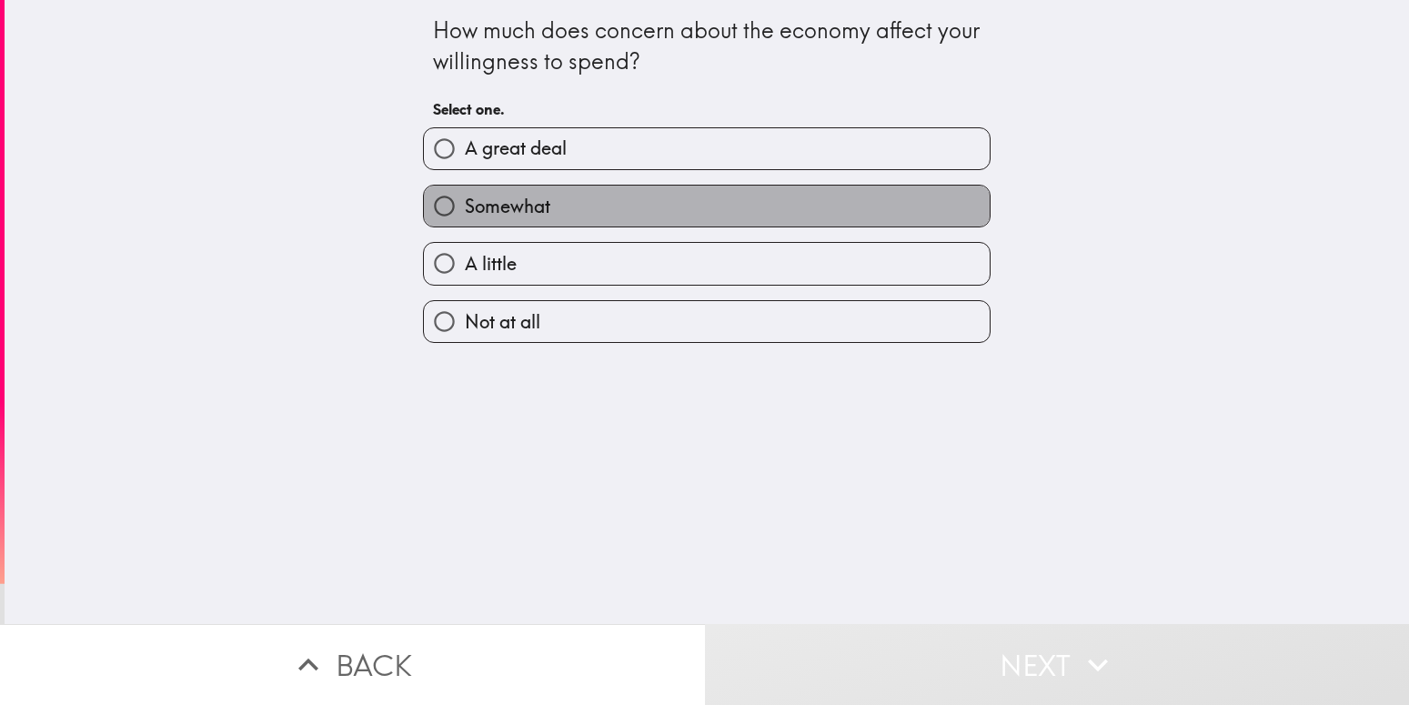
click at [587, 205] on label "Somewhat" at bounding box center [707, 206] width 566 height 41
click at [465, 205] on input "Somewhat" at bounding box center [444, 206] width 41 height 41
radio input "true"
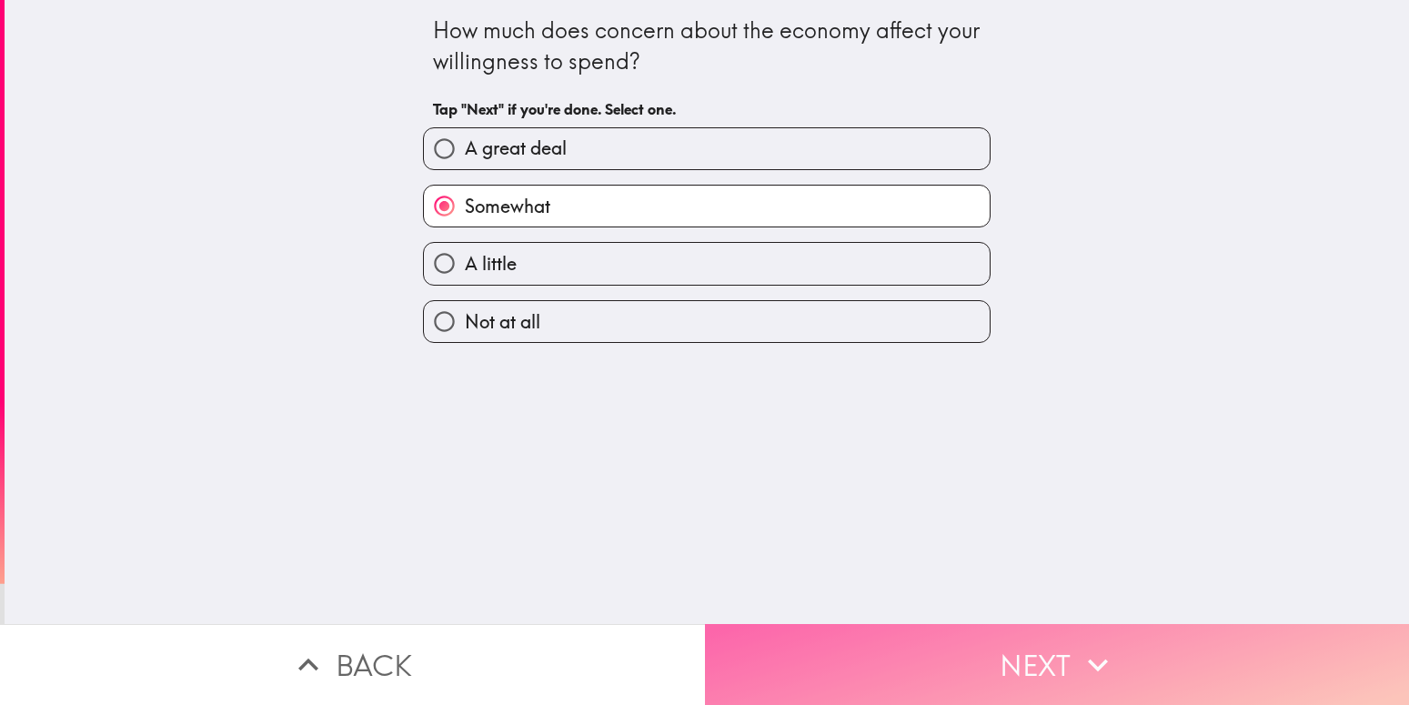
click at [834, 650] on button "Next" at bounding box center [1057, 664] width 705 height 81
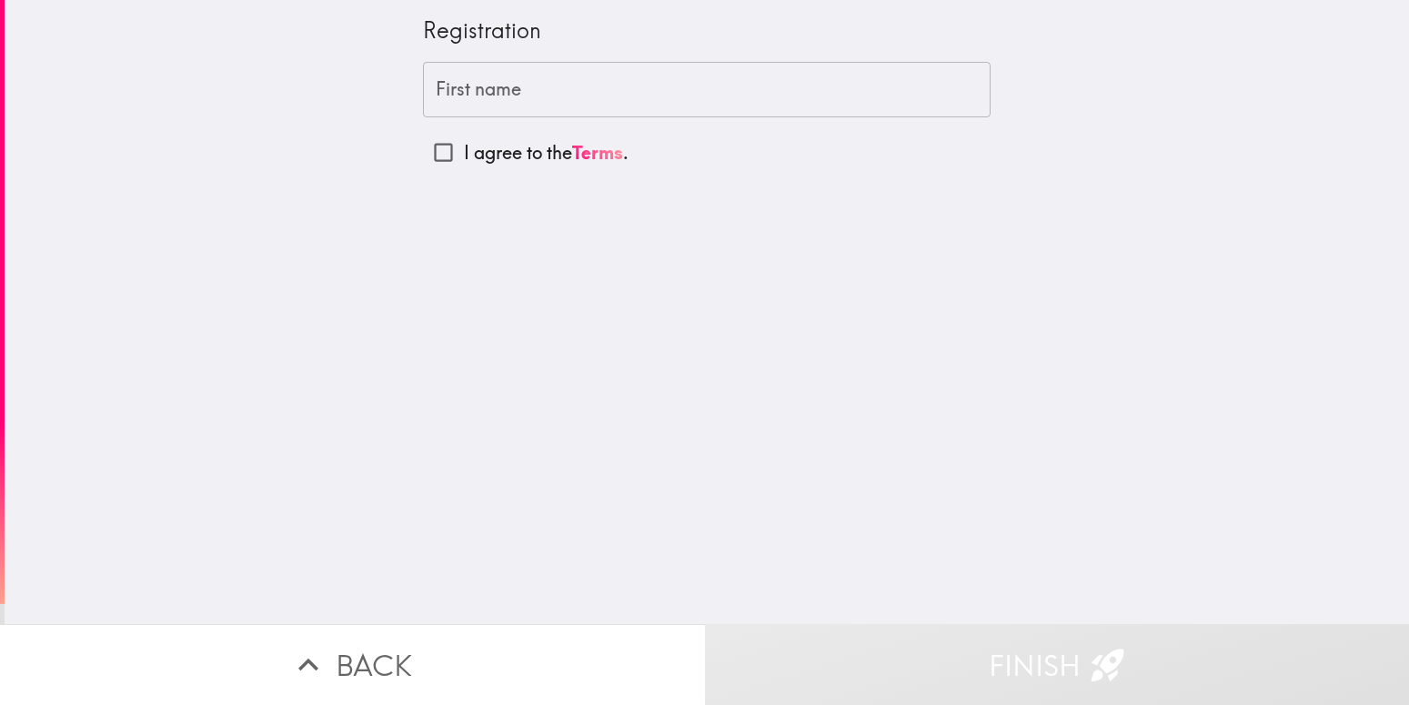
click at [573, 102] on input "First name" at bounding box center [707, 90] width 568 height 56
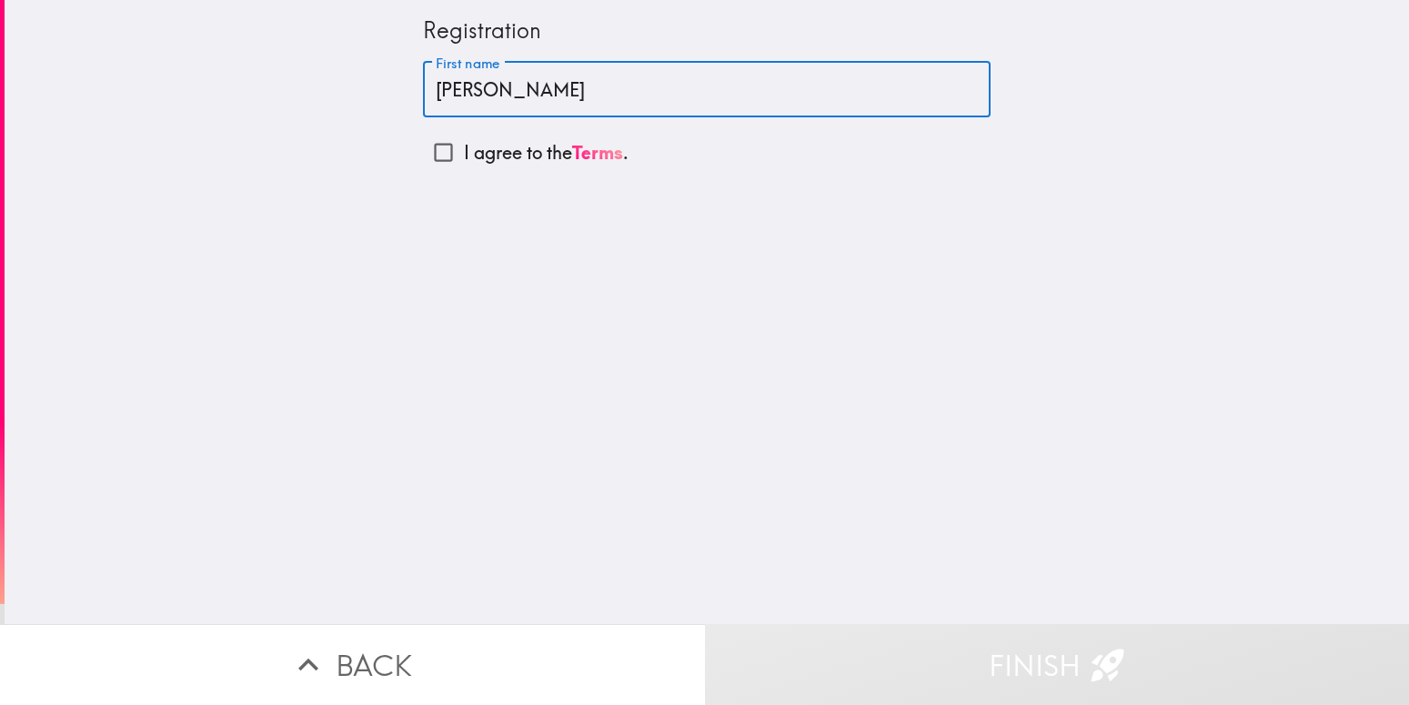
type input "[PERSON_NAME]"
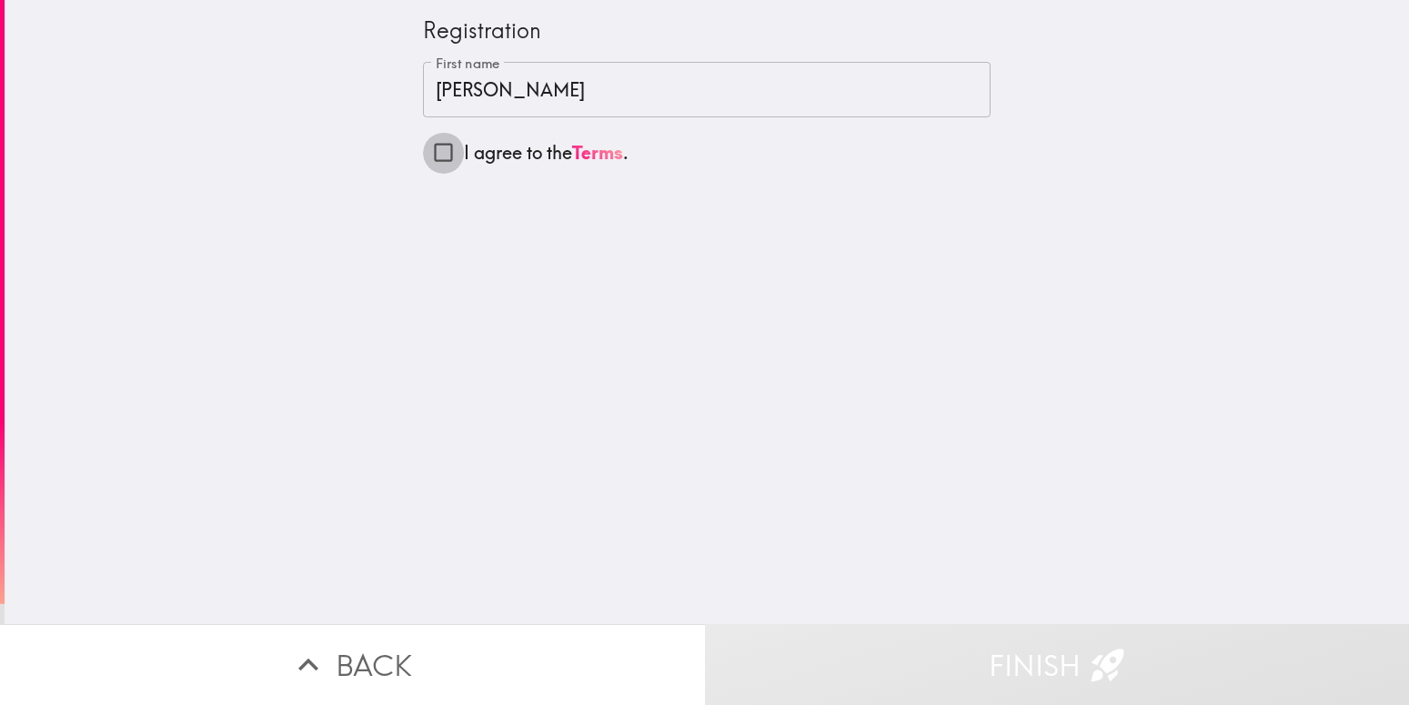
click at [434, 150] on input "I agree to the Terms ." at bounding box center [443, 152] width 41 height 41
checkbox input "true"
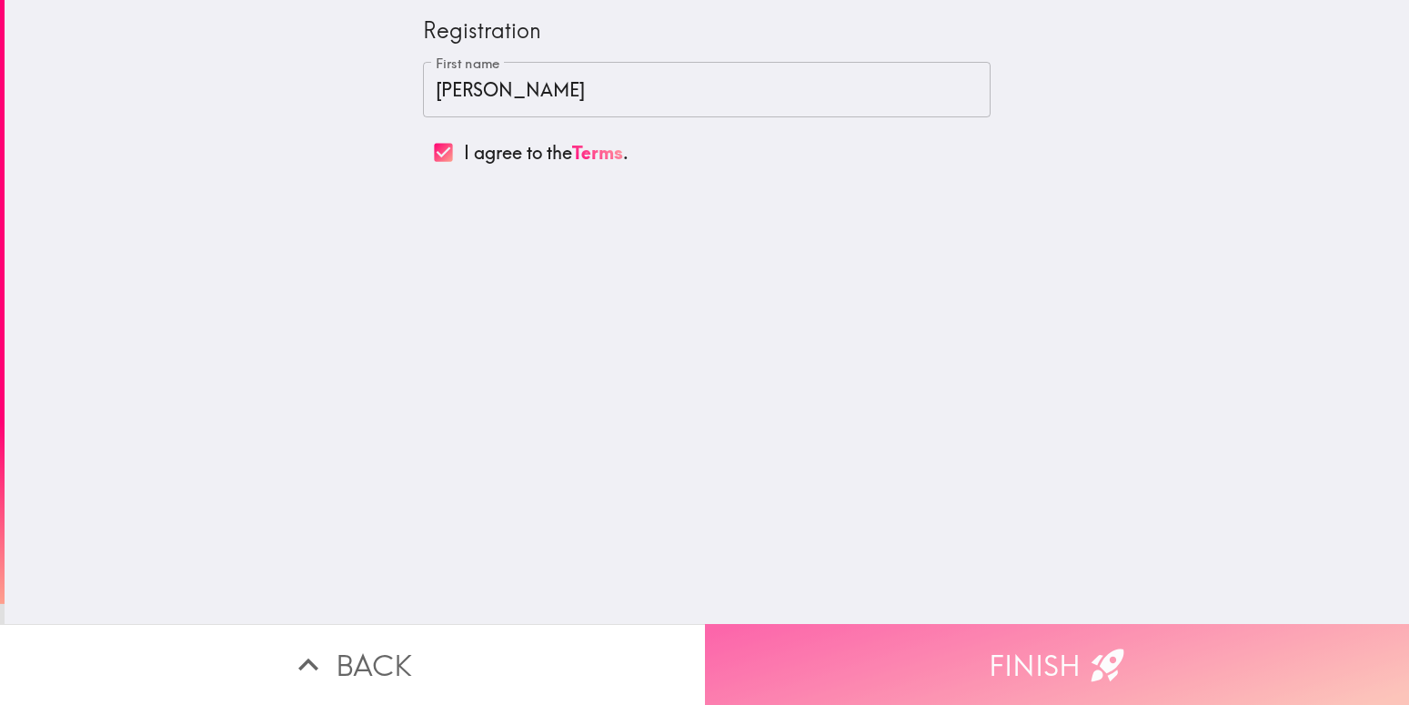
click at [863, 662] on button "Finish" at bounding box center [1057, 664] width 705 height 81
